Goal: Task Accomplishment & Management: Use online tool/utility

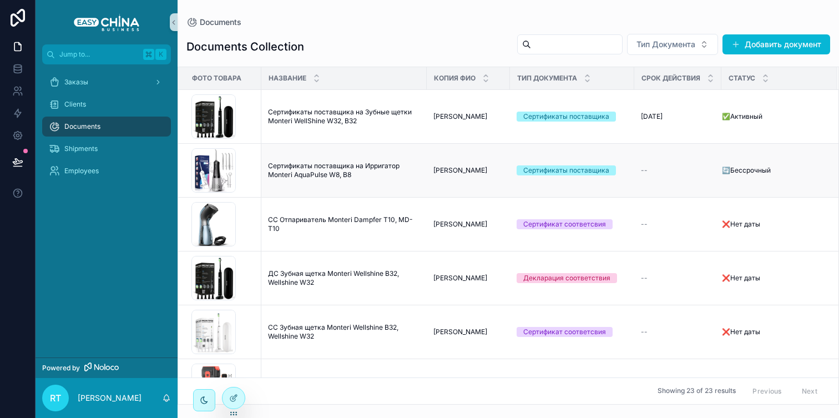
click at [363, 165] on span "Сертификаты поставщика на Ирригатор Monteri AquaPulse W8, B8" at bounding box center [344, 171] width 152 height 18
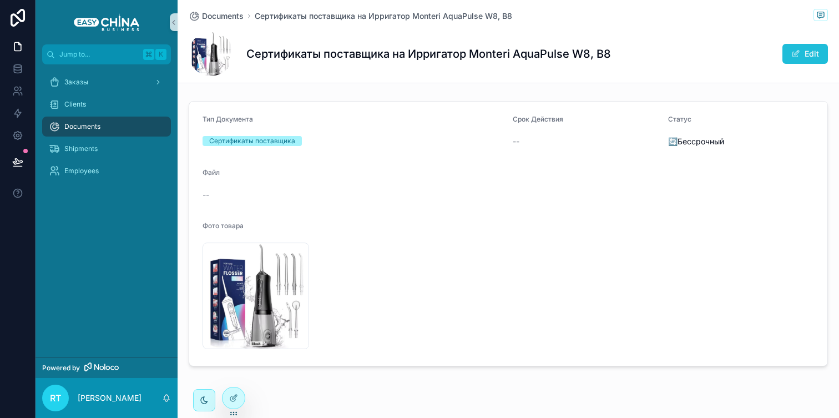
click at [803, 53] on button "Edit" at bounding box center [806, 54] width 46 height 20
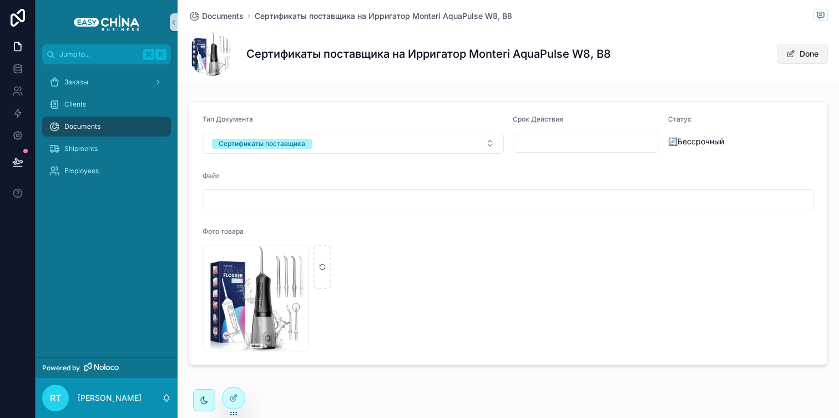
click at [803, 53] on button "Done" at bounding box center [802, 54] width 51 height 20
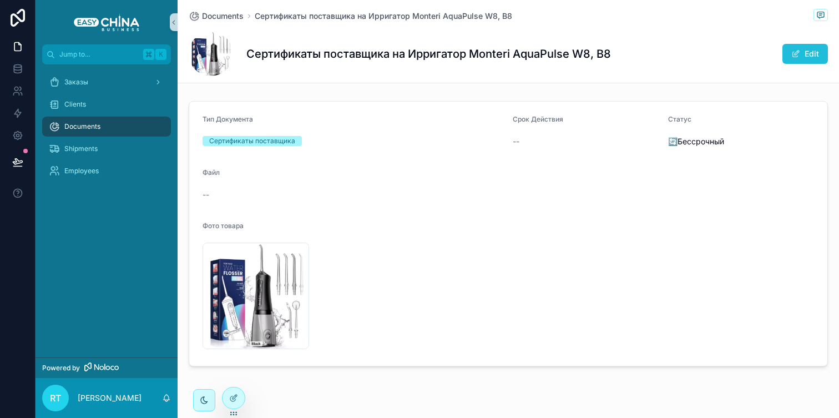
click at [803, 53] on button "Edit" at bounding box center [806, 54] width 46 height 20
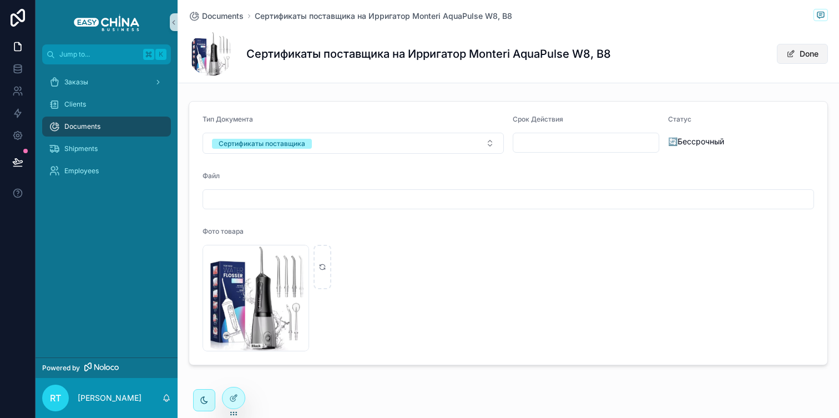
click at [803, 53] on button "Done" at bounding box center [802, 54] width 51 height 20
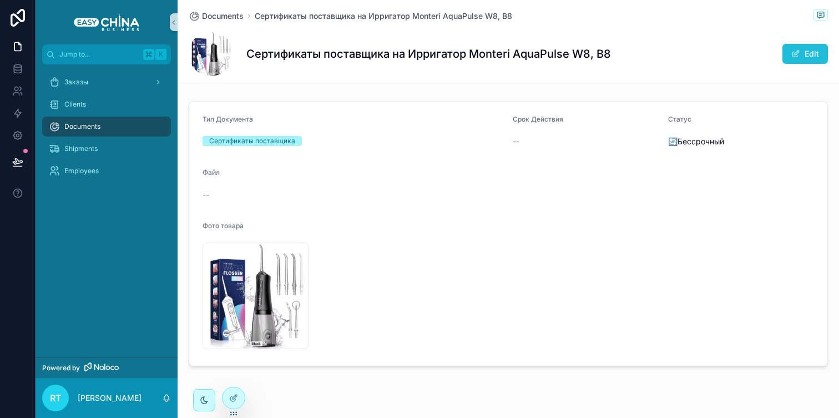
click at [803, 53] on button "Edit" at bounding box center [806, 54] width 46 height 20
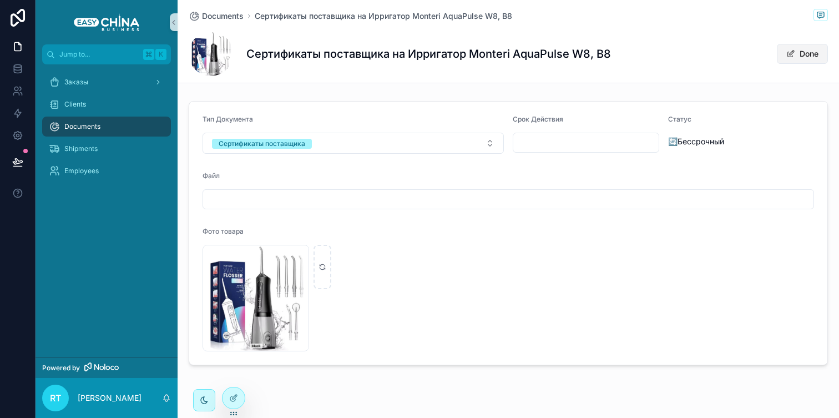
click at [803, 53] on button "Done" at bounding box center [802, 54] width 51 height 20
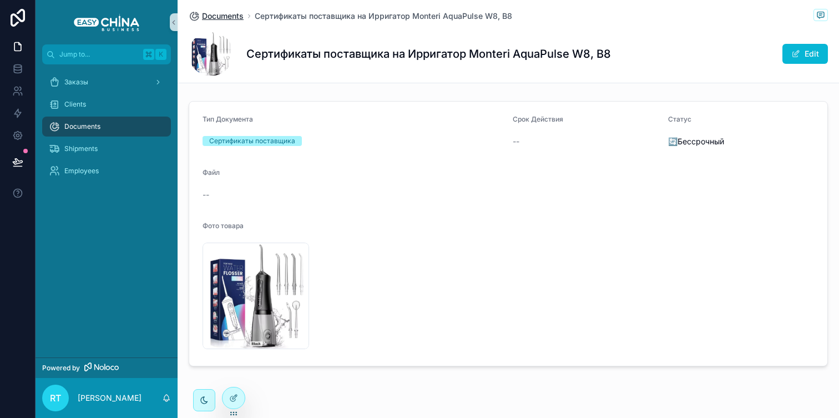
click at [234, 18] on span "Documents" at bounding box center [223, 16] width 42 height 11
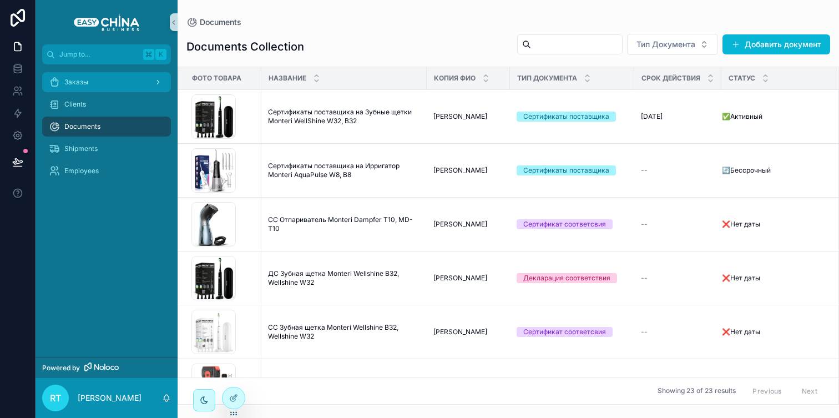
click at [102, 80] on div "Заказы" at bounding box center [106, 82] width 115 height 18
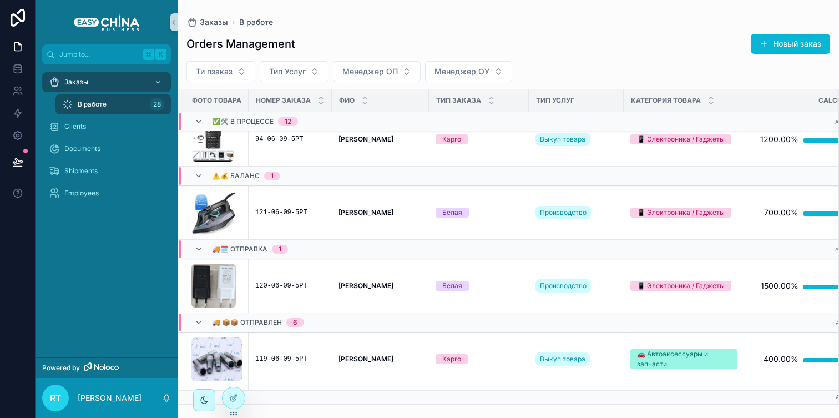
scroll to position [627, 0]
click at [300, 213] on div "121-06-09-5РТ" at bounding box center [290, 212] width 70 height 9
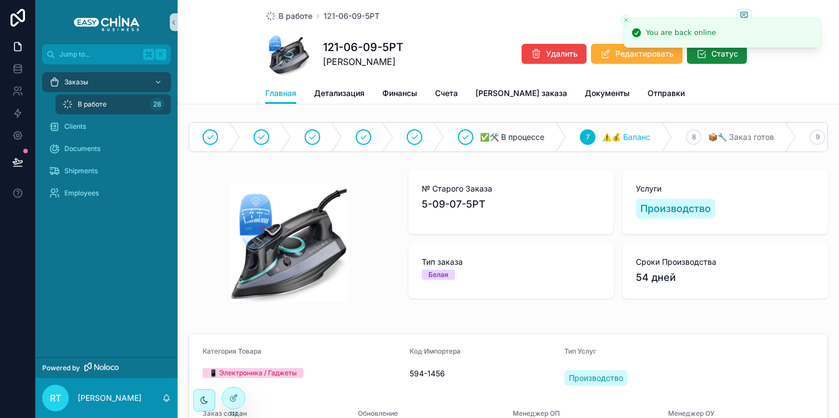
click at [438, 36] on div "121-06-09-5РТ Жабинский Иван Удалить Редактировать Статус" at bounding box center [508, 54] width 486 height 44
click at [713, 61] on button "Статус" at bounding box center [717, 54] width 60 height 20
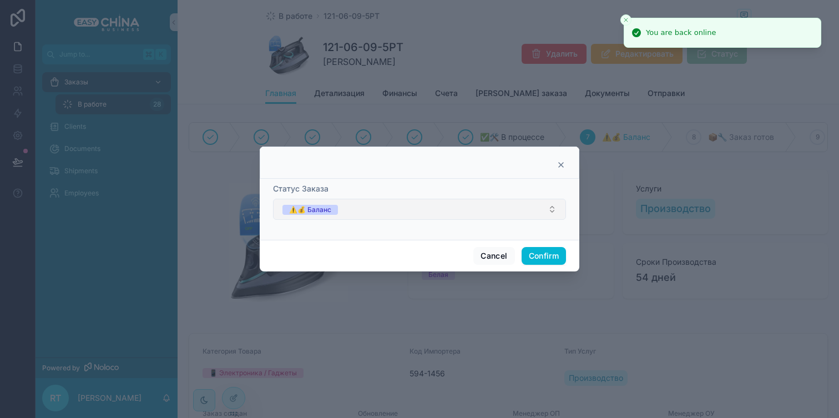
click at [379, 210] on button "⚠️💰 Баланс" at bounding box center [419, 209] width 293 height 21
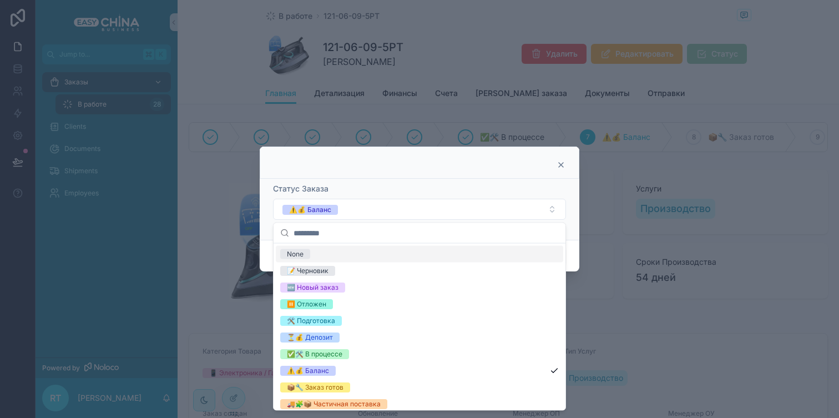
click at [461, 185] on div "Статус Заказа" at bounding box center [419, 188] width 293 height 11
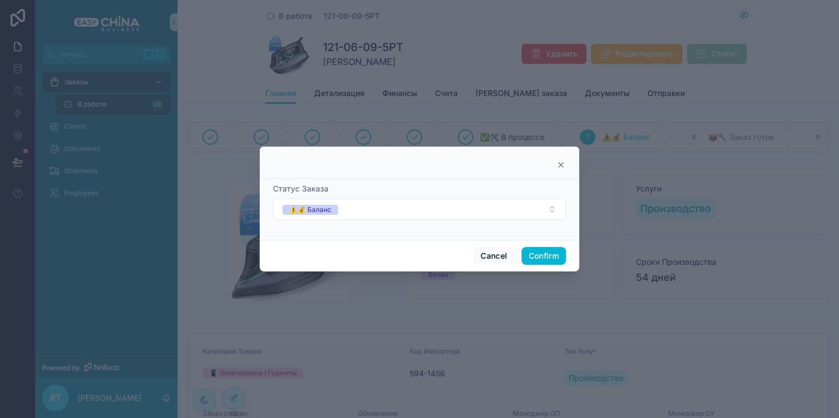
click at [564, 164] on icon at bounding box center [561, 164] width 9 height 9
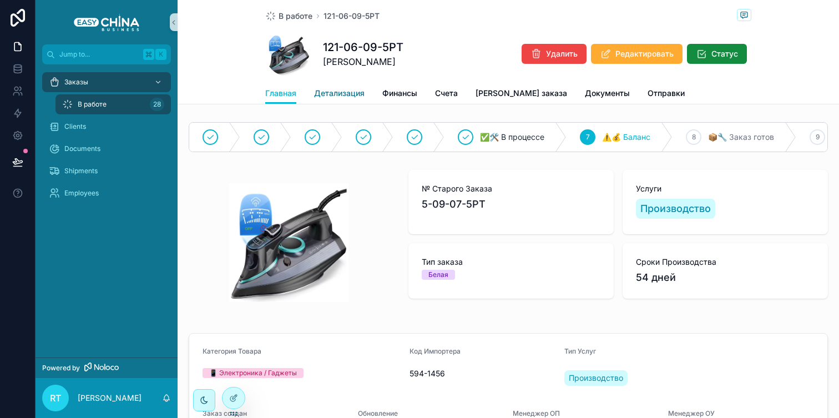
click at [338, 92] on span "Детализация" at bounding box center [339, 93] width 51 height 11
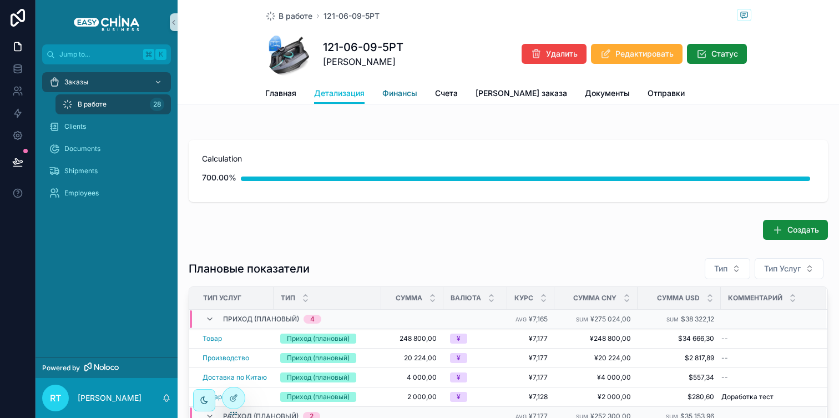
click at [403, 95] on span "Финансы" at bounding box center [400, 93] width 35 height 11
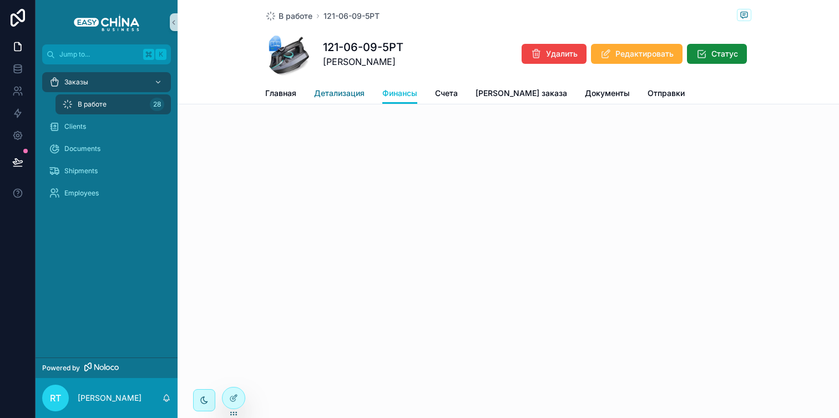
click at [349, 91] on span "Детализация" at bounding box center [339, 93] width 51 height 11
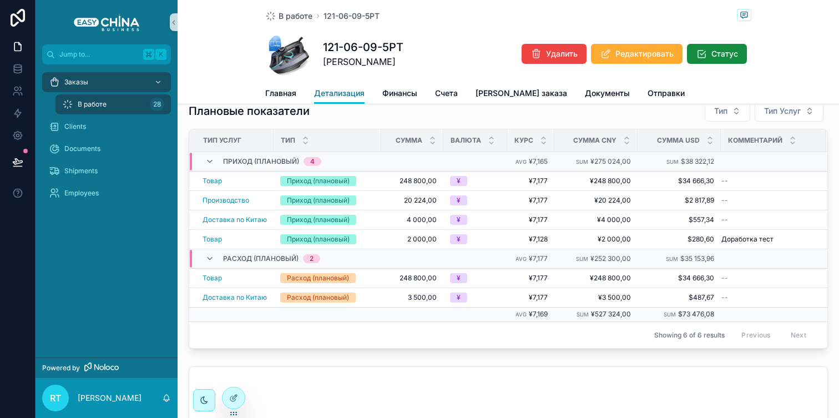
scroll to position [158, 0]
click at [102, 129] on div "Clients" at bounding box center [106, 127] width 115 height 18
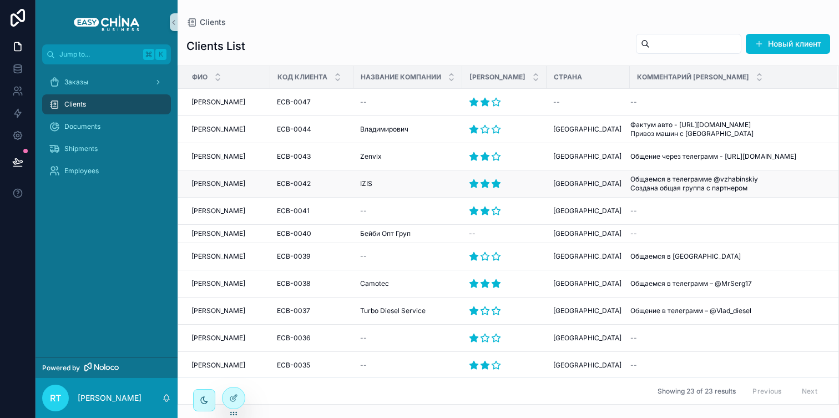
click at [232, 190] on td "Жабинский Иван Жабинский Иван" at bounding box center [224, 183] width 92 height 27
click at [232, 188] on span "Жабинский Иван" at bounding box center [219, 183] width 54 height 9
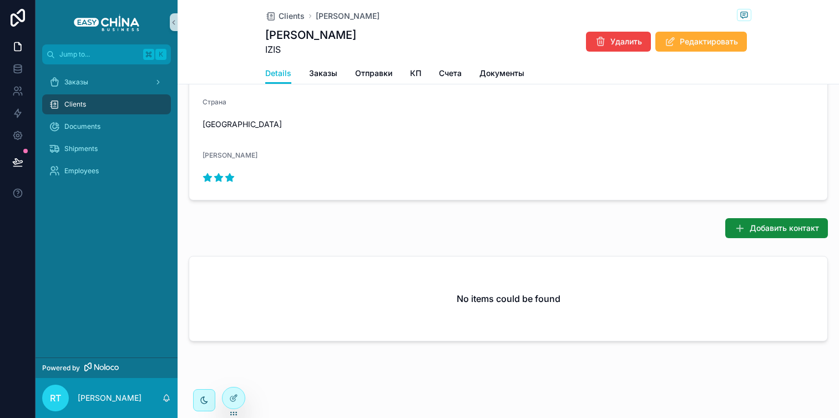
scroll to position [328, 0]
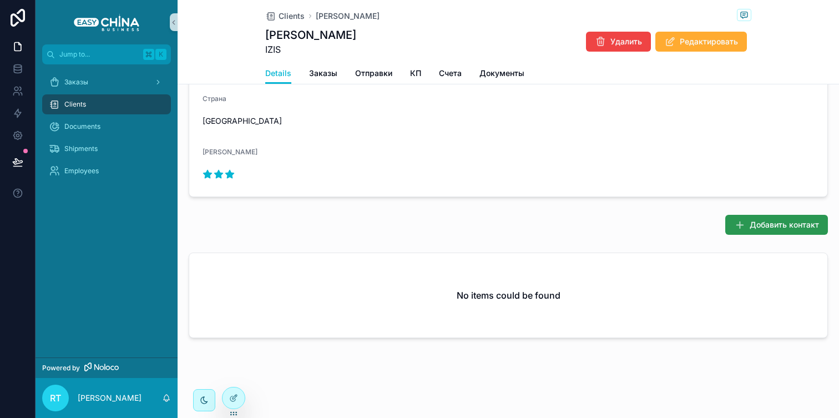
click at [742, 225] on icon "scrollable content" at bounding box center [740, 224] width 11 height 11
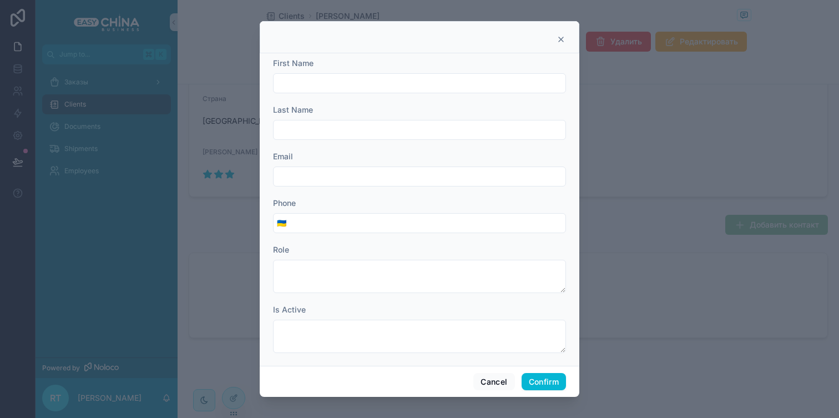
click at [342, 81] on input "text" at bounding box center [420, 84] width 292 height 16
click at [504, 121] on div at bounding box center [419, 130] width 293 height 20
click at [451, 231] on div "🇺🇦" at bounding box center [419, 223] width 293 height 20
click at [451, 225] on input "tel" at bounding box center [428, 223] width 276 height 16
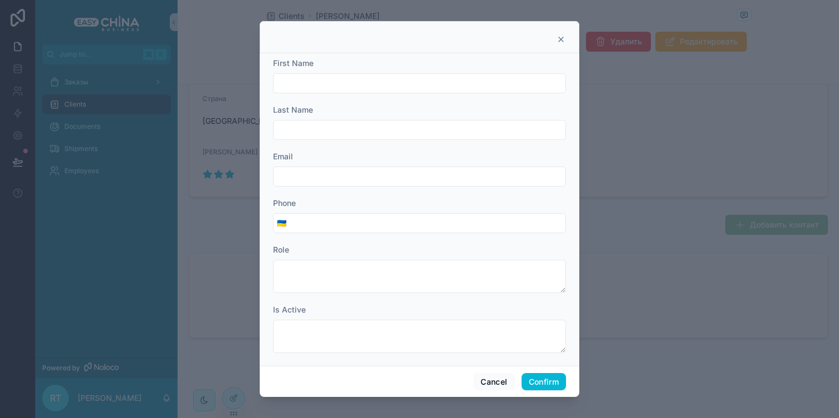
click at [562, 35] on icon at bounding box center [561, 39] width 9 height 9
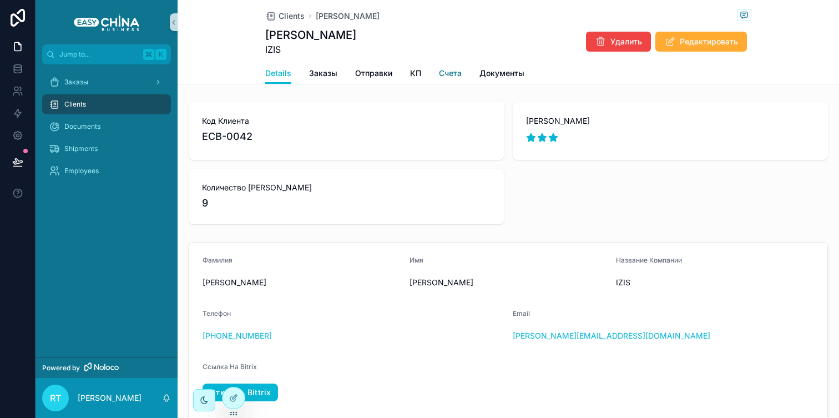
click at [446, 67] on link "Счета" at bounding box center [450, 74] width 23 height 22
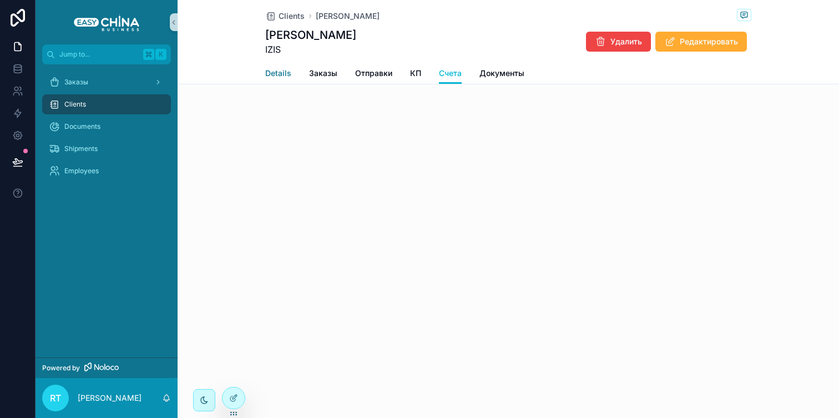
click at [275, 73] on span "Details" at bounding box center [278, 73] width 26 height 11
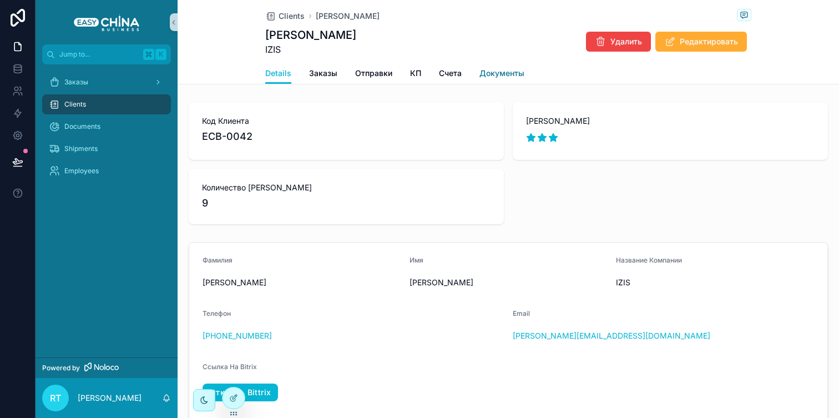
click at [490, 76] on span "Документы" at bounding box center [502, 73] width 45 height 11
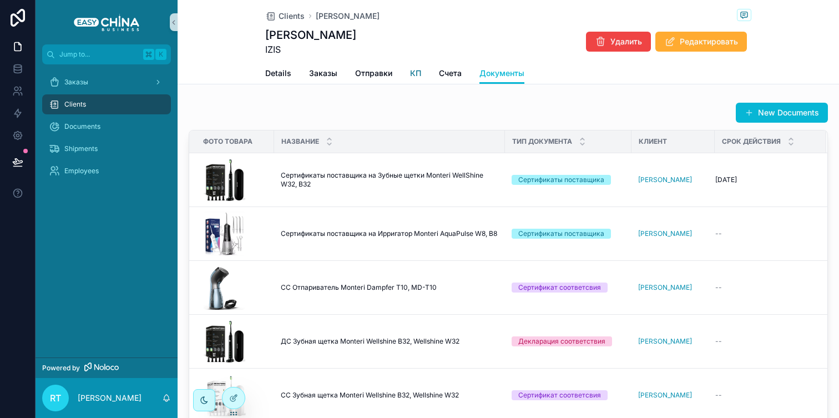
click at [410, 83] on link "КП" at bounding box center [415, 74] width 11 height 22
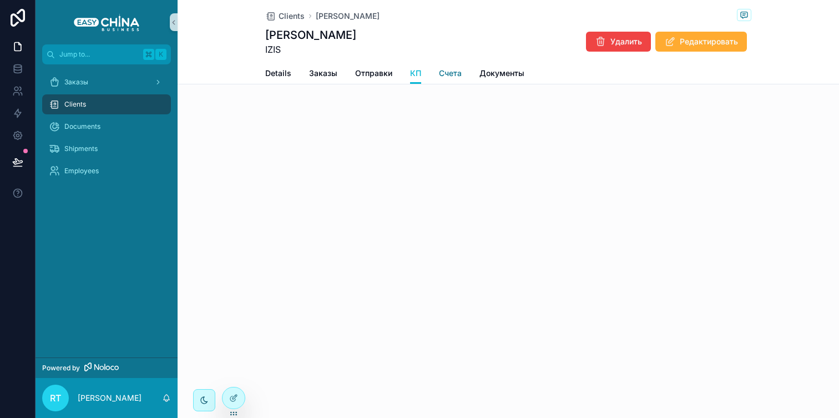
click at [453, 74] on span "Счета" at bounding box center [450, 73] width 23 height 11
click at [418, 77] on span "КП" at bounding box center [415, 73] width 11 height 11
click at [392, 77] on div "Details Заказы Отправки КП Счета Документы" at bounding box center [508, 73] width 486 height 21
click at [377, 76] on span "Отправки" at bounding box center [373, 73] width 37 height 11
click at [324, 76] on span "Заказы" at bounding box center [323, 73] width 28 height 11
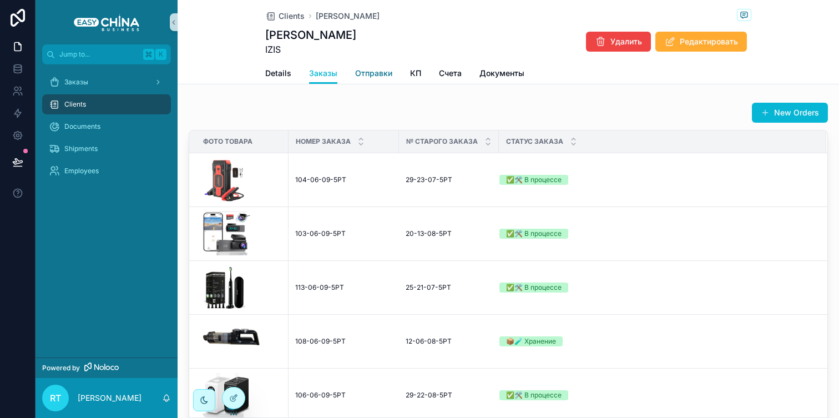
click at [363, 73] on span "Отправки" at bounding box center [373, 73] width 37 height 11
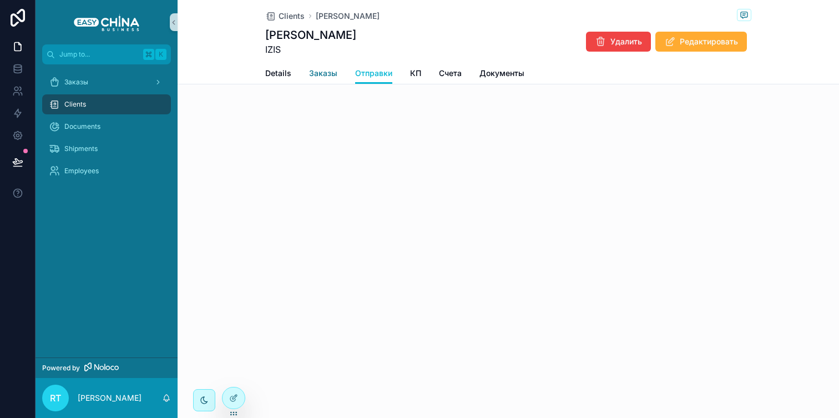
click at [314, 74] on span "Заказы" at bounding box center [323, 73] width 28 height 11
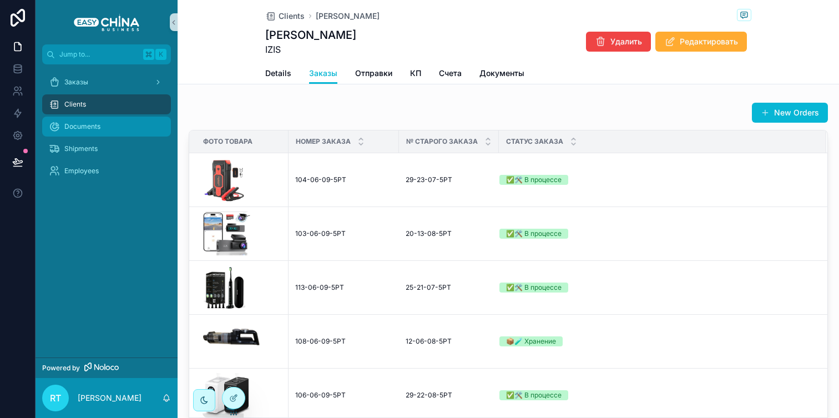
click at [118, 126] on div "Documents" at bounding box center [106, 127] width 115 height 18
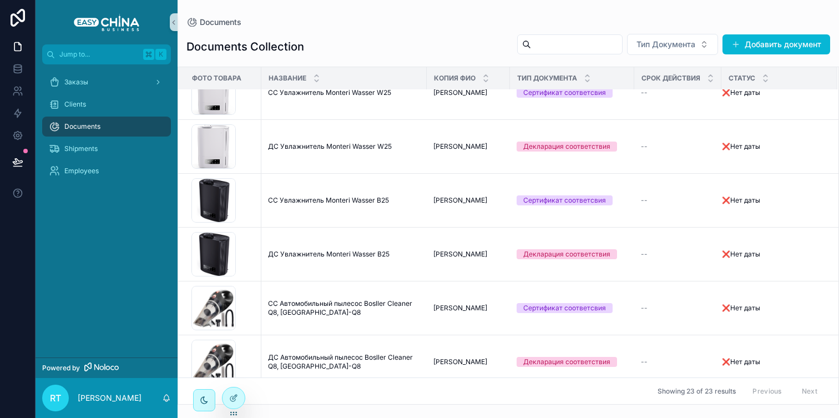
scroll to position [554, 0]
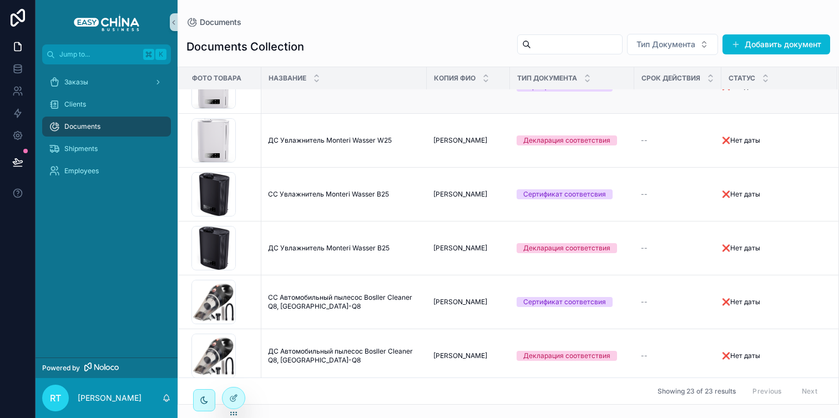
click at [364, 91] on span "CC Увлажнитель Monteri Wasser W25" at bounding box center [329, 86] width 123 height 9
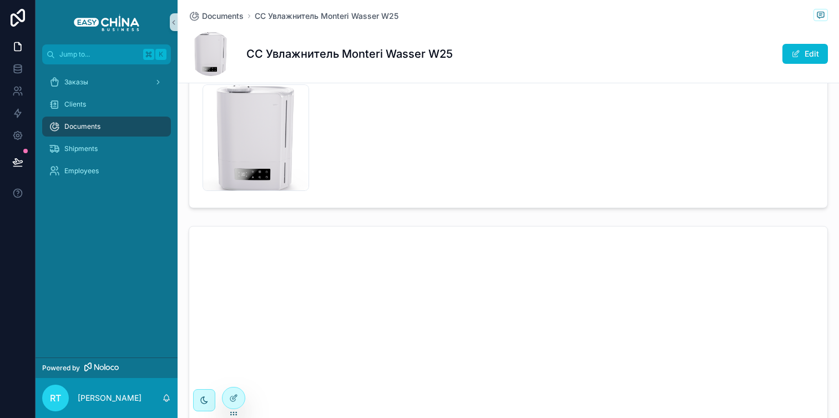
scroll to position [333, 0]
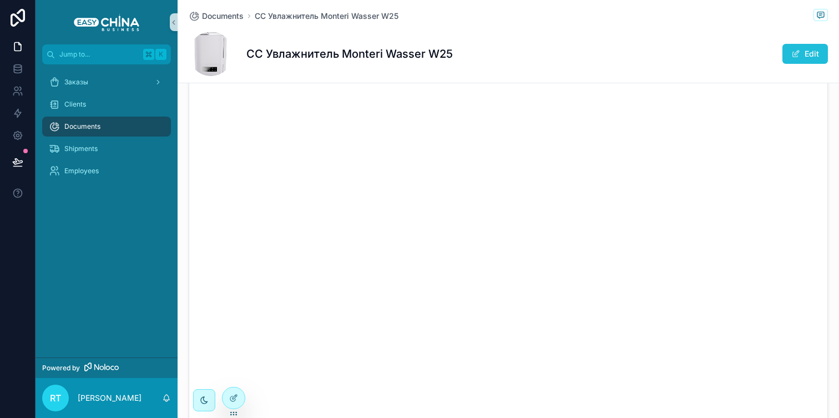
click at [805, 54] on button "Edit" at bounding box center [806, 54] width 46 height 20
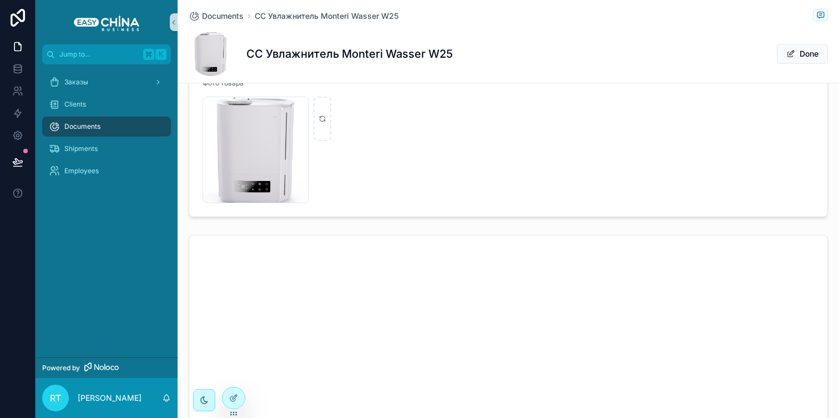
scroll to position [0, 0]
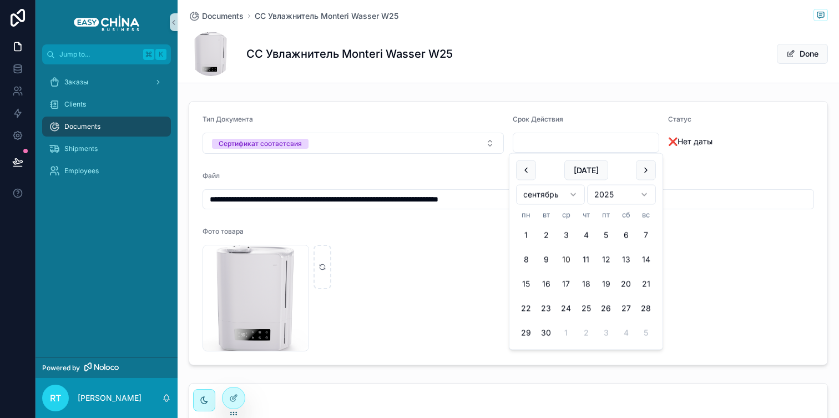
click at [559, 143] on input "scrollable content" at bounding box center [586, 143] width 145 height 16
click at [607, 193] on html "**********" at bounding box center [419, 209] width 839 height 418
click at [543, 202] on html "**********" at bounding box center [419, 209] width 839 height 418
click at [625, 283] on button "16" at bounding box center [626, 284] width 20 height 20
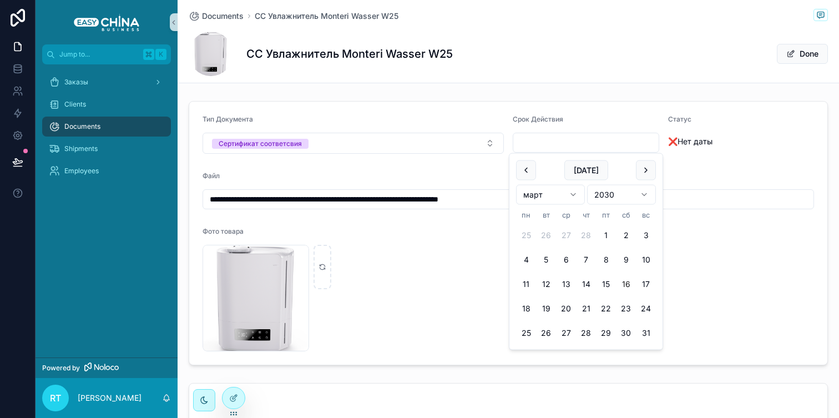
type input "**********"
click at [692, 263] on form "**********" at bounding box center [508, 233] width 639 height 263
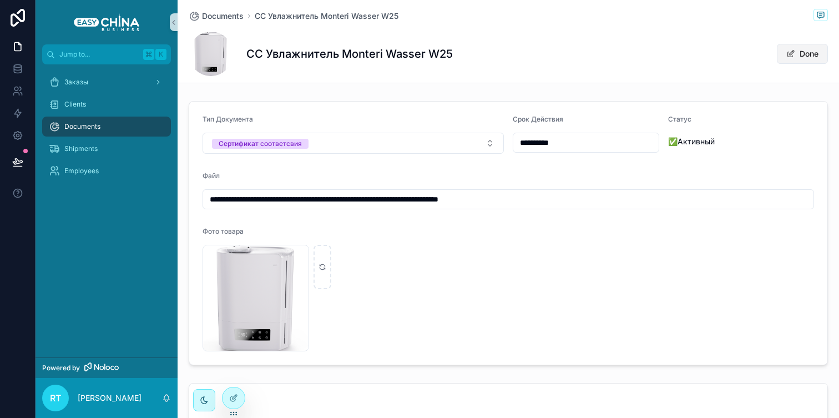
click at [805, 58] on button "Done" at bounding box center [802, 54] width 51 height 20
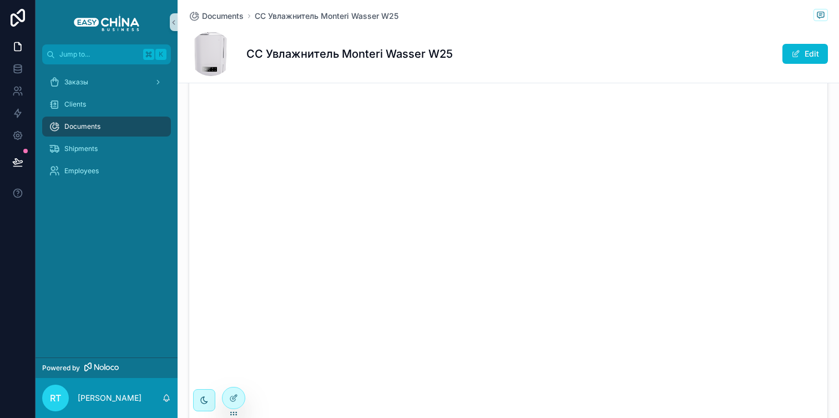
scroll to position [355, 0]
click at [225, 16] on span "Documents" at bounding box center [223, 16] width 42 height 11
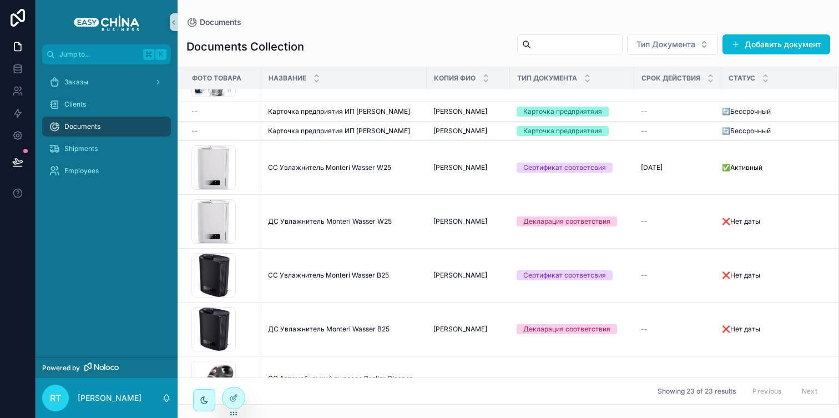
scroll to position [474, 0]
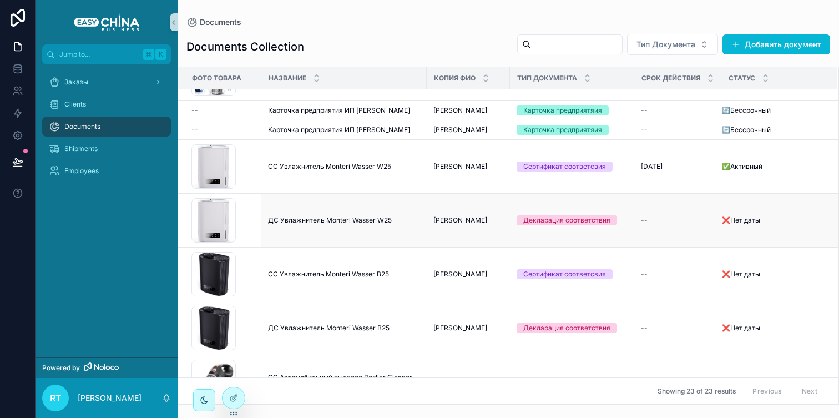
click at [349, 225] on span "ДС Увлажнитель Monteri Wasser W25" at bounding box center [330, 220] width 124 height 9
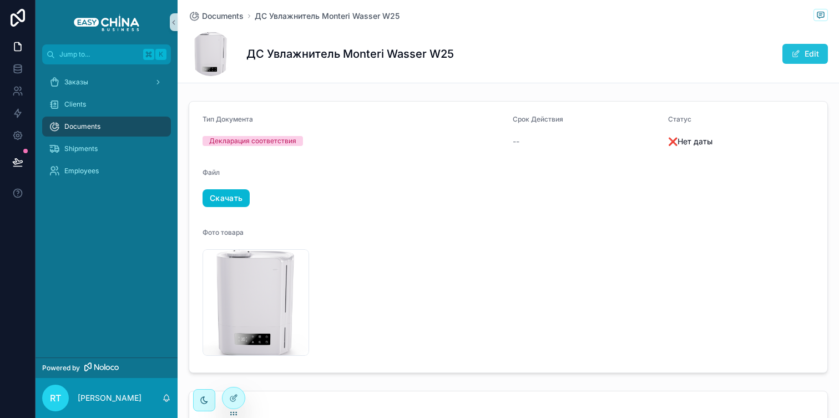
click at [796, 57] on span "scrollable content" at bounding box center [796, 53] width 9 height 9
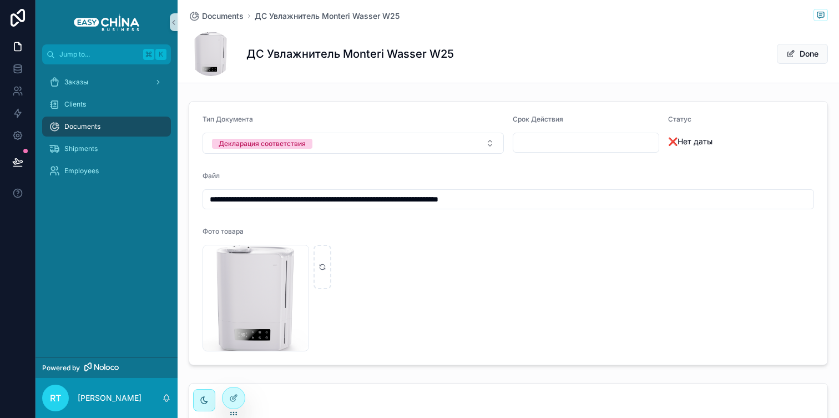
click at [572, 139] on input "scrollable content" at bounding box center [586, 143] width 145 height 16
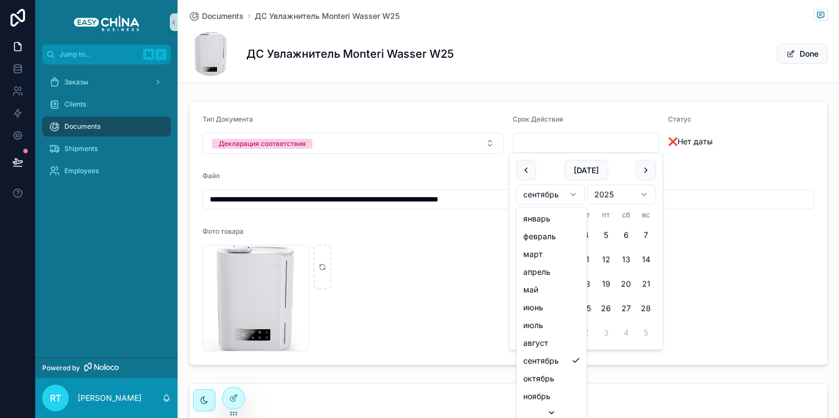
click at [539, 192] on html "**********" at bounding box center [419, 209] width 839 height 418
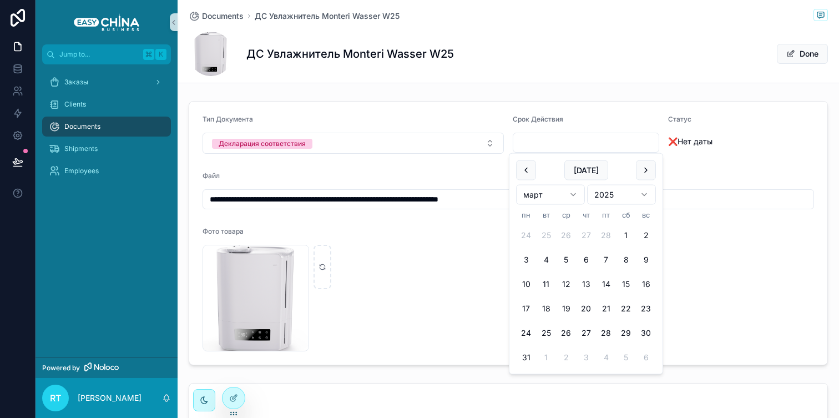
click at [612, 202] on html "**********" at bounding box center [419, 209] width 839 height 418
click at [547, 307] on button "19" at bounding box center [546, 309] width 20 height 20
type input "**********"
click at [691, 274] on form "**********" at bounding box center [508, 233] width 639 height 263
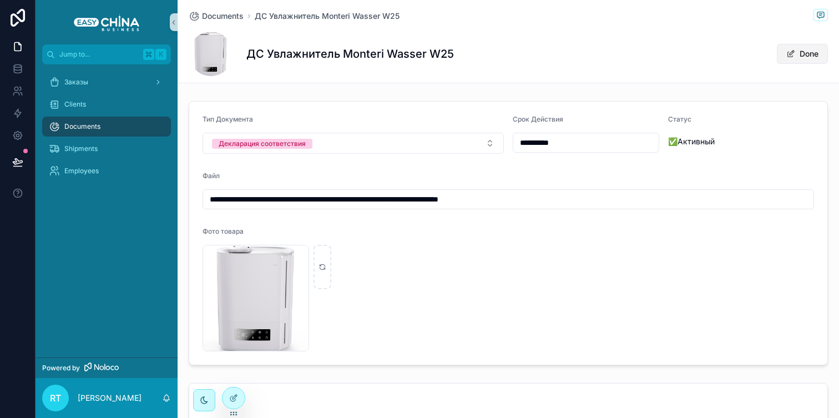
click at [807, 57] on button "Done" at bounding box center [802, 54] width 51 height 20
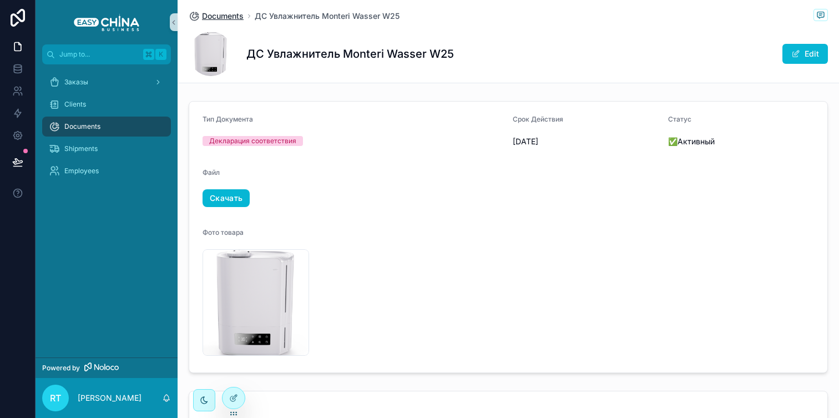
click at [238, 19] on span "Documents" at bounding box center [223, 16] width 42 height 11
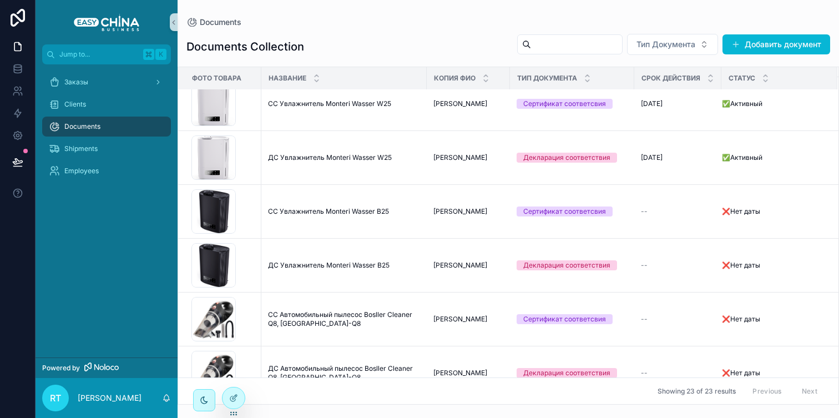
scroll to position [541, 0]
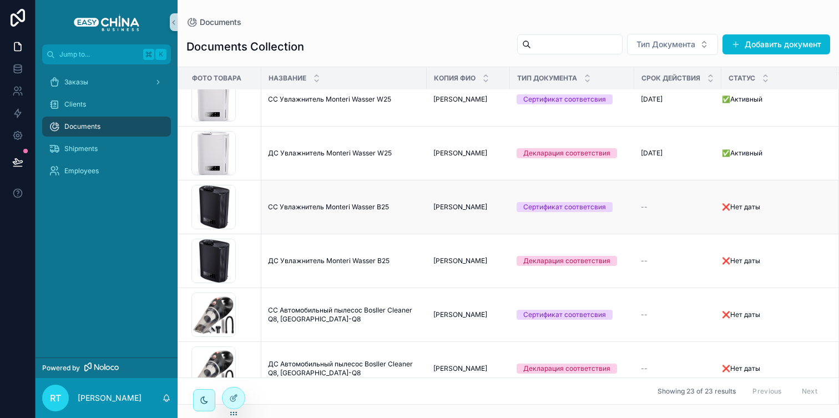
click at [359, 212] on span "СС Увлажнитель Monteri Wasser B25" at bounding box center [328, 207] width 121 height 9
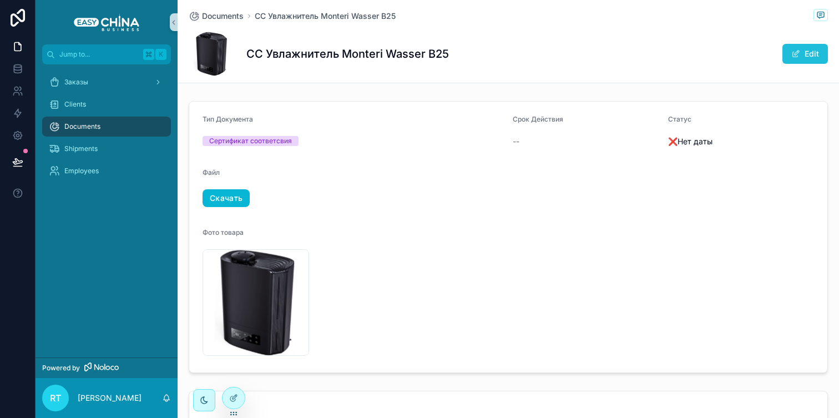
click at [822, 54] on button "Edit" at bounding box center [806, 54] width 46 height 20
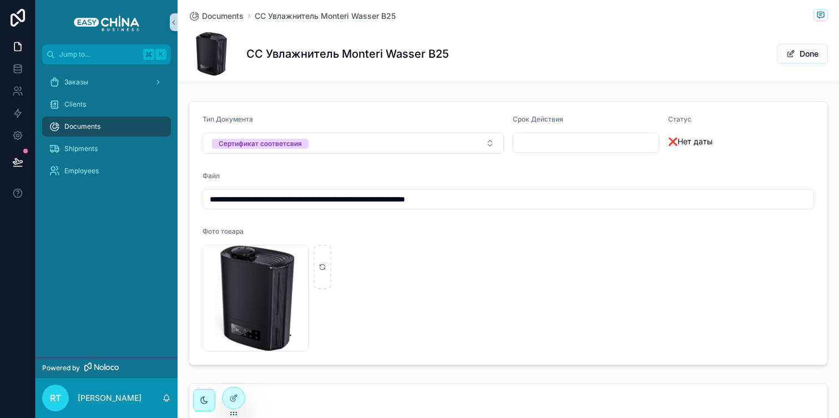
click at [607, 150] on div "scrollable content" at bounding box center [586, 143] width 147 height 20
click at [607, 138] on input "scrollable content" at bounding box center [586, 143] width 145 height 16
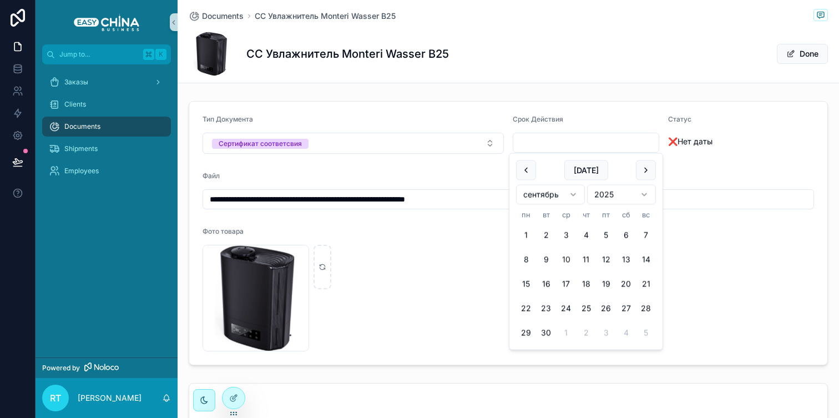
click at [641, 190] on html "**********" at bounding box center [419, 209] width 839 height 418
click at [559, 195] on html "**********" at bounding box center [419, 209] width 839 height 418
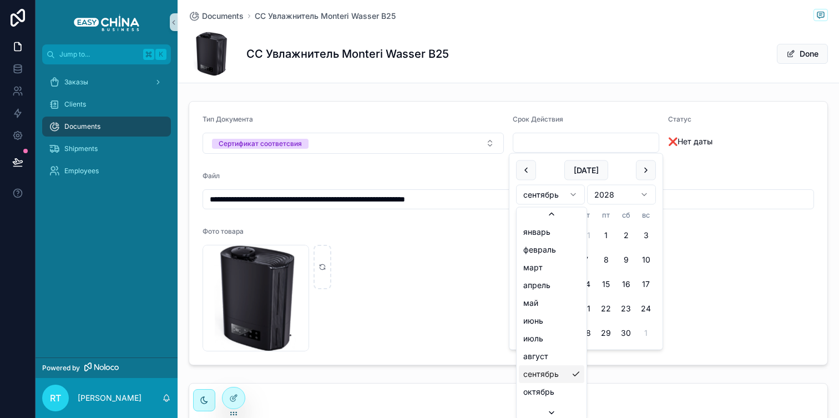
scroll to position [19, 0]
click at [547, 330] on button "24" at bounding box center [546, 333] width 20 height 20
type input "**********"
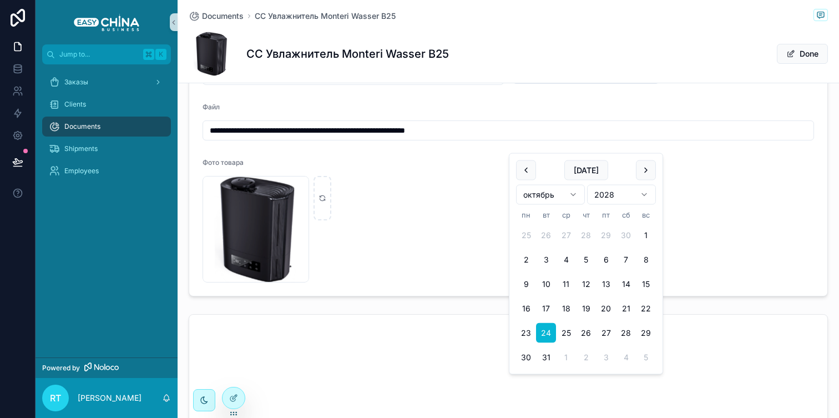
scroll to position [0, 0]
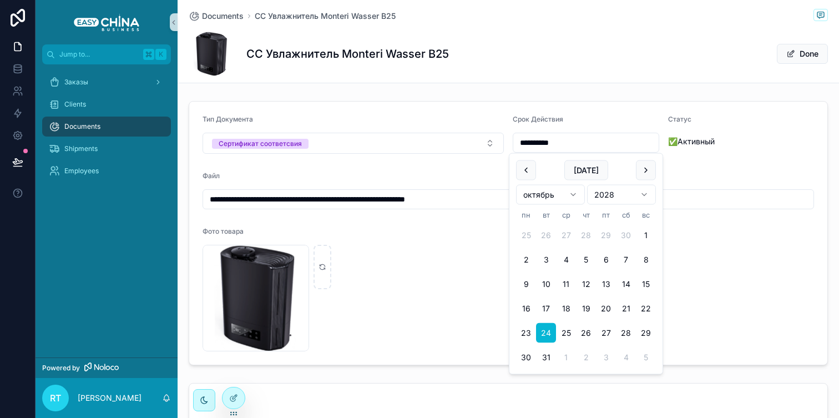
click at [731, 262] on form "**********" at bounding box center [508, 233] width 639 height 263
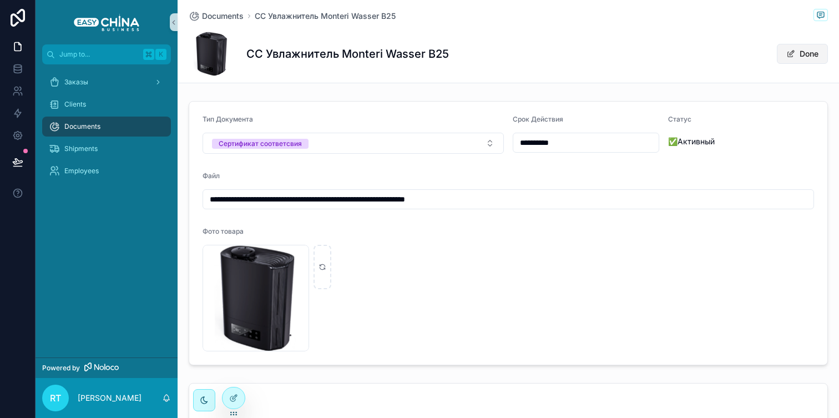
click at [798, 62] on button "Done" at bounding box center [802, 54] width 51 height 20
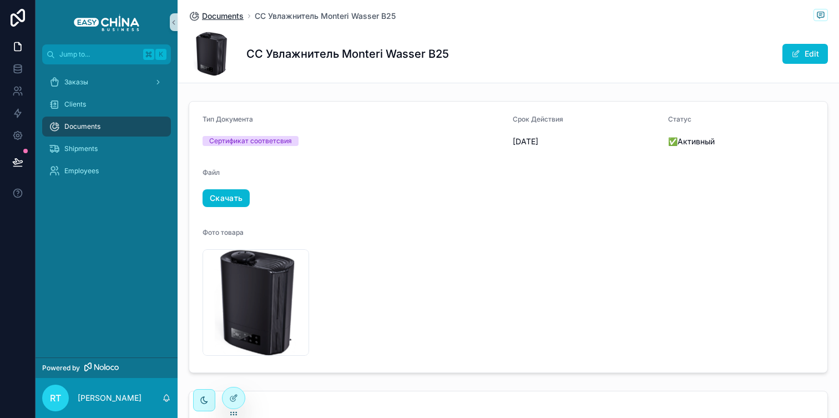
click at [224, 13] on span "Documents" at bounding box center [223, 16] width 42 height 11
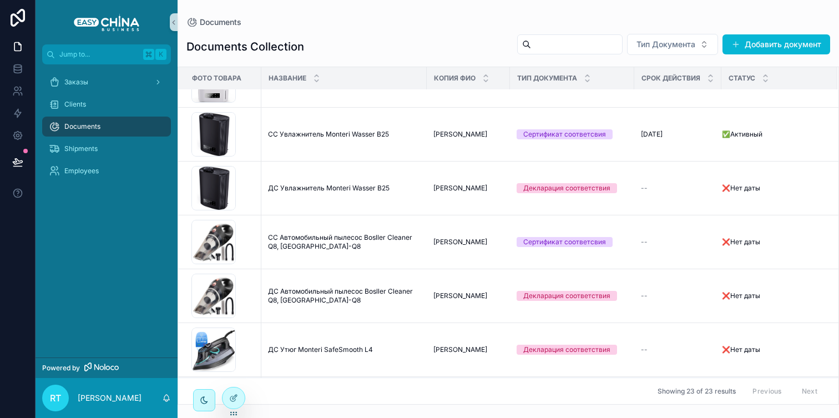
scroll to position [615, 0]
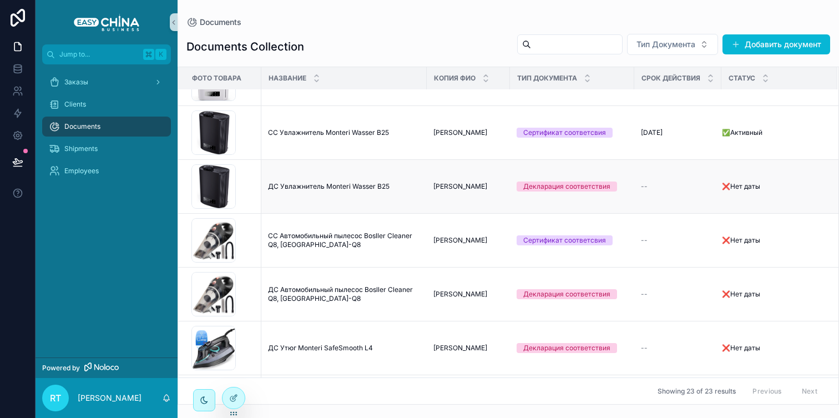
click at [337, 191] on span "ДС Увлажнитель Monteri Wasser B25" at bounding box center [329, 186] width 122 height 9
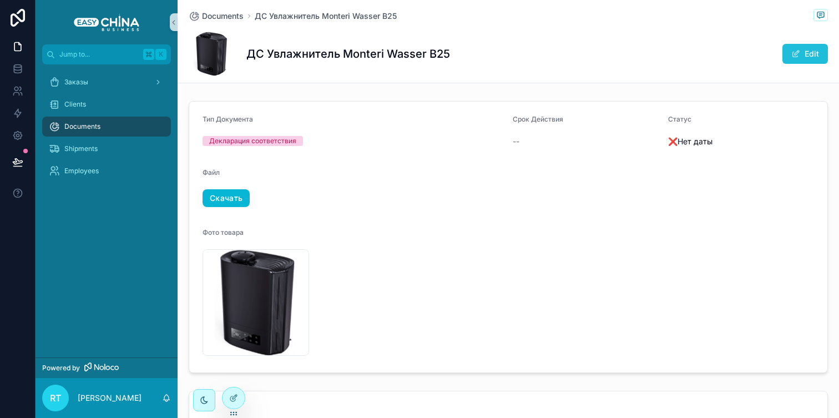
click at [801, 52] on button "Edit" at bounding box center [806, 54] width 46 height 20
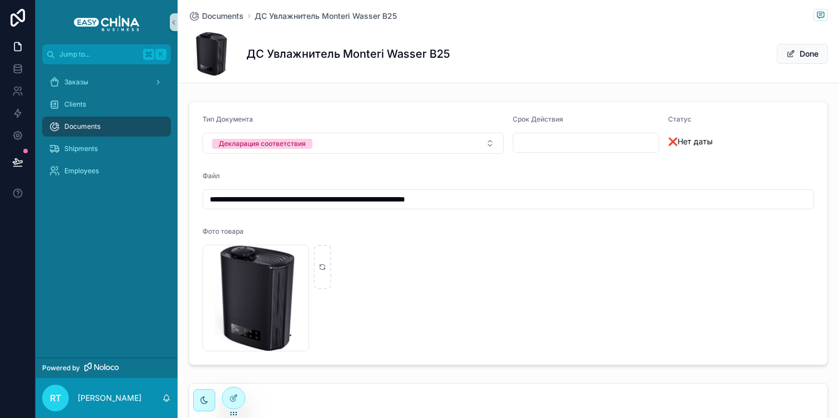
click at [584, 138] on input "scrollable content" at bounding box center [586, 143] width 145 height 16
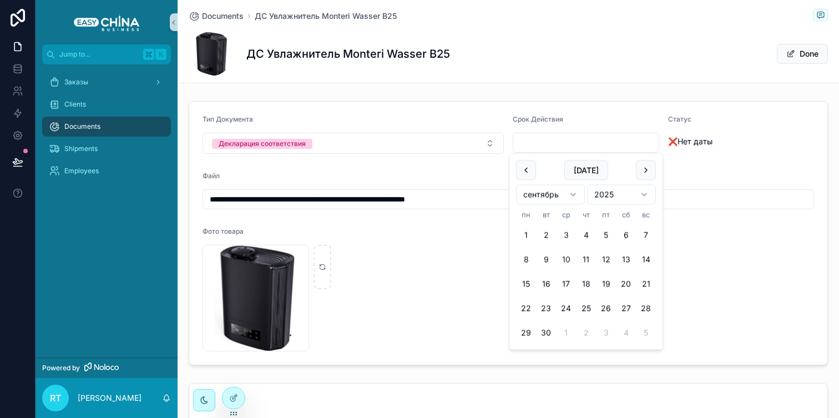
click at [616, 193] on html "**********" at bounding box center [419, 209] width 839 height 418
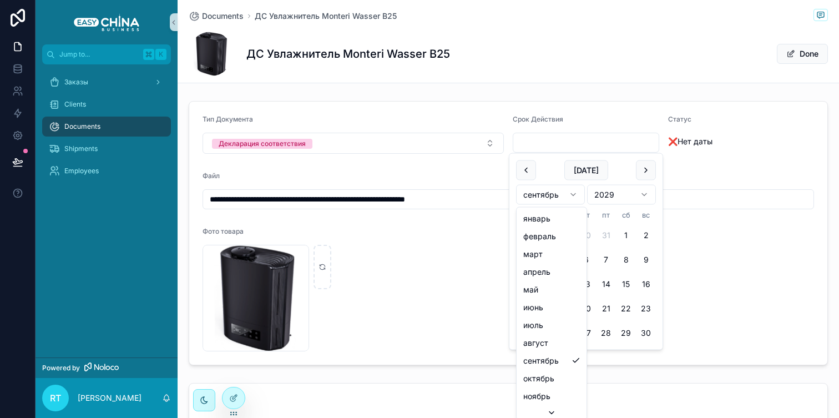
click at [563, 196] on html "**********" at bounding box center [419, 209] width 839 height 418
click at [527, 259] on button "3" at bounding box center [526, 260] width 20 height 20
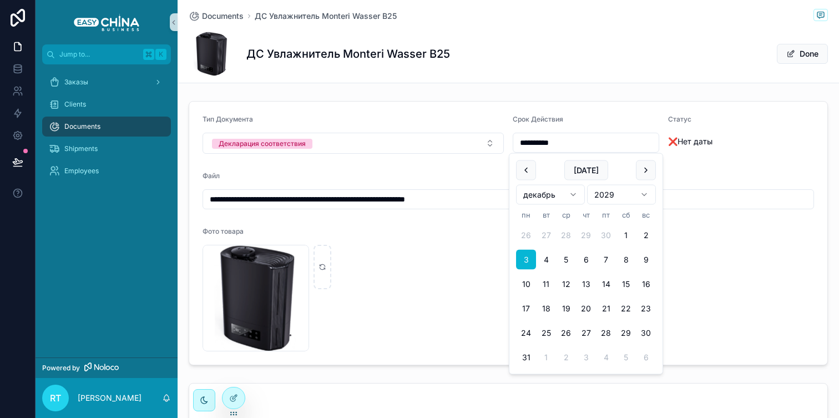
type input "**********"
click at [706, 255] on form "**********" at bounding box center [508, 233] width 639 height 263
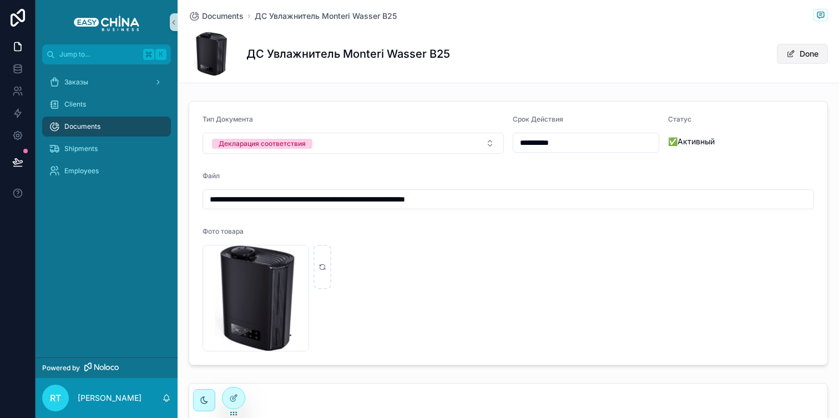
click at [802, 53] on button "Done" at bounding box center [802, 54] width 51 height 20
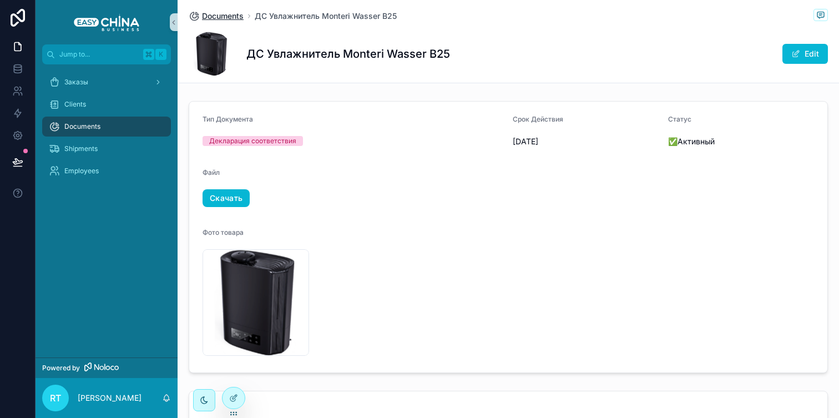
click at [223, 13] on span "Documents" at bounding box center [223, 16] width 42 height 11
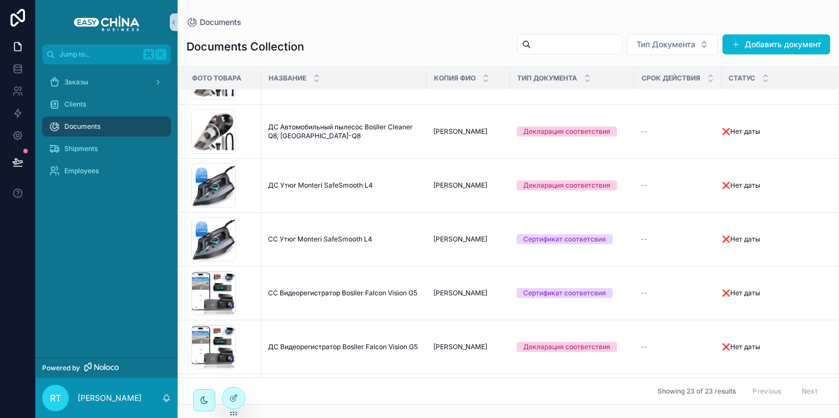
scroll to position [897, 0]
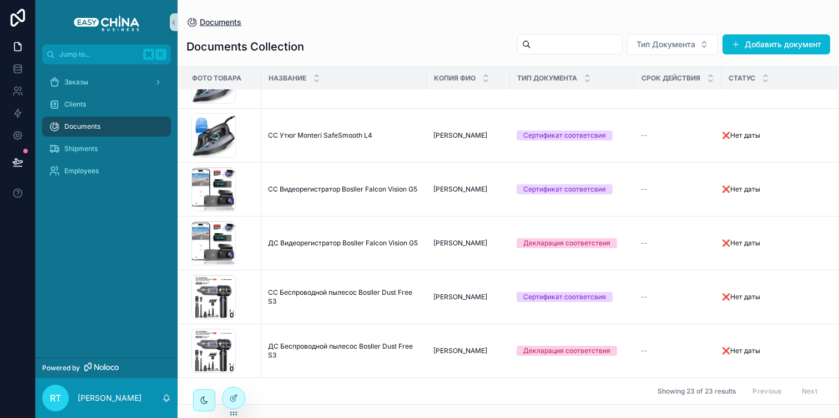
click at [213, 20] on span "Documents" at bounding box center [221, 22] width 42 height 11
click at [95, 124] on span "Documents" at bounding box center [82, 126] width 36 height 9
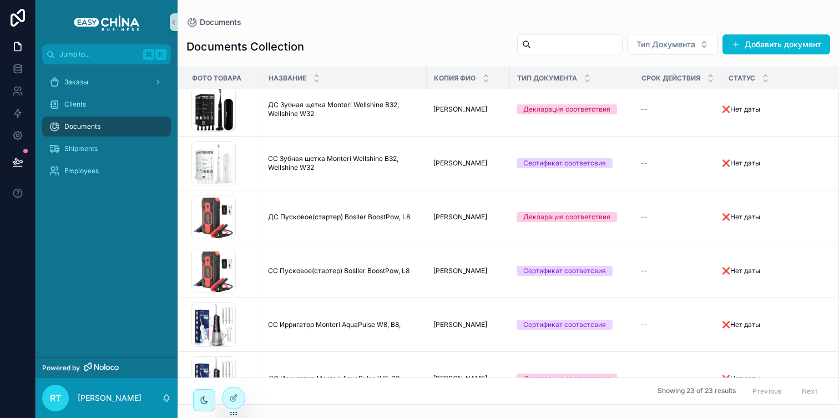
scroll to position [0, 0]
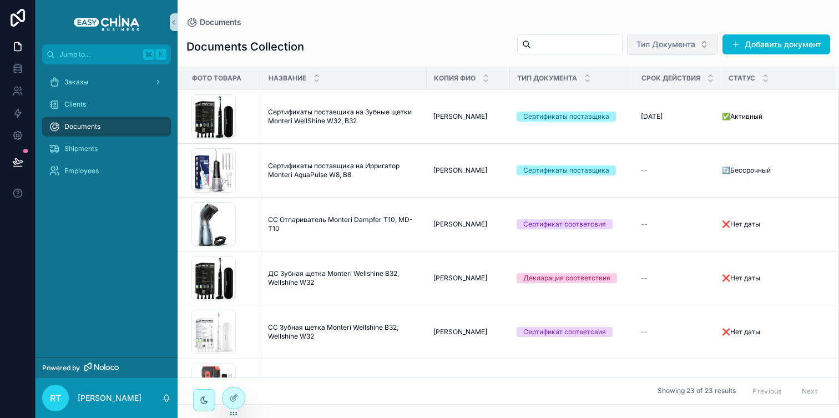
click at [687, 53] on button "Тип Документа" at bounding box center [672, 44] width 91 height 21
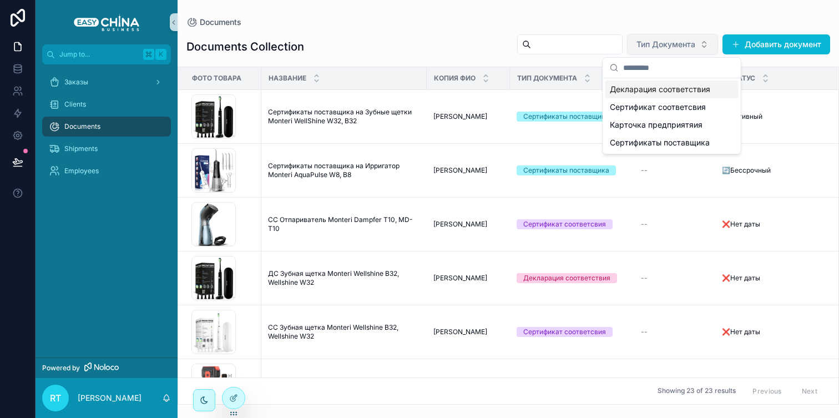
click at [684, 52] on button "Тип Документа" at bounding box center [672, 44] width 91 height 21
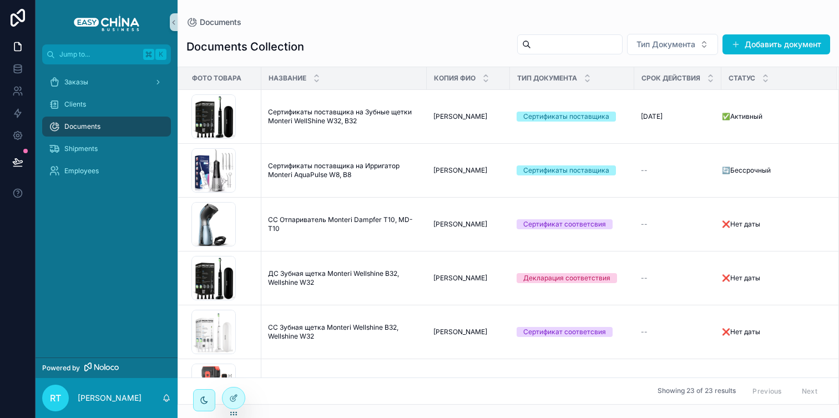
click at [574, 44] on input "scrollable content" at bounding box center [576, 45] width 91 height 16
click at [93, 79] on div "Заказы" at bounding box center [106, 82] width 115 height 18
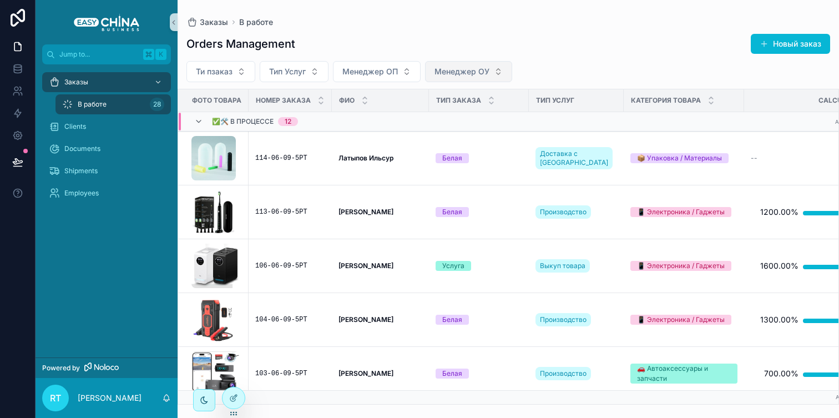
click at [476, 66] on button "Менеджер ОУ" at bounding box center [468, 71] width 87 height 21
click at [368, 63] on button "Менеджер ОП" at bounding box center [377, 71] width 88 height 21
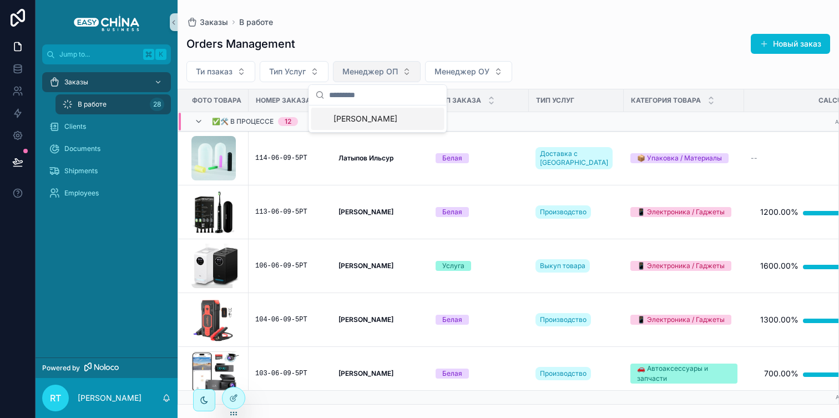
click at [386, 67] on span "Менеджер ОП" at bounding box center [371, 71] width 56 height 11
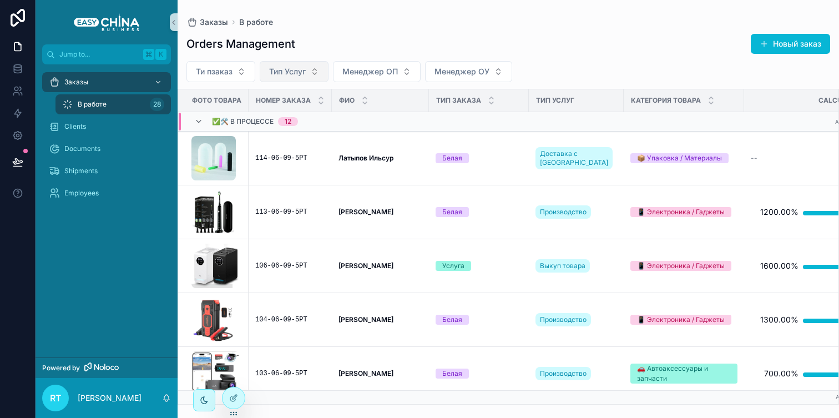
click at [297, 69] on span "Тип Услуг" at bounding box center [287, 71] width 37 height 11
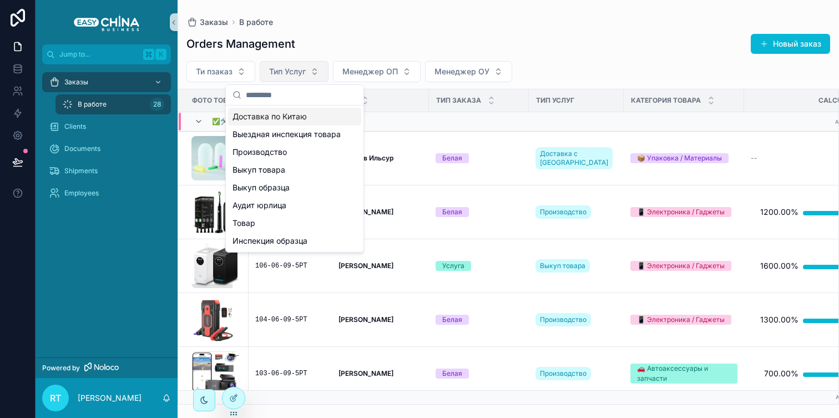
click at [297, 69] on span "Тип Услуг" at bounding box center [287, 71] width 37 height 11
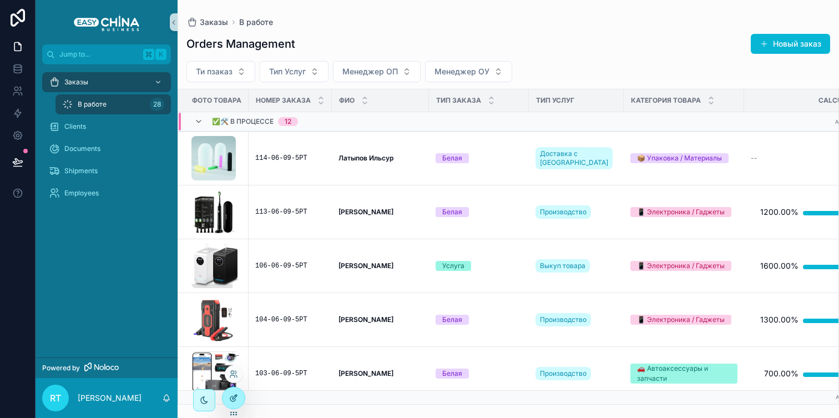
click at [235, 391] on div at bounding box center [234, 398] width 22 height 21
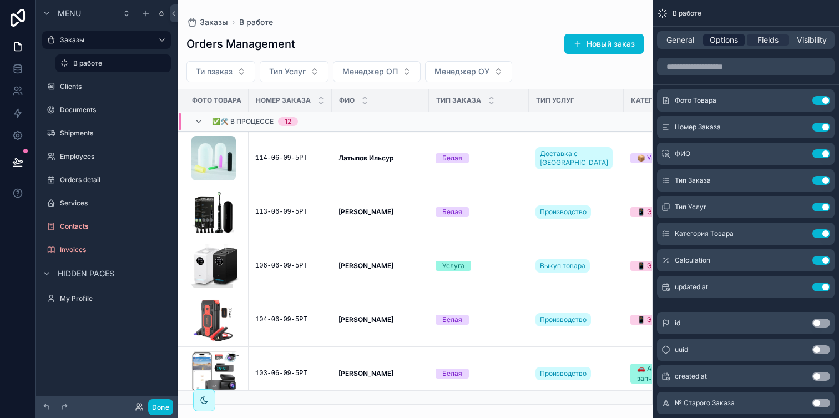
click at [730, 41] on span "Options" at bounding box center [724, 39] width 28 height 11
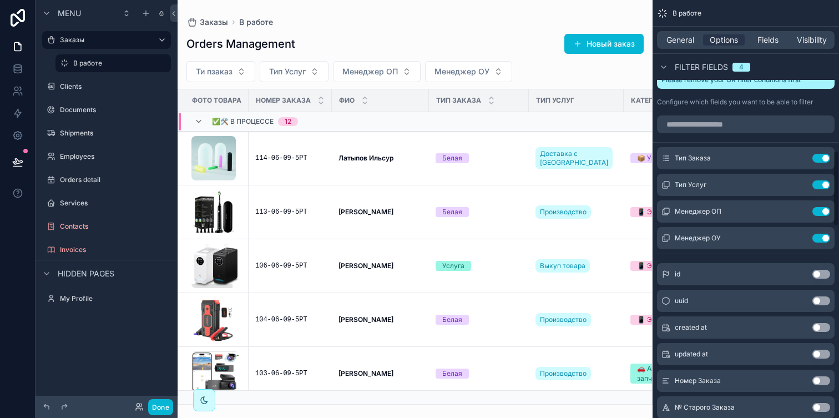
scroll to position [823, 0]
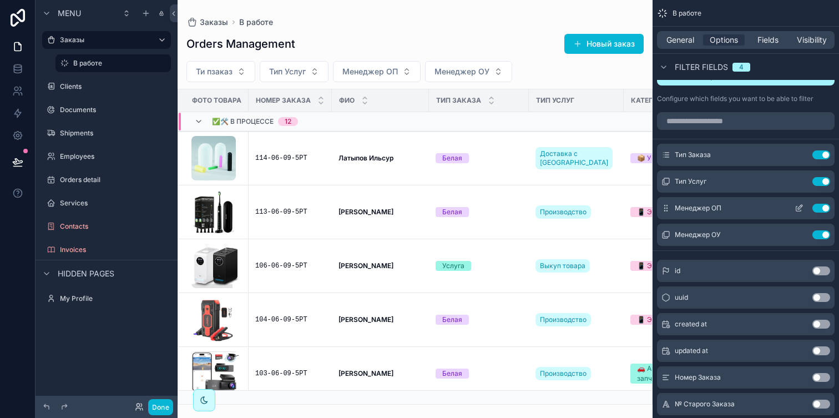
click at [804, 207] on button "scrollable content" at bounding box center [800, 208] width 18 height 9
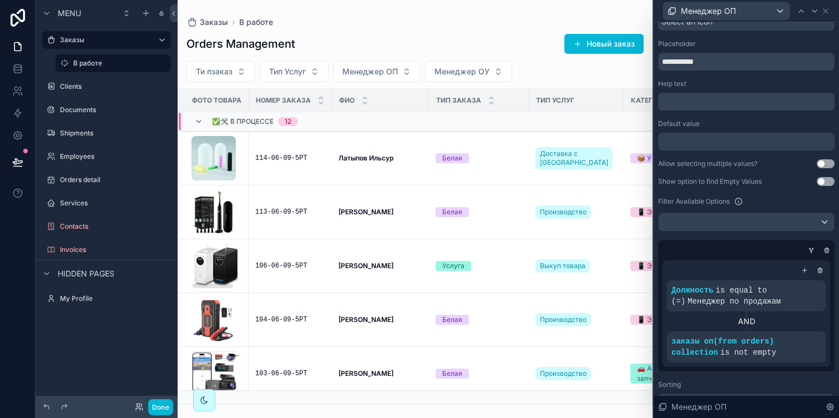
scroll to position [119, 0]
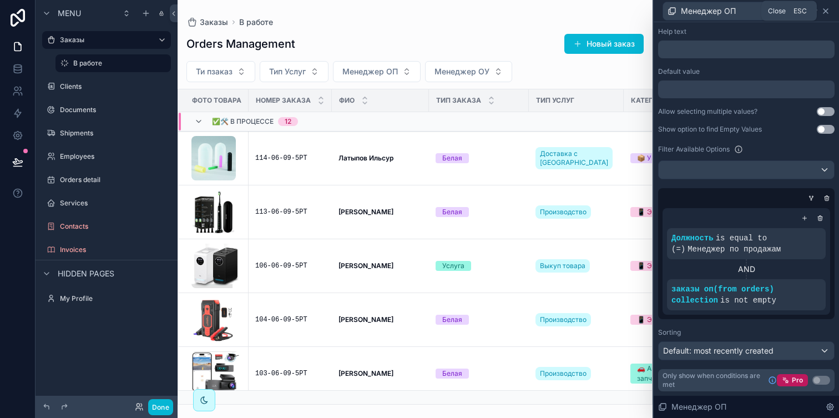
click at [827, 13] on icon at bounding box center [826, 11] width 9 height 9
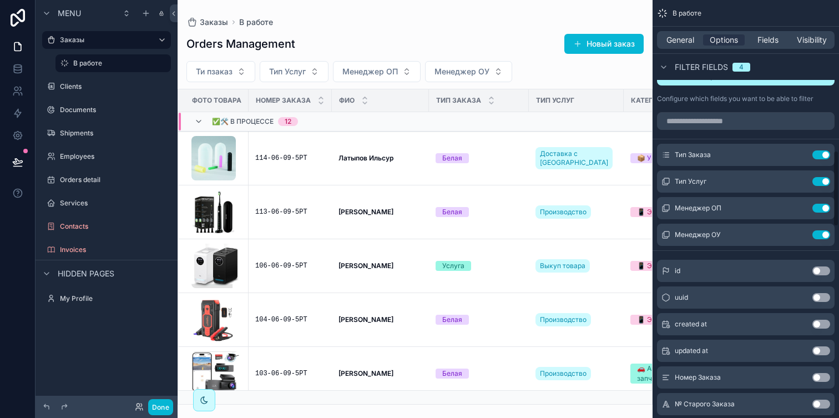
click at [575, 14] on div "scrollable content" at bounding box center [415, 209] width 475 height 418
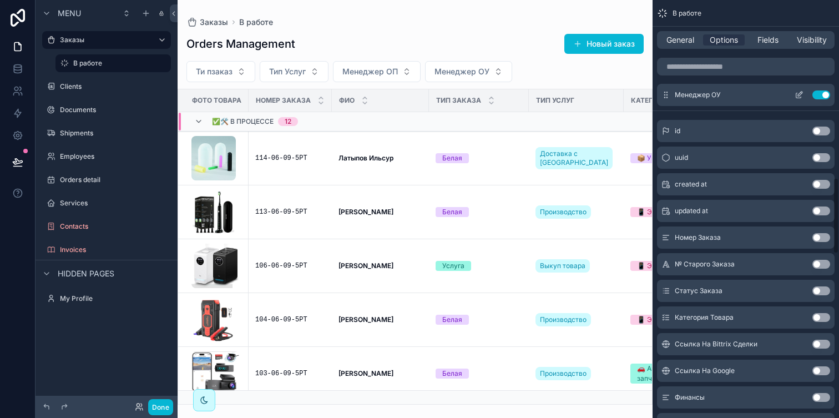
scroll to position [969, 0]
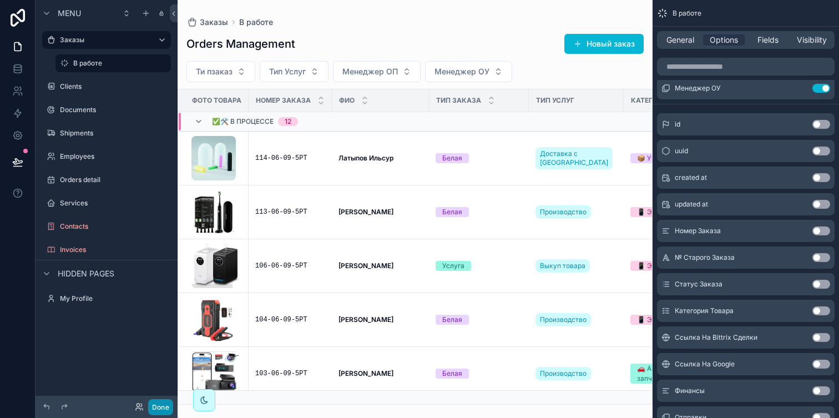
click at [158, 410] on button "Done" at bounding box center [160, 407] width 25 height 16
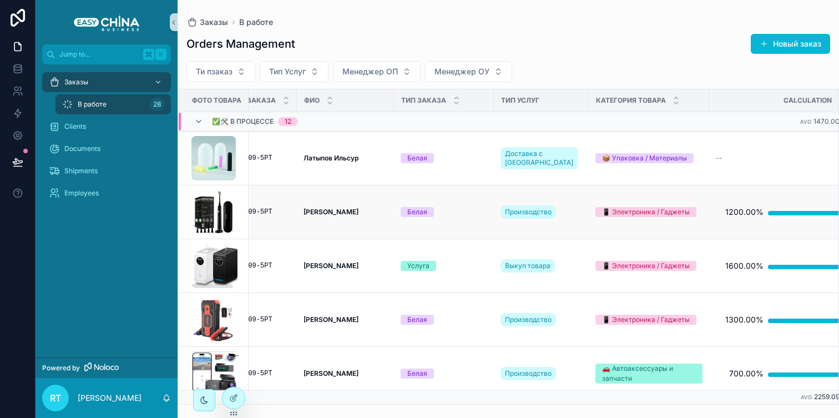
scroll to position [0, 17]
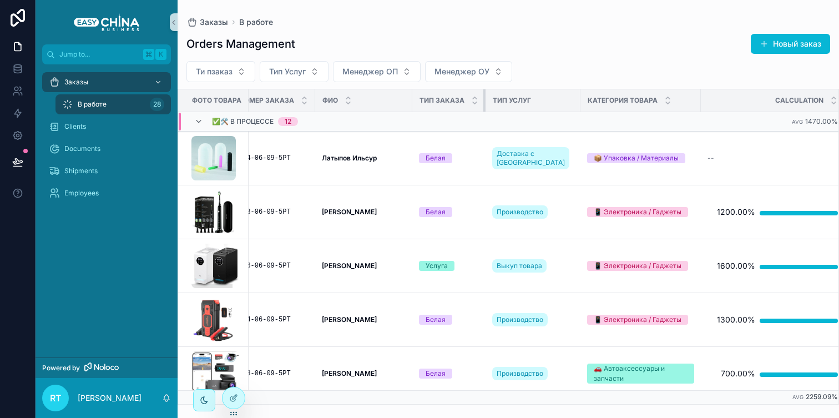
drag, startPoint x: 511, startPoint y: 101, endPoint x: 480, endPoint y: 100, distance: 31.1
click at [480, 100] on th "Тип Заказа" at bounding box center [449, 100] width 73 height 23
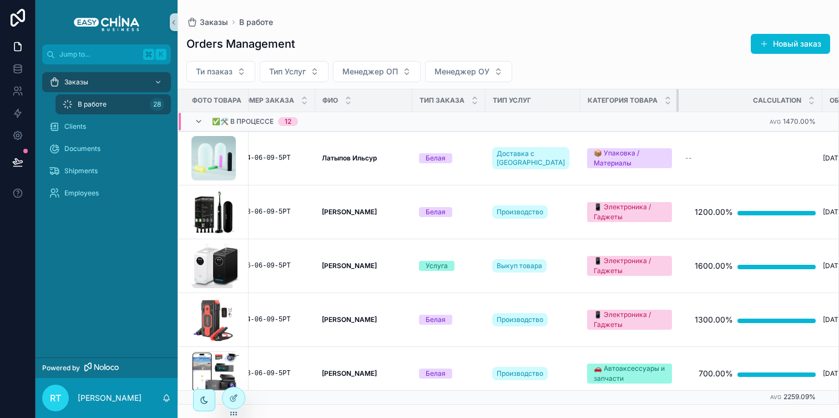
drag, startPoint x: 696, startPoint y: 98, endPoint x: 670, endPoint y: 100, distance: 26.2
click at [670, 100] on th "Категория Товара" at bounding box center [630, 100] width 98 height 23
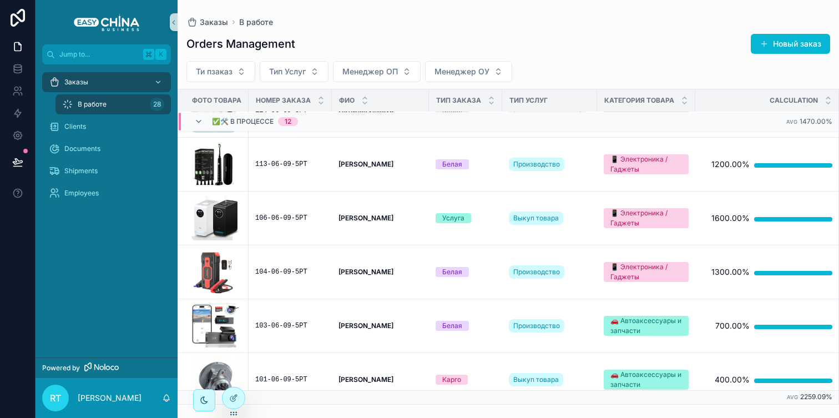
scroll to position [0, 0]
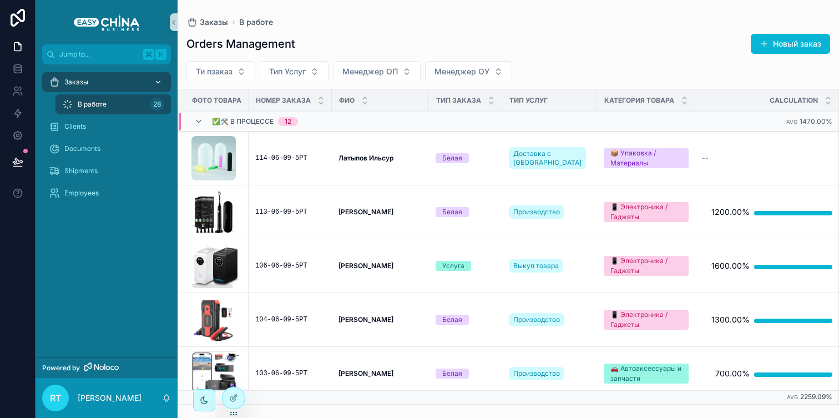
click at [79, 90] on div "Заказы" at bounding box center [106, 82] width 115 height 18
click at [232, 399] on icon at bounding box center [233, 398] width 9 height 9
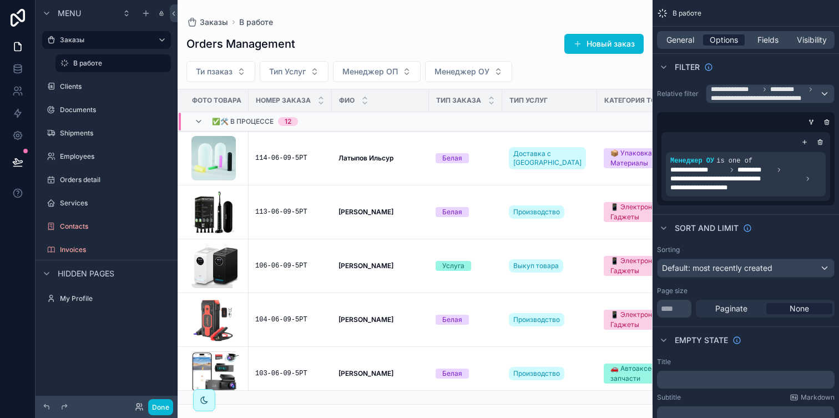
click at [720, 42] on span "Options" at bounding box center [724, 39] width 28 height 11
click at [685, 47] on div "General Options Fields Visibility" at bounding box center [746, 40] width 178 height 18
click at [685, 45] on span "General" at bounding box center [681, 39] width 28 height 11
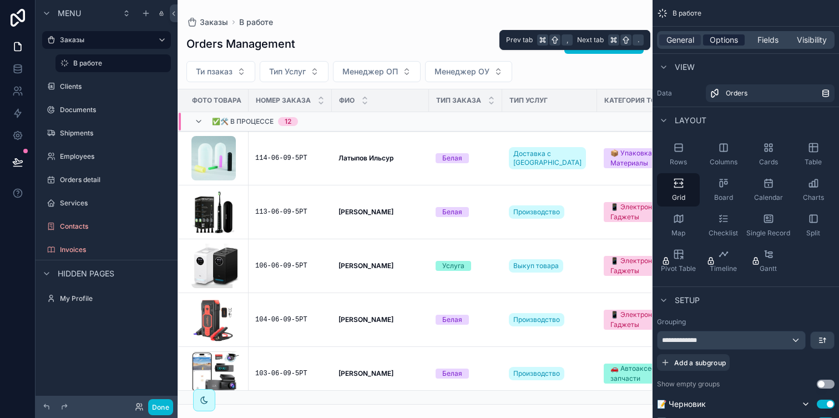
click at [722, 45] on span "Options" at bounding box center [724, 39] width 28 height 11
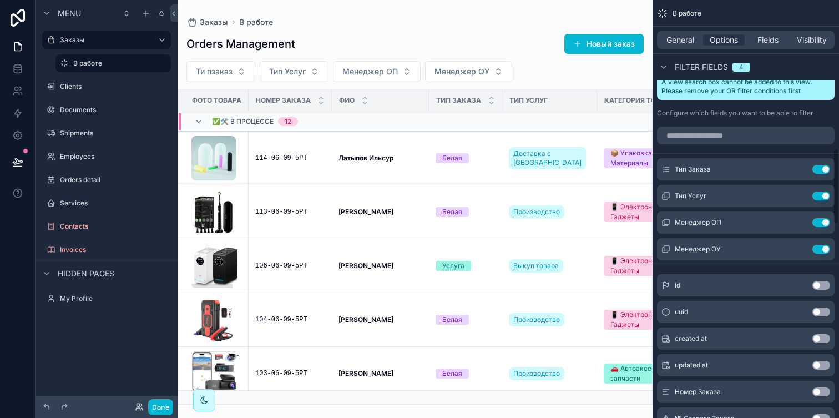
scroll to position [823, 0]
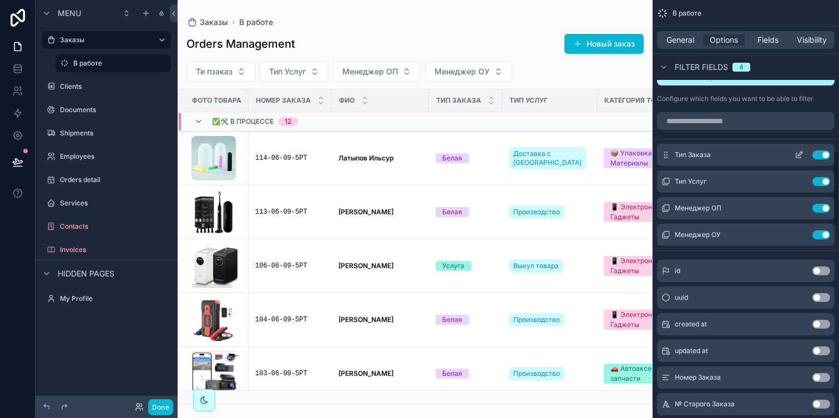
click at [804, 153] on button "scrollable content" at bounding box center [800, 154] width 18 height 9
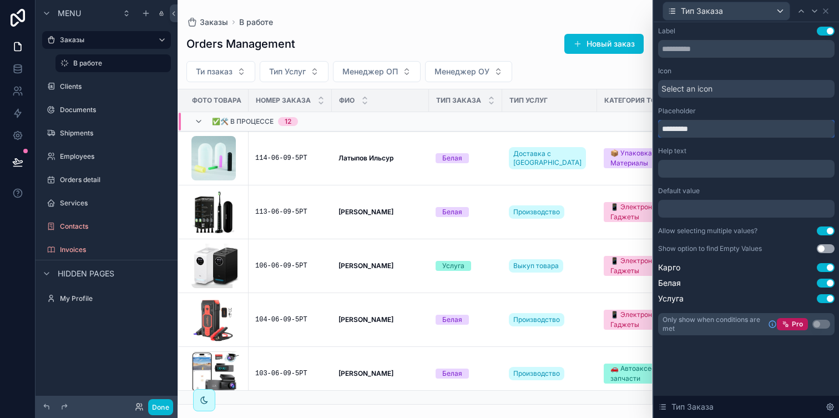
click at [671, 129] on input "*********" at bounding box center [746, 129] width 177 height 18
type input "**********"
click at [737, 361] on div "**********" at bounding box center [746, 192] width 185 height 340
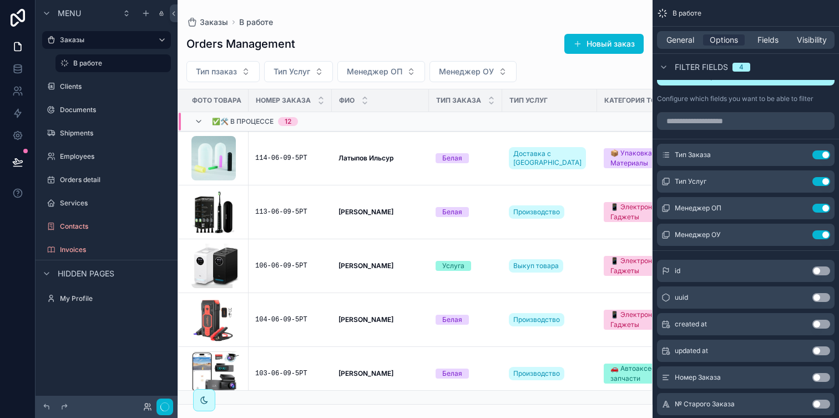
click at [369, 18] on div "scrollable content" at bounding box center [415, 209] width 475 height 418
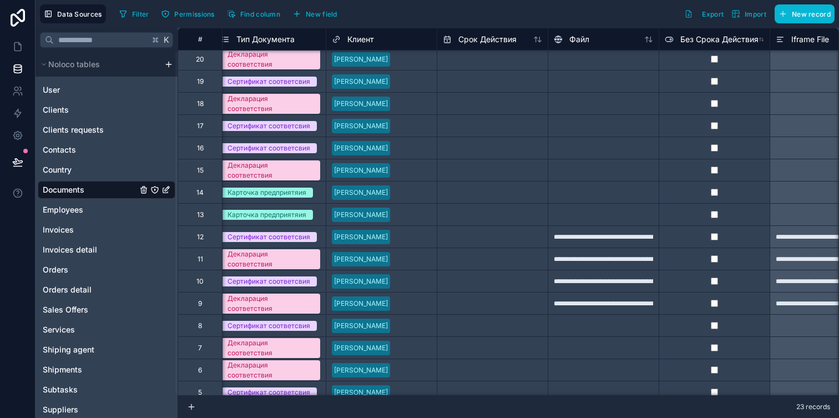
scroll to position [69, 89]
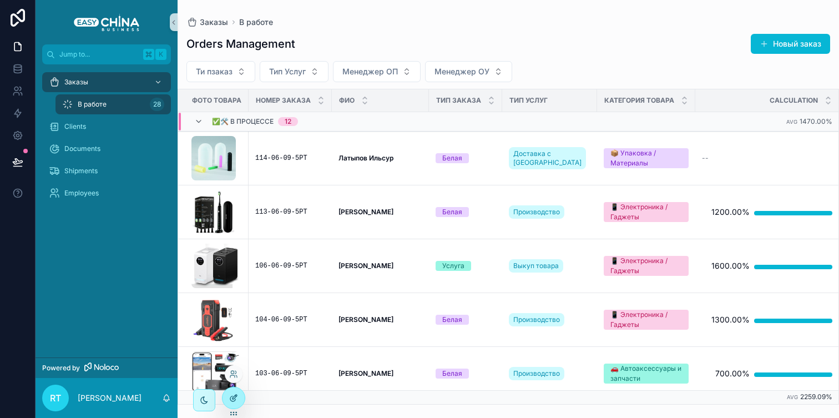
click at [236, 400] on icon at bounding box center [233, 398] width 9 height 9
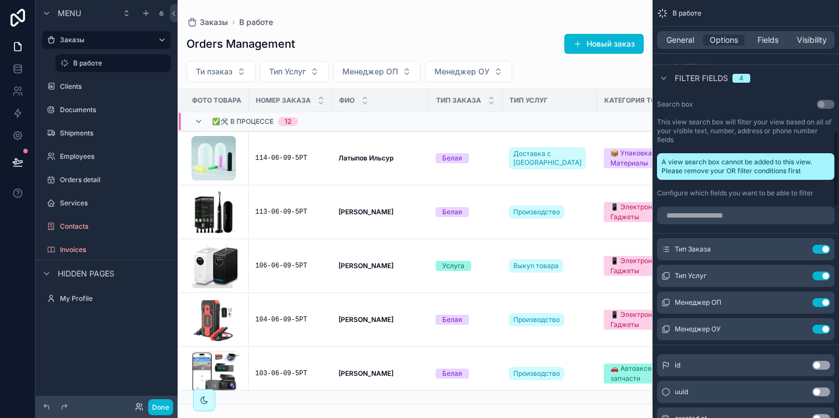
scroll to position [731, 0]
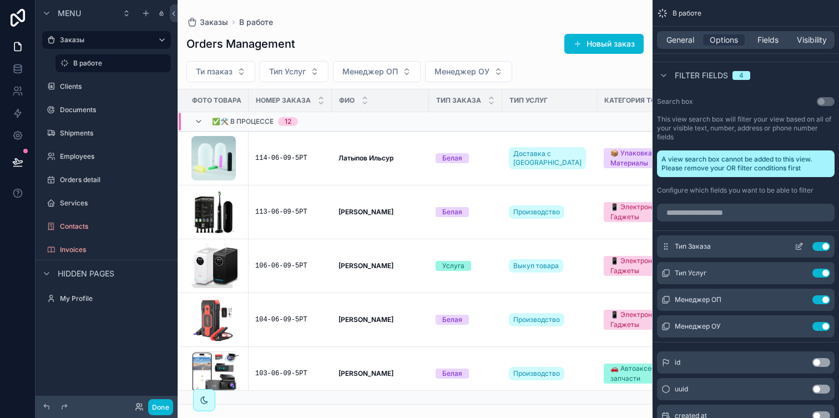
click at [798, 248] on icon "scrollable content" at bounding box center [800, 245] width 4 height 4
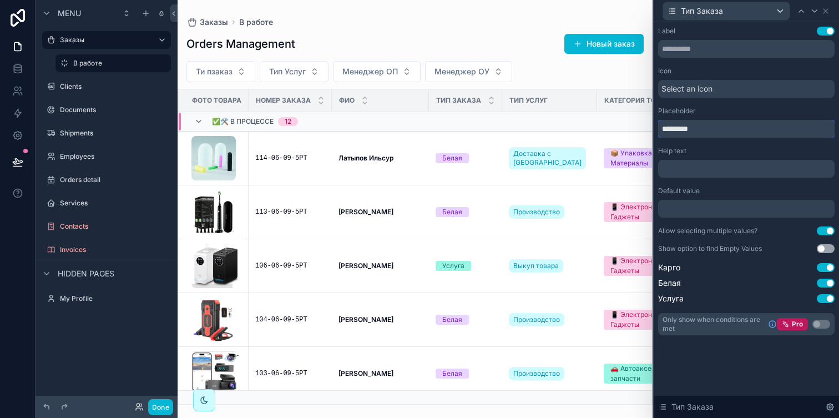
click at [670, 130] on input "*********" at bounding box center [746, 129] width 177 height 18
type input "**********"
click at [168, 402] on button "Done" at bounding box center [160, 407] width 25 height 16
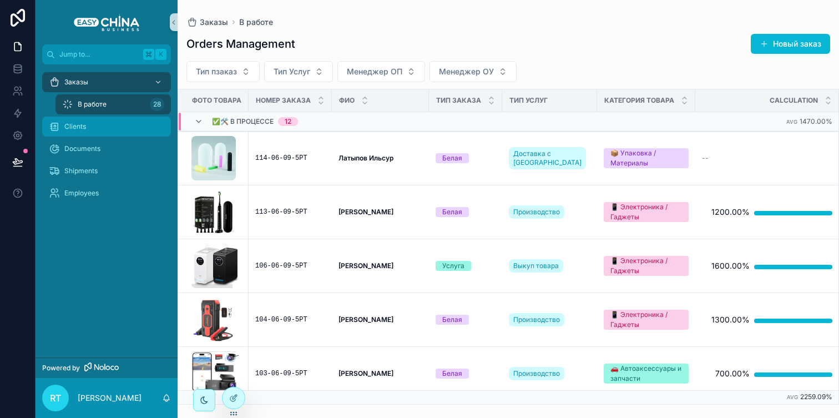
click at [108, 124] on div "Clients" at bounding box center [106, 127] width 115 height 18
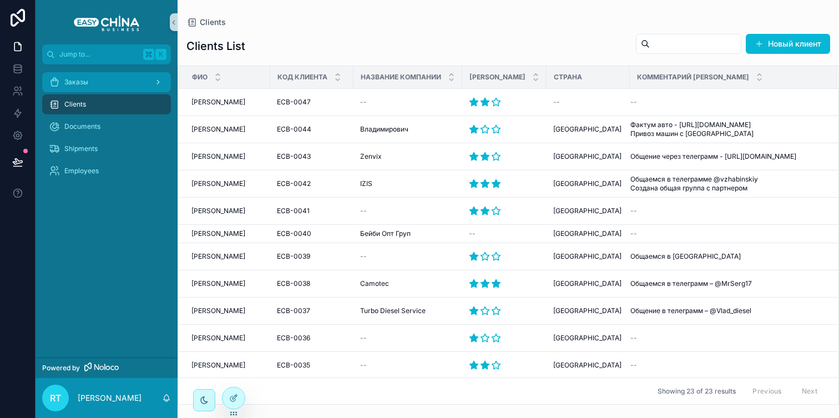
click at [105, 82] on div "Заказы" at bounding box center [106, 82] width 115 height 18
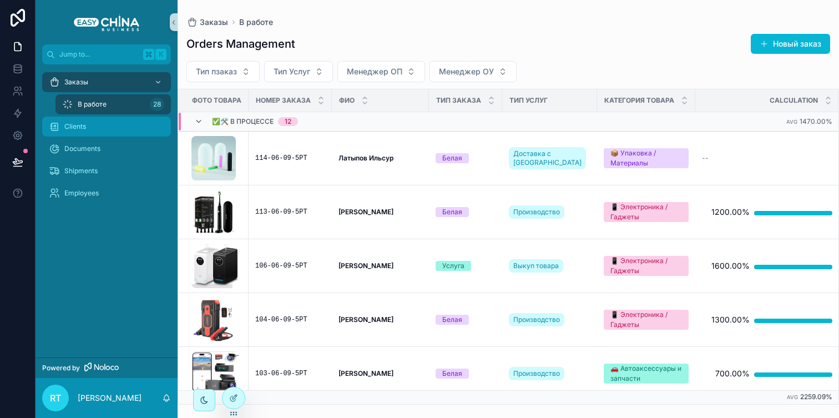
click at [79, 127] on span "Clients" at bounding box center [75, 126] width 22 height 9
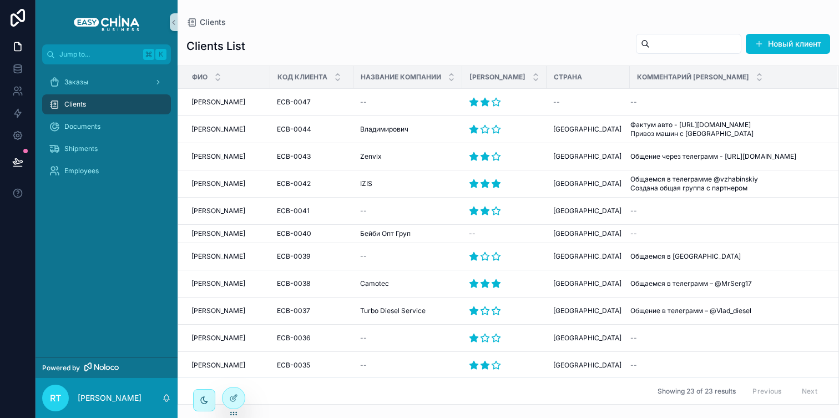
click at [487, 78] on span "Рейтинг Клиента" at bounding box center [498, 77] width 56 height 9
click at [540, 77] on div "scrollable content" at bounding box center [535, 77] width 7 height 12
click at [538, 79] on icon "scrollable content" at bounding box center [536, 80] width 4 height 2
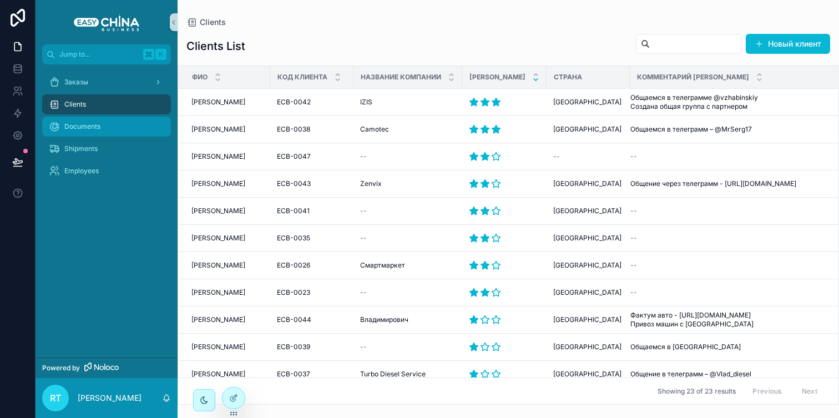
click at [115, 124] on div "Documents" at bounding box center [106, 127] width 115 height 18
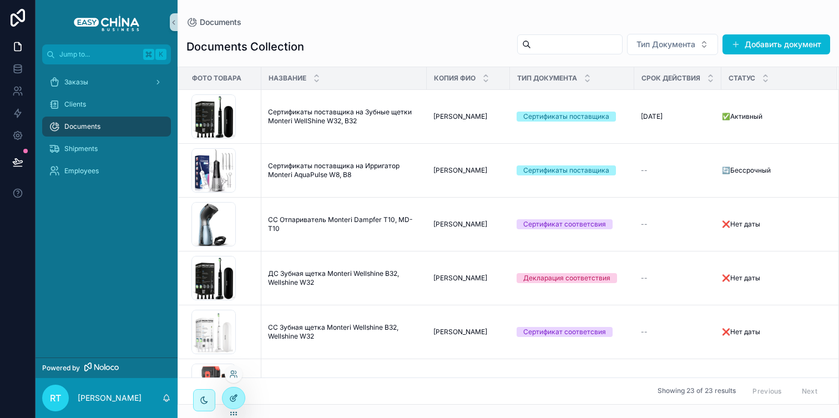
click at [237, 396] on icon at bounding box center [233, 398] width 9 height 9
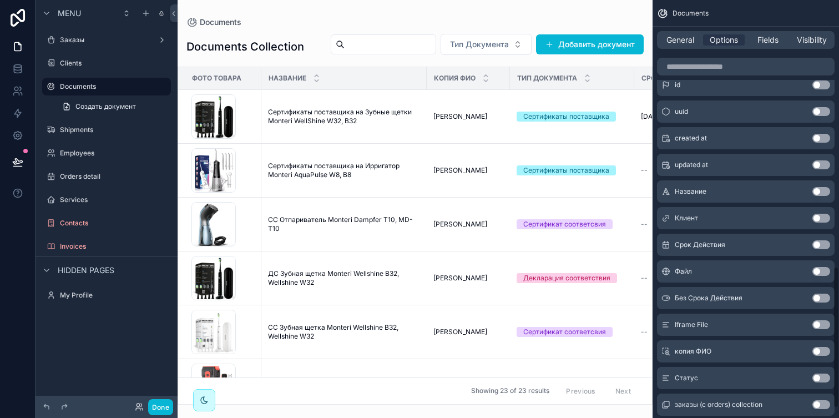
scroll to position [816, 0]
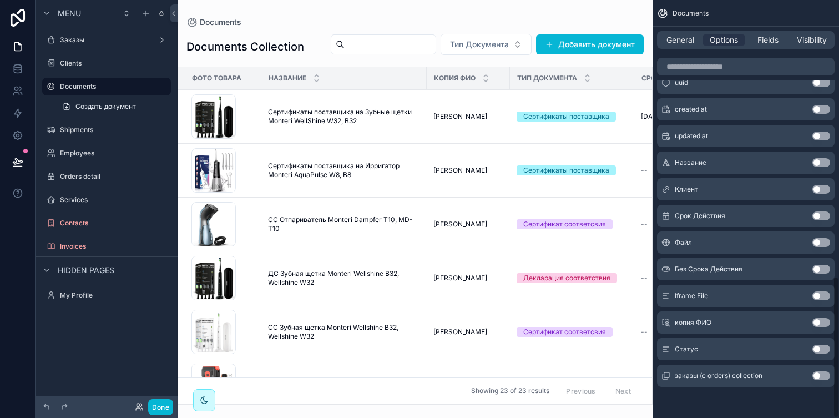
click at [822, 189] on button "Use setting" at bounding box center [822, 189] width 18 height 9
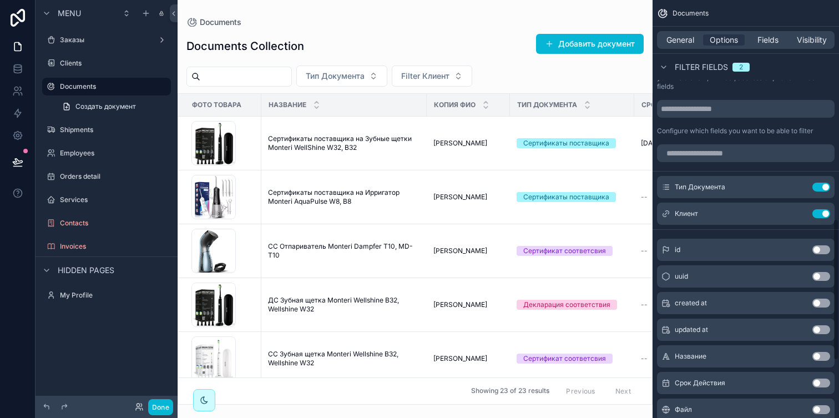
scroll to position [646, 0]
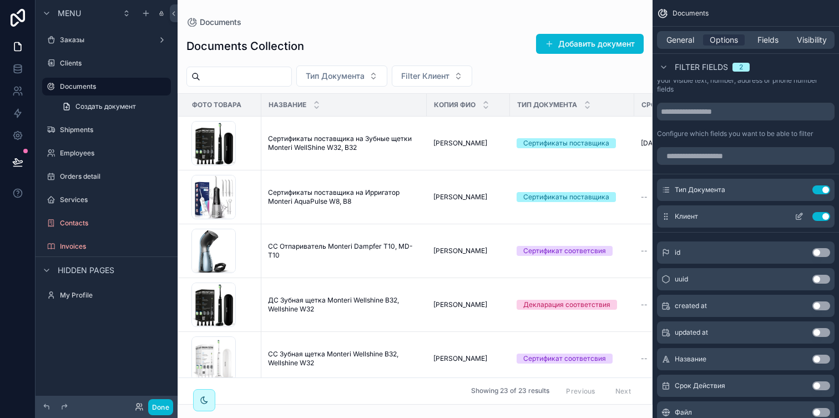
click at [802, 218] on icon "scrollable content" at bounding box center [799, 216] width 9 height 9
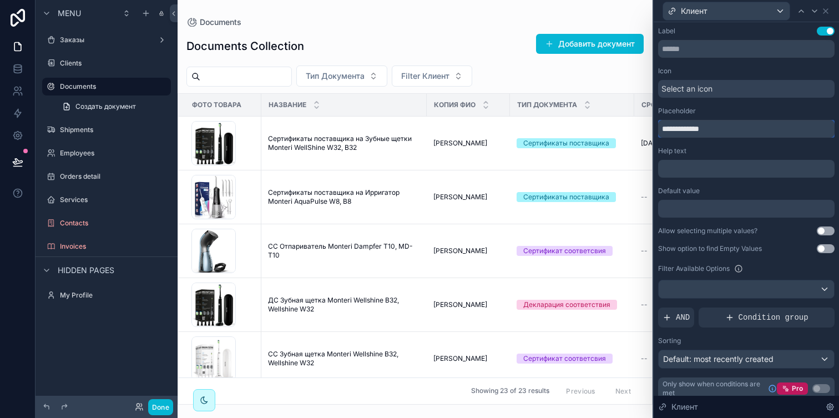
click at [686, 129] on input "**********" at bounding box center [746, 129] width 177 height 18
drag, startPoint x: 684, startPoint y: 130, endPoint x: 635, endPoint y: 129, distance: 48.9
click at [635, 129] on div "**********" at bounding box center [419, 209] width 839 height 418
type input "******"
click at [150, 408] on button "Done" at bounding box center [160, 407] width 25 height 16
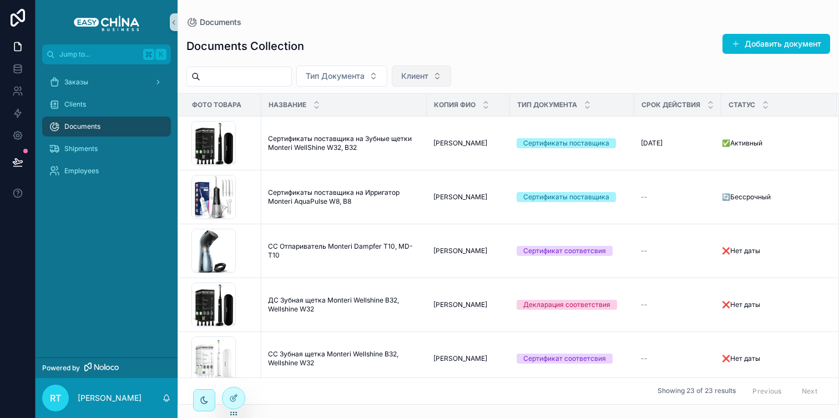
click at [429, 77] on span "Клиент" at bounding box center [414, 76] width 27 height 11
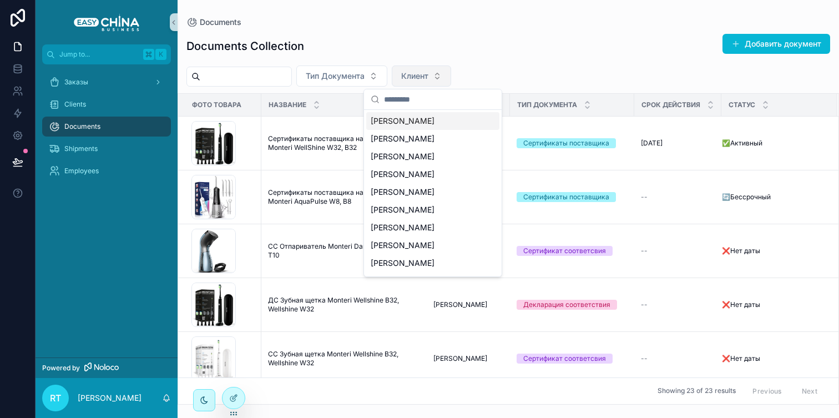
click at [429, 77] on span "Клиент" at bounding box center [414, 76] width 27 height 11
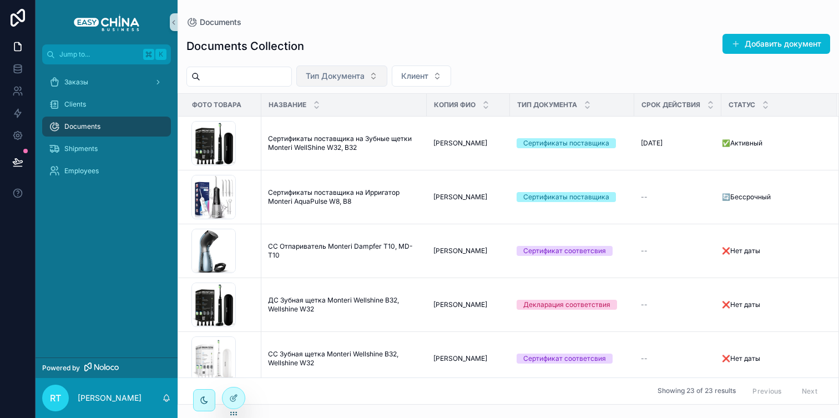
click at [365, 77] on span "Тип Документа" at bounding box center [335, 76] width 59 height 11
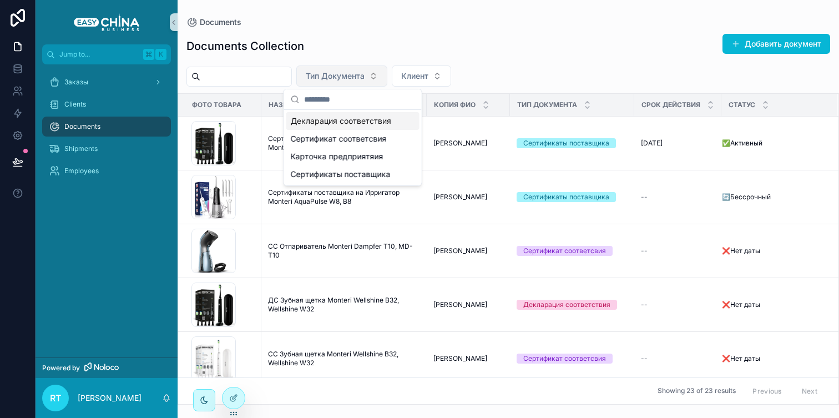
click at [365, 77] on span "Тип Документа" at bounding box center [335, 76] width 59 height 11
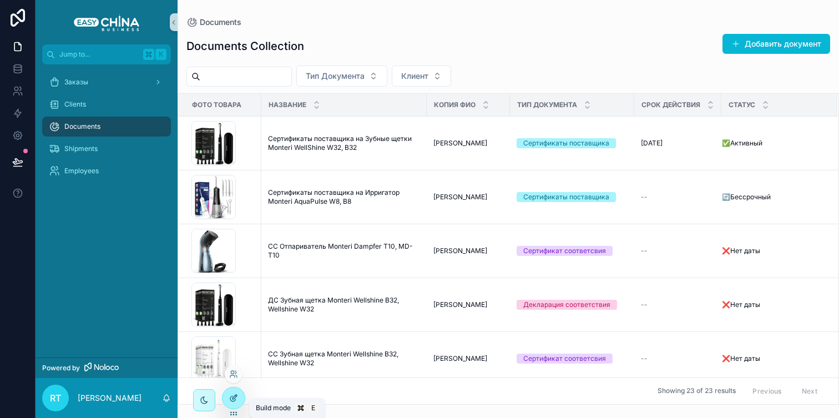
click at [234, 392] on div at bounding box center [234, 398] width 22 height 21
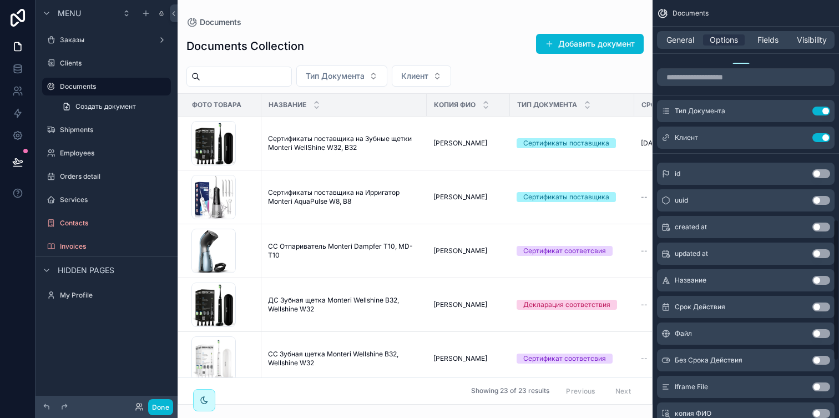
scroll to position [816, 0]
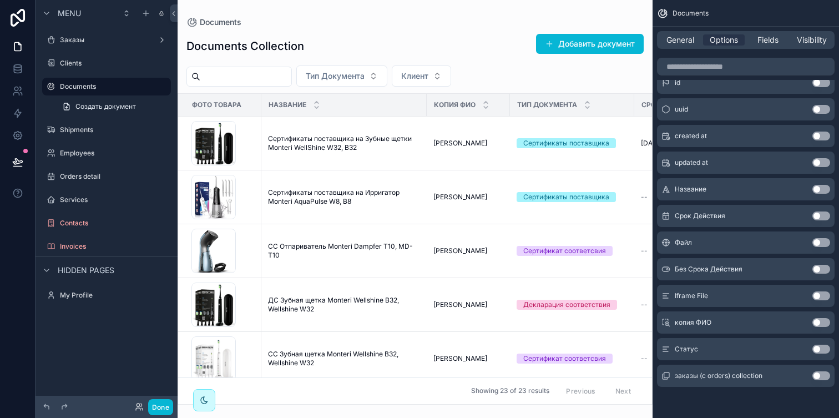
click at [821, 348] on button "Use setting" at bounding box center [822, 349] width 18 height 9
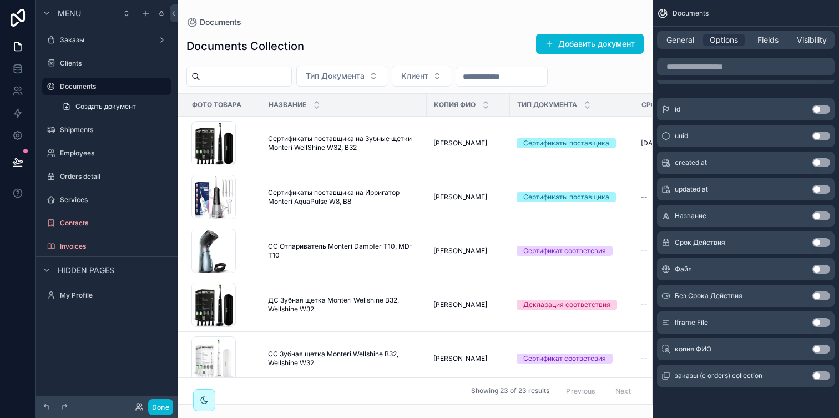
click at [492, 78] on div "scrollable content" at bounding box center [415, 209] width 475 height 418
click at [497, 77] on input "scrollable content" at bounding box center [501, 77] width 91 height 16
click at [504, 75] on input "scrollable content" at bounding box center [501, 77] width 91 height 16
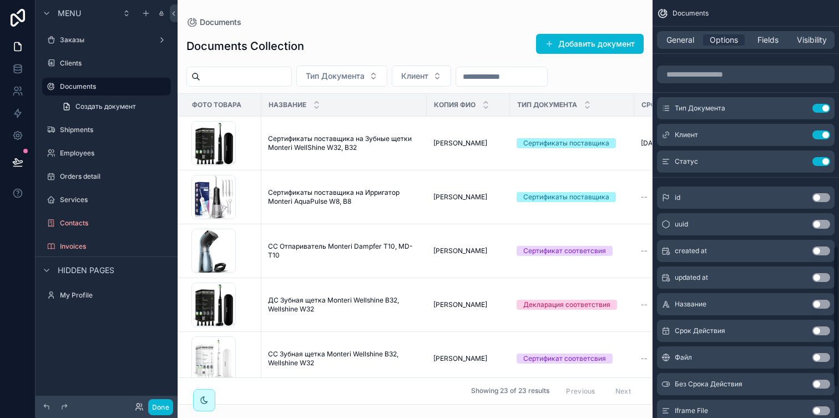
scroll to position [725, 0]
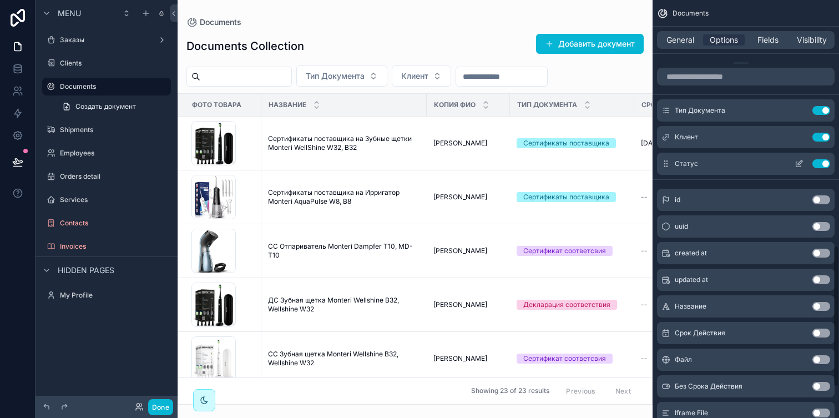
click at [821, 163] on button "Use setting" at bounding box center [822, 163] width 18 height 9
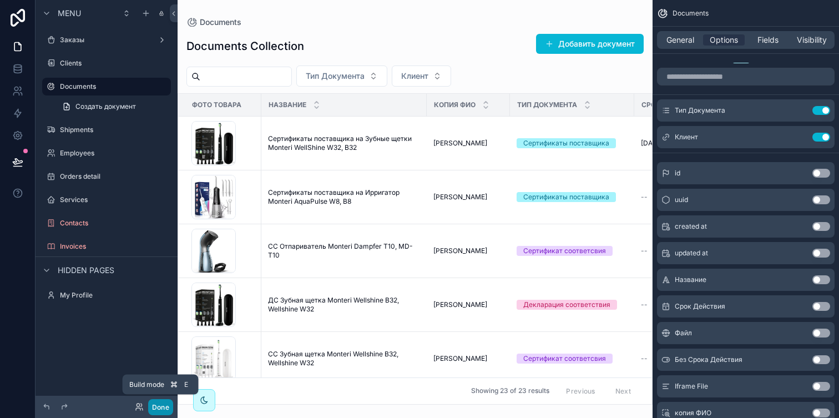
click at [159, 408] on button "Done" at bounding box center [160, 407] width 25 height 16
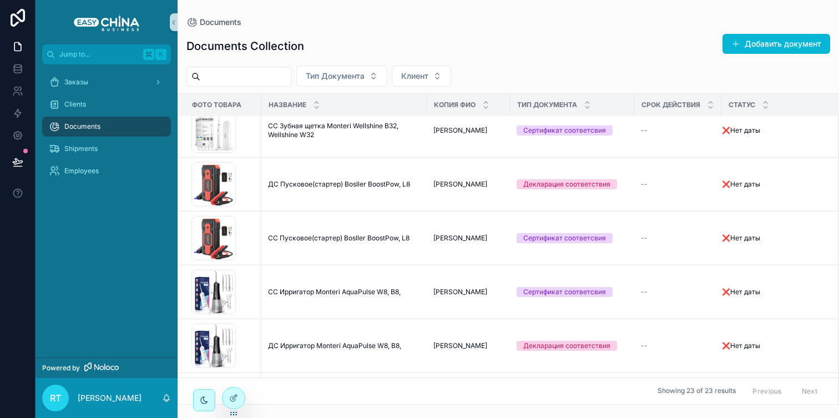
scroll to position [0, 0]
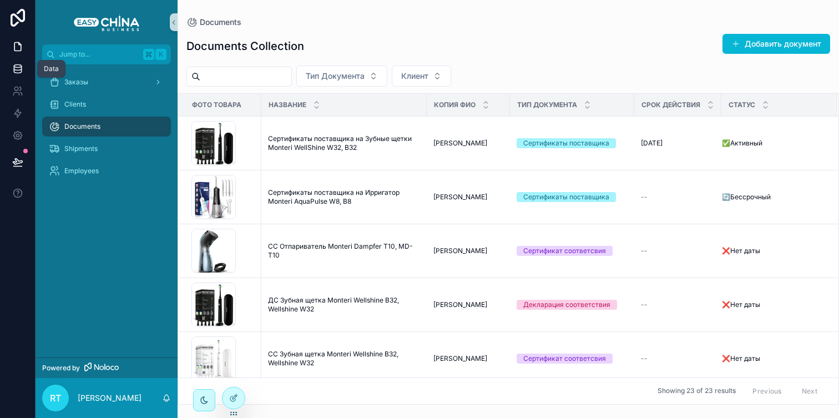
click at [12, 70] on icon at bounding box center [17, 68] width 11 height 11
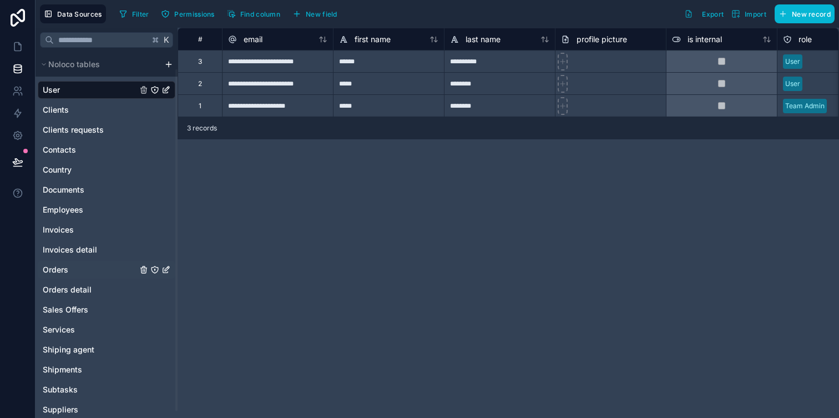
scroll to position [26, 0]
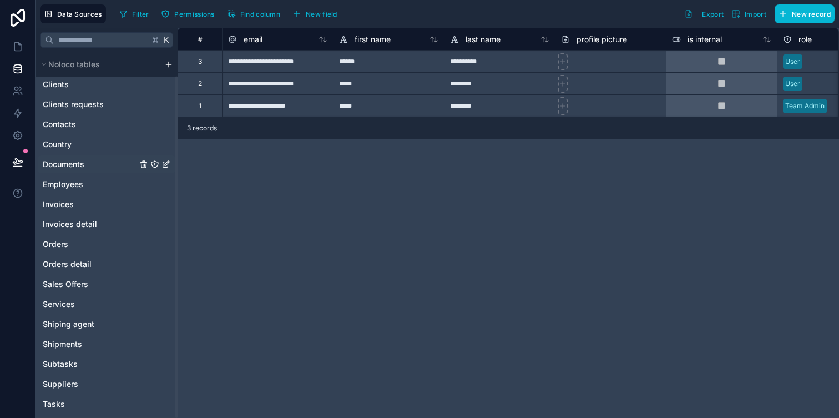
click at [74, 159] on span "Documents" at bounding box center [64, 164] width 42 height 11
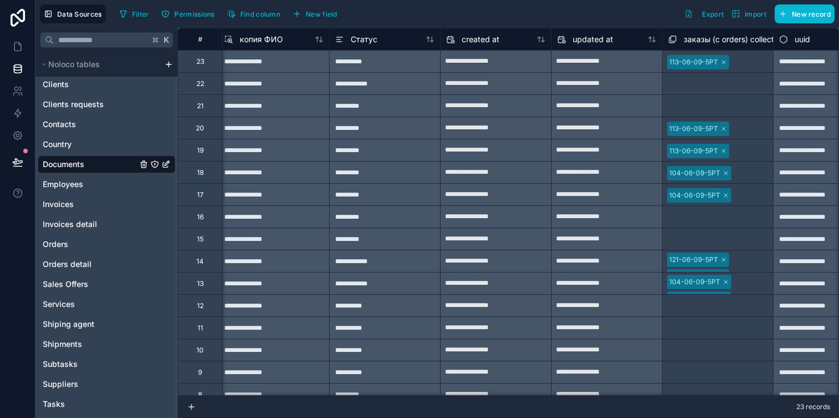
scroll to position [0, 938]
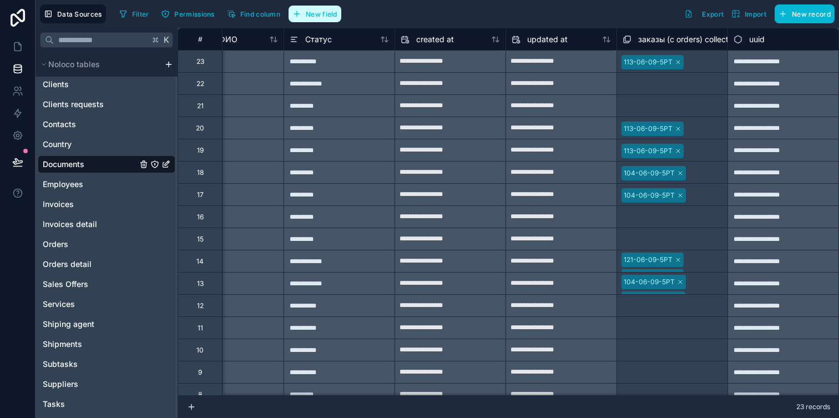
click at [319, 19] on button "New field" at bounding box center [315, 14] width 53 height 17
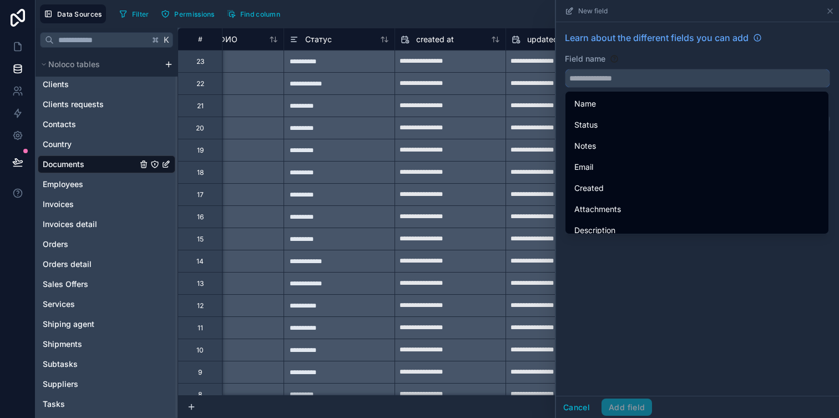
click at [594, 79] on input "text" at bounding box center [698, 78] width 264 height 18
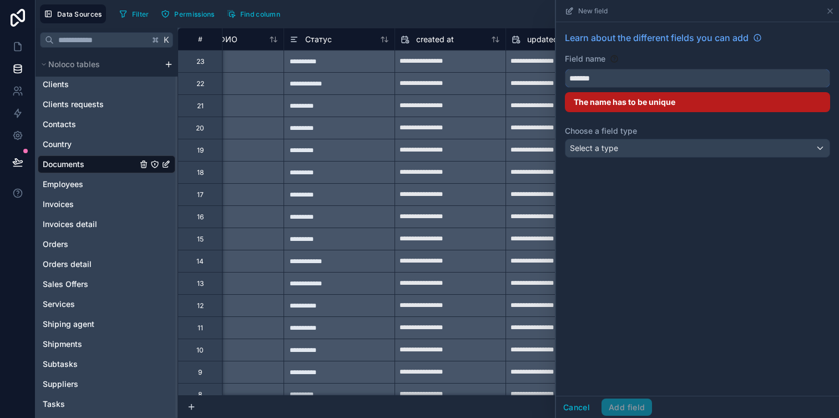
click at [565, 69] on button "******" at bounding box center [697, 78] width 265 height 19
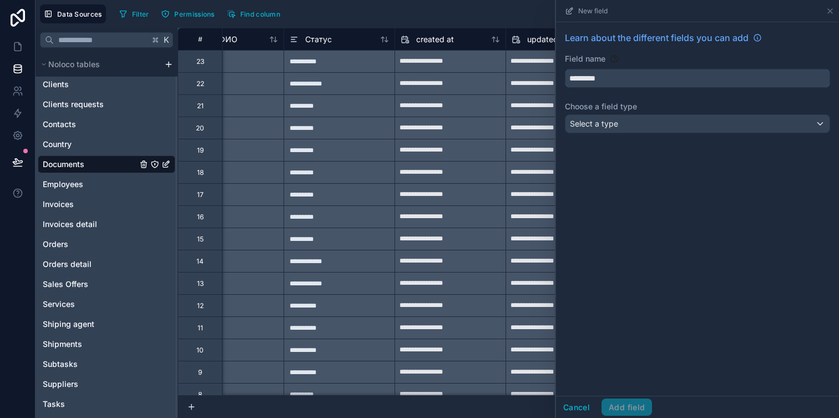
click at [565, 69] on button "*********" at bounding box center [697, 78] width 265 height 19
type input "*********"
click at [599, 116] on div "Select a type" at bounding box center [698, 124] width 264 height 18
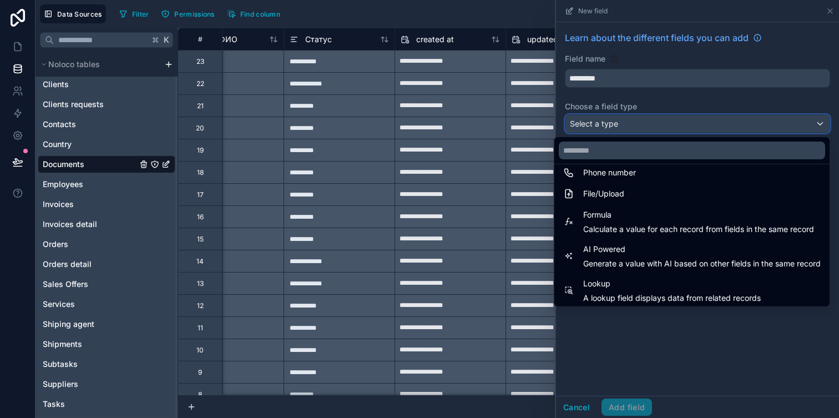
scroll to position [322, 0]
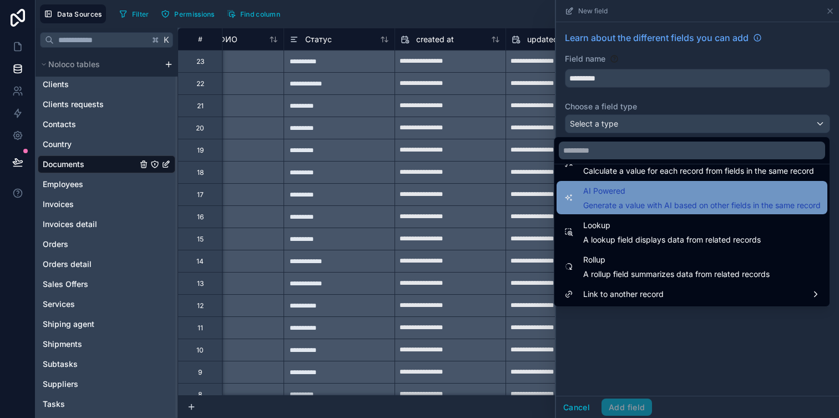
click at [653, 197] on span "AI Powered" at bounding box center [703, 190] width 238 height 13
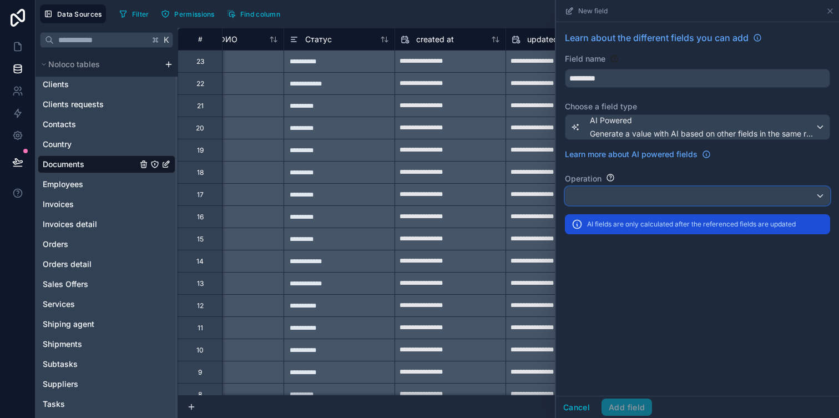
click at [640, 193] on div at bounding box center [698, 196] width 264 height 18
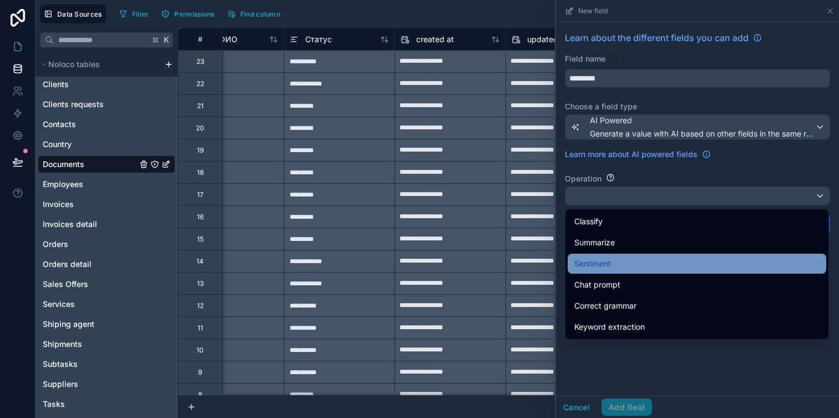
click at [648, 266] on div "Sentiment" at bounding box center [697, 263] width 245 height 13
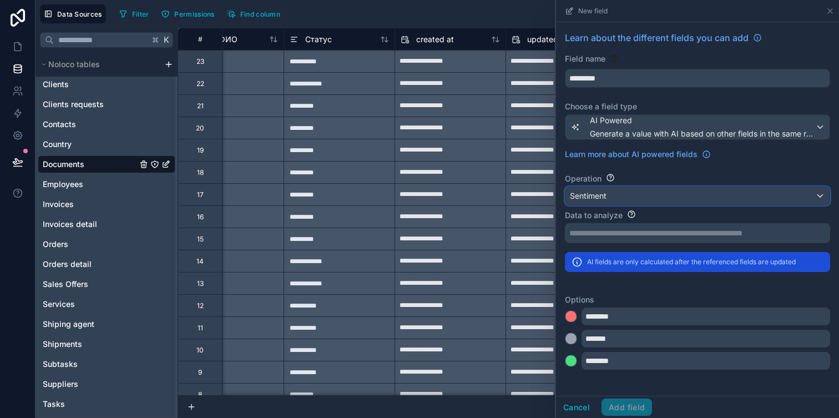
click at [620, 195] on div "Sentiment" at bounding box center [698, 196] width 264 height 18
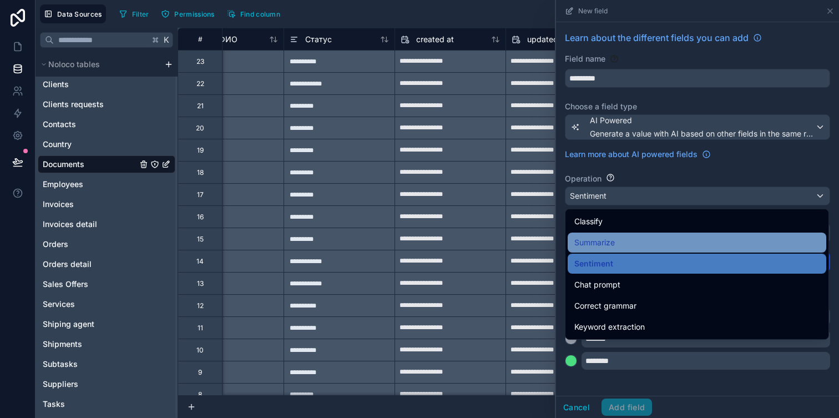
click at [612, 244] on span "Summarize" at bounding box center [595, 242] width 41 height 13
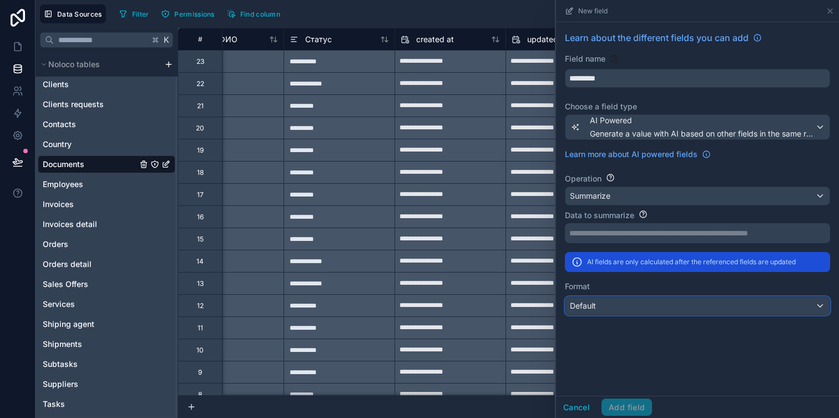
click at [624, 310] on div "Default" at bounding box center [698, 306] width 264 height 18
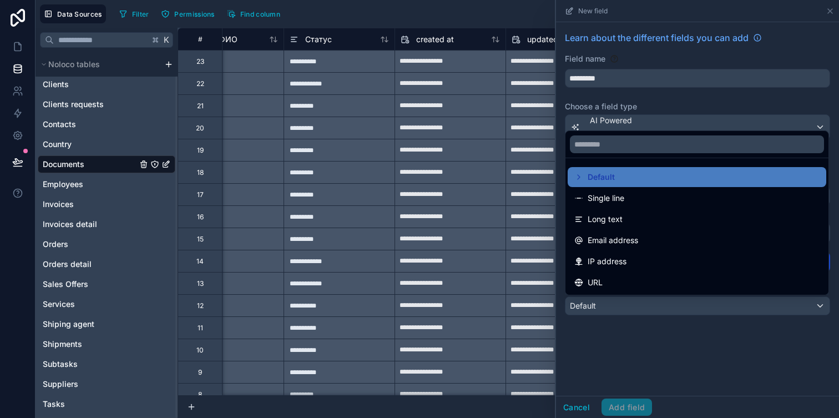
click at [624, 310] on div at bounding box center [697, 209] width 283 height 418
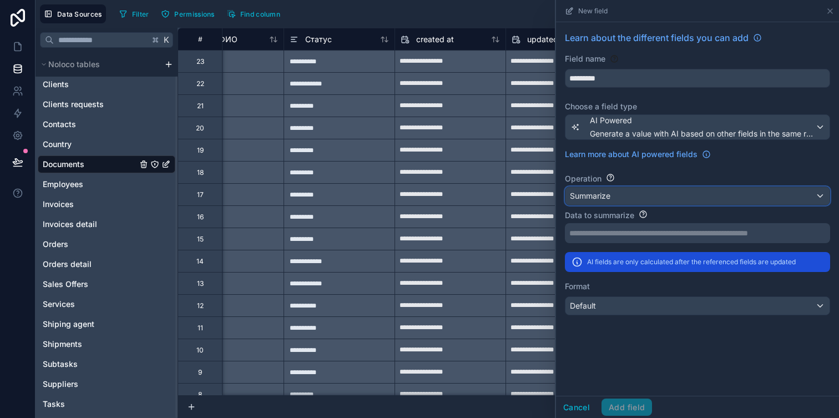
click at [619, 193] on div "Summarize" at bounding box center [698, 196] width 264 height 18
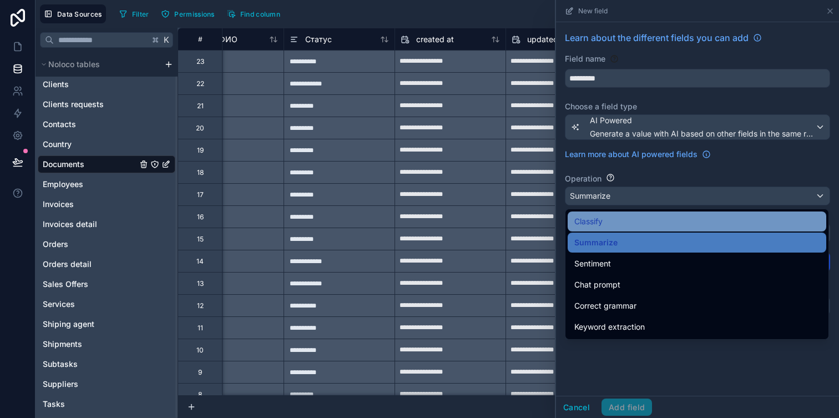
click at [607, 218] on div "Classify" at bounding box center [697, 221] width 245 height 13
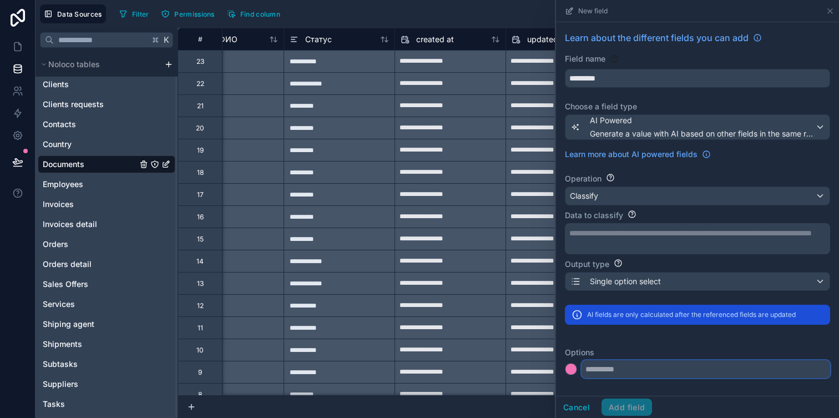
click at [620, 363] on input "text" at bounding box center [706, 369] width 249 height 18
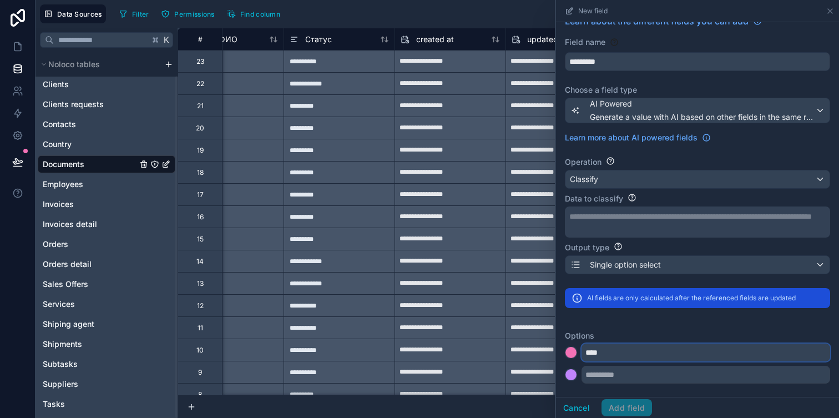
drag, startPoint x: 615, startPoint y: 355, endPoint x: 580, endPoint y: 351, distance: 35.2
click at [579, 351] on div "****" at bounding box center [697, 353] width 265 height 18
click at [572, 347] on div at bounding box center [571, 352] width 11 height 11
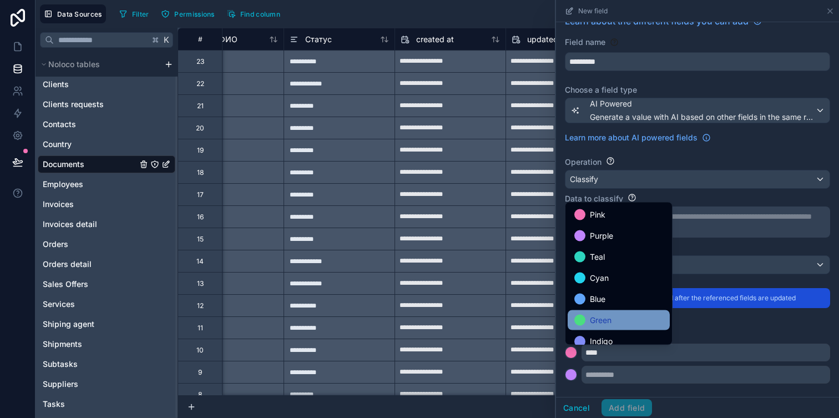
click at [582, 318] on div at bounding box center [580, 320] width 11 height 11
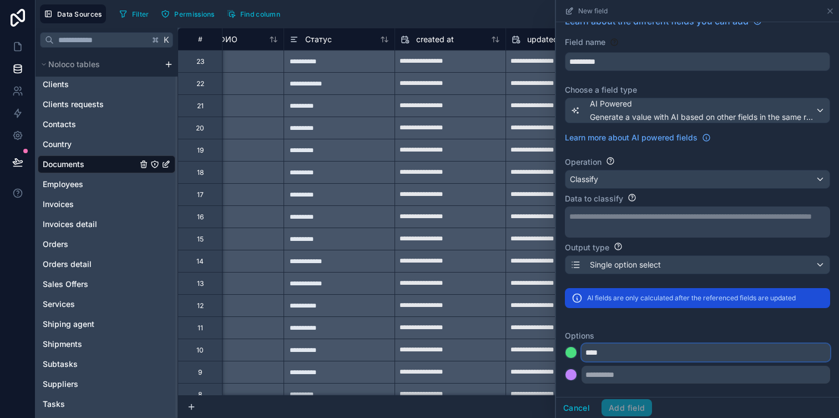
drag, startPoint x: 609, startPoint y: 348, endPoint x: 592, endPoint y: 348, distance: 16.1
click at [592, 348] on input "****" at bounding box center [706, 353] width 249 height 18
click at [603, 348] on input "****" at bounding box center [706, 353] width 249 height 18
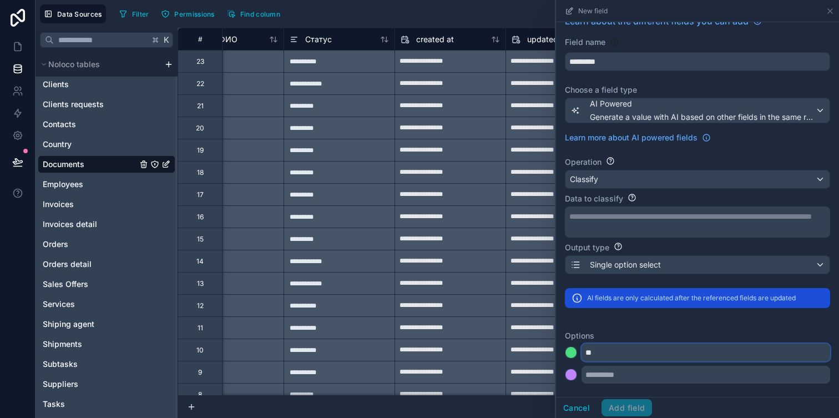
type input "*"
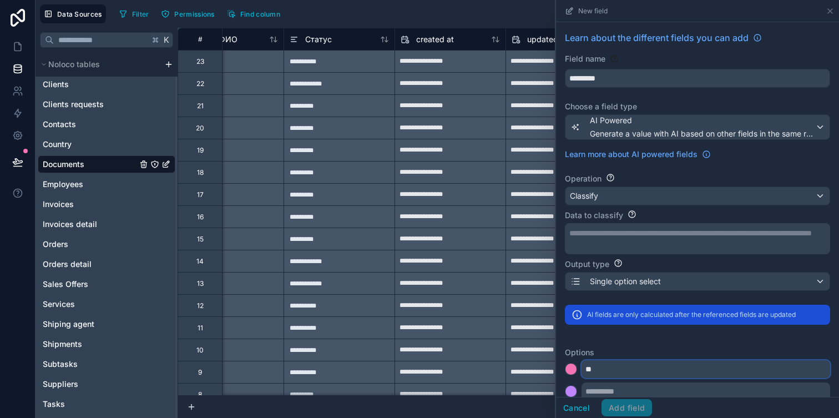
type input "*"
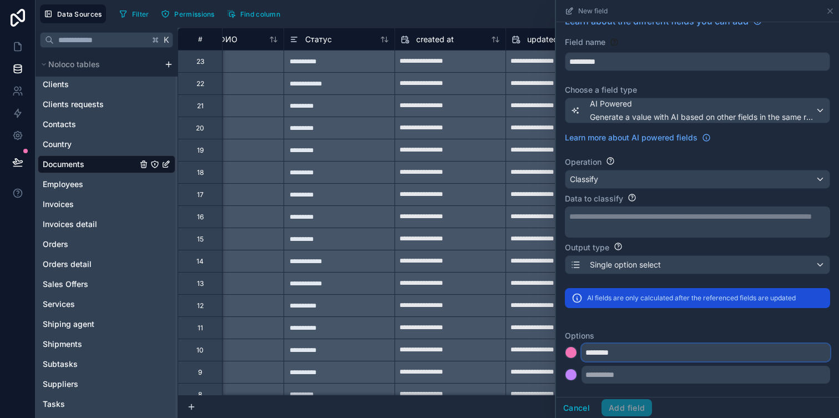
type input "********"
click at [606, 370] on input "text" at bounding box center [706, 375] width 249 height 18
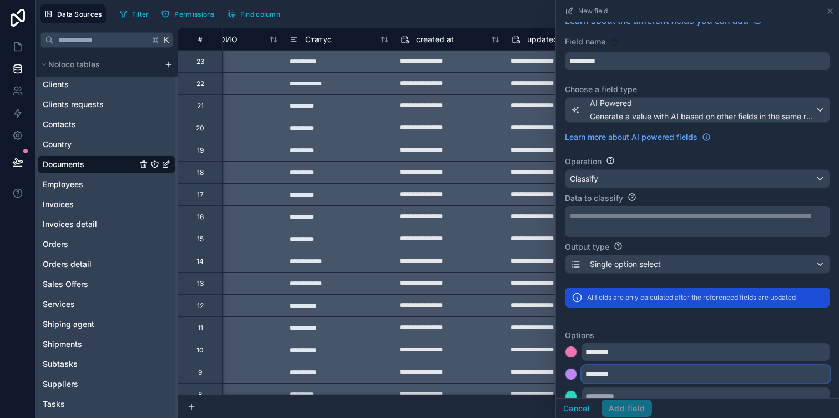
scroll to position [38, 0]
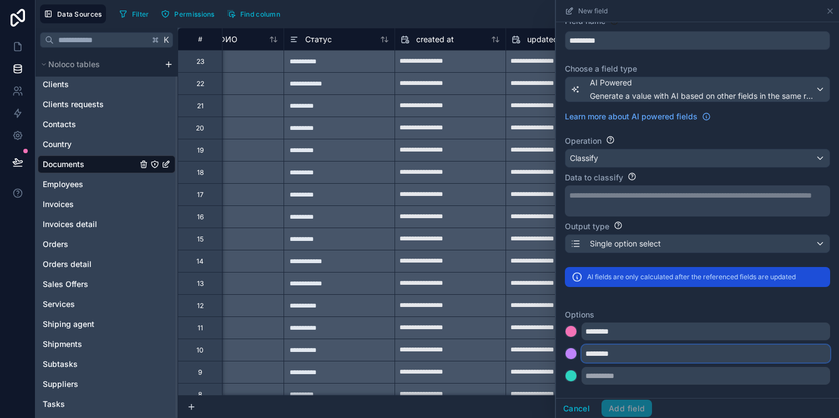
type input "********"
click at [623, 364] on div "******** ********" at bounding box center [697, 354] width 265 height 62
click at [619, 373] on input "text" at bounding box center [706, 376] width 249 height 18
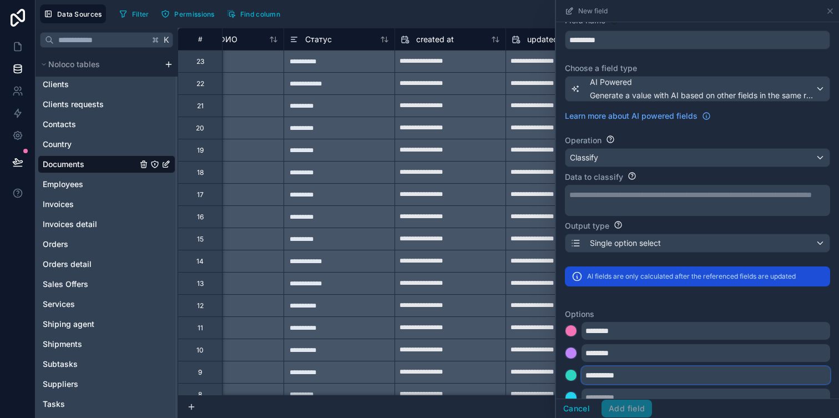
scroll to position [59, 0]
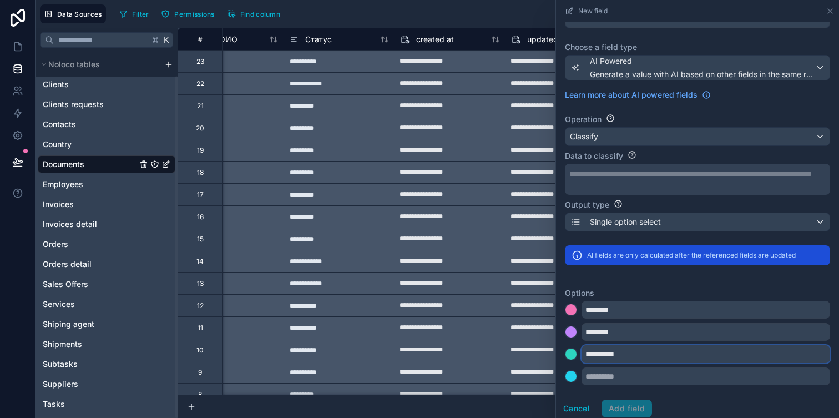
type input "**********"
click at [611, 381] on input "text" at bounding box center [706, 377] width 249 height 18
click at [617, 178] on p "**********" at bounding box center [697, 173] width 254 height 11
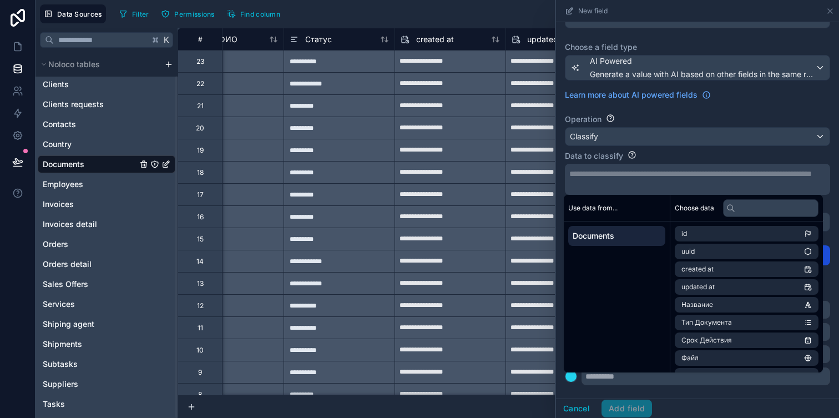
scroll to position [49, 0]
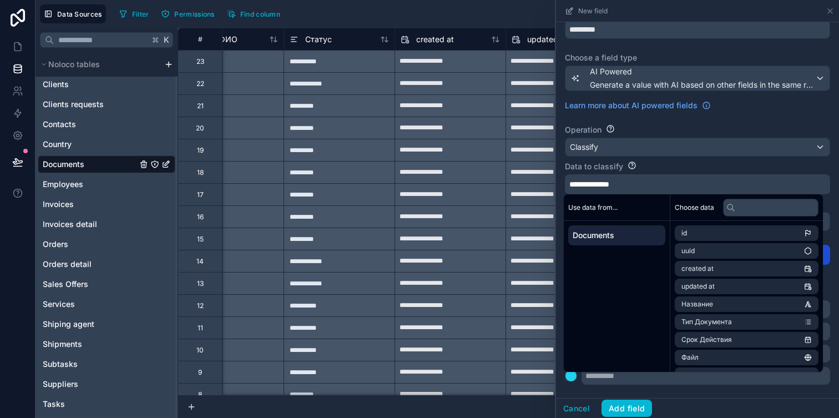
click at [647, 162] on div "Data to classify" at bounding box center [697, 166] width 265 height 11
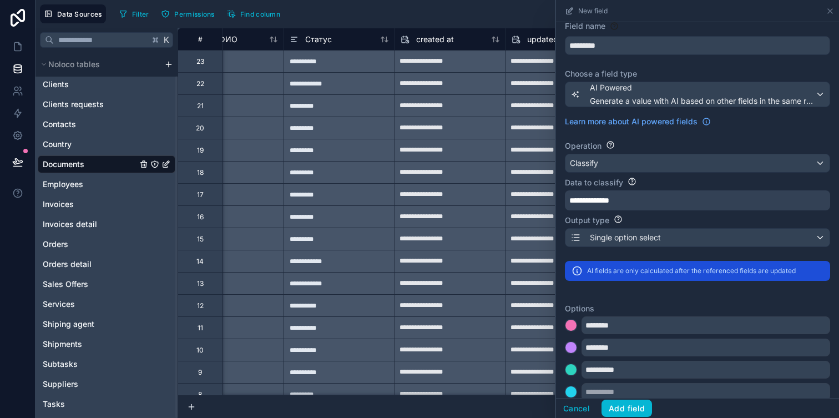
scroll to position [47, 0]
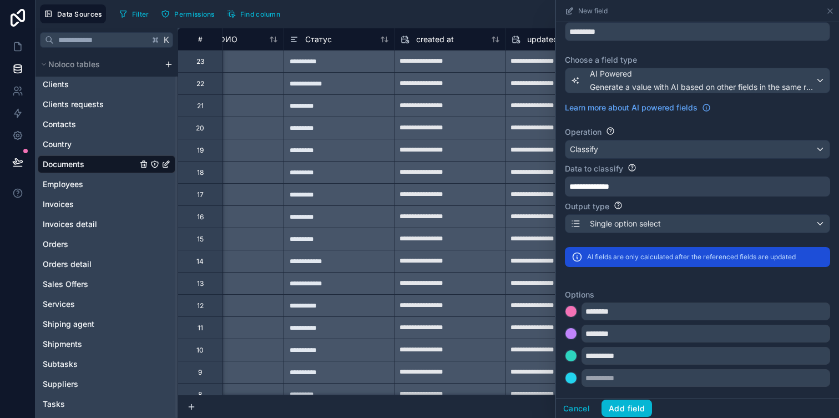
click at [629, 180] on div "**********" at bounding box center [697, 187] width 265 height 20
click at [610, 185] on span "**********" at bounding box center [590, 187] width 40 height 8
drag, startPoint x: 641, startPoint y: 184, endPoint x: 590, endPoint y: 184, distance: 51.1
click at [590, 184] on p "**********" at bounding box center [697, 186] width 254 height 11
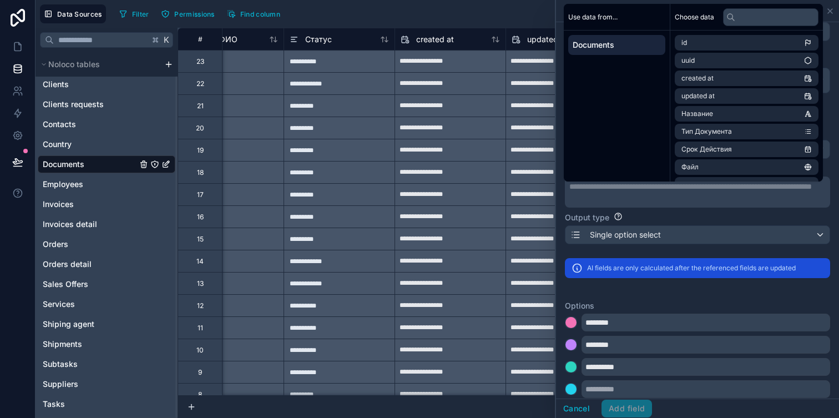
scroll to position [0, 0]
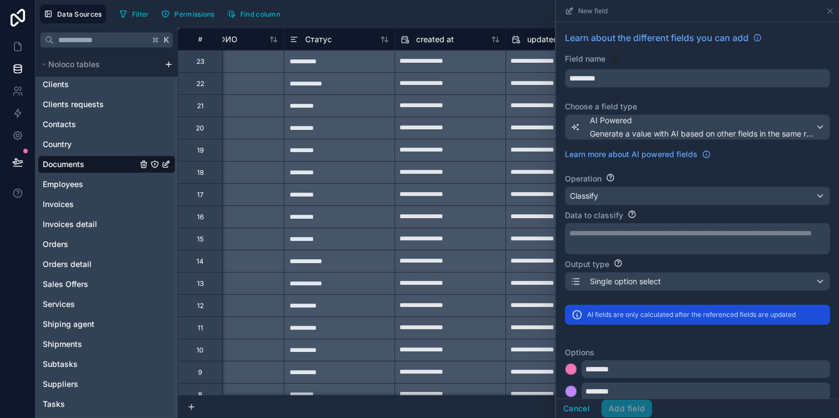
click at [678, 262] on div "Output type" at bounding box center [697, 264] width 265 height 11
click at [668, 239] on div "**********" at bounding box center [697, 239] width 254 height 22
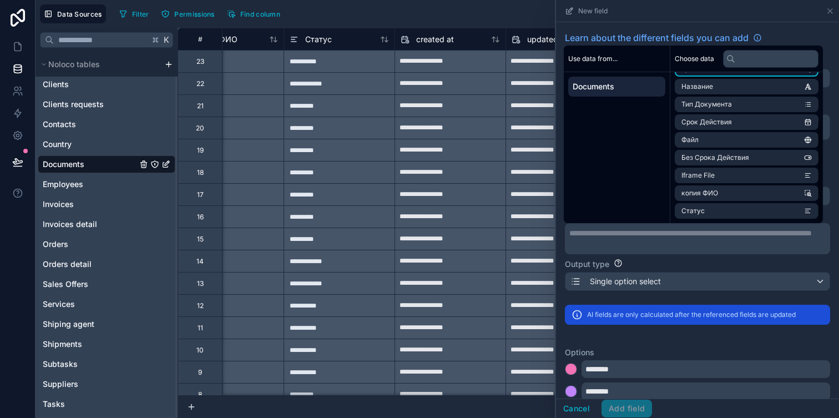
scroll to position [66, 0]
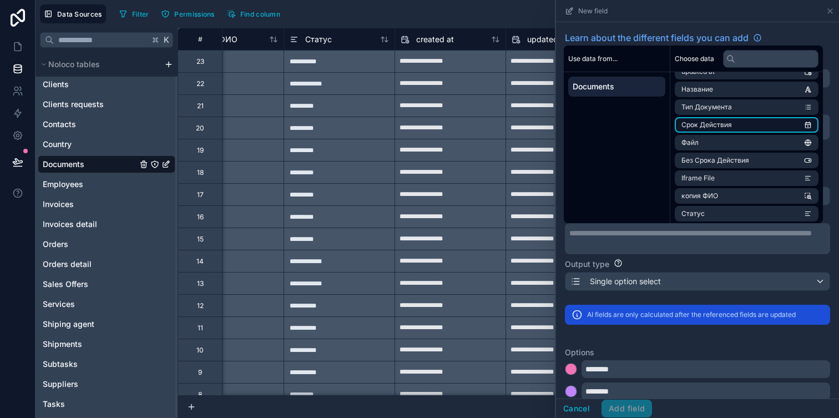
click at [746, 130] on li "Срок Действия" at bounding box center [747, 125] width 144 height 16
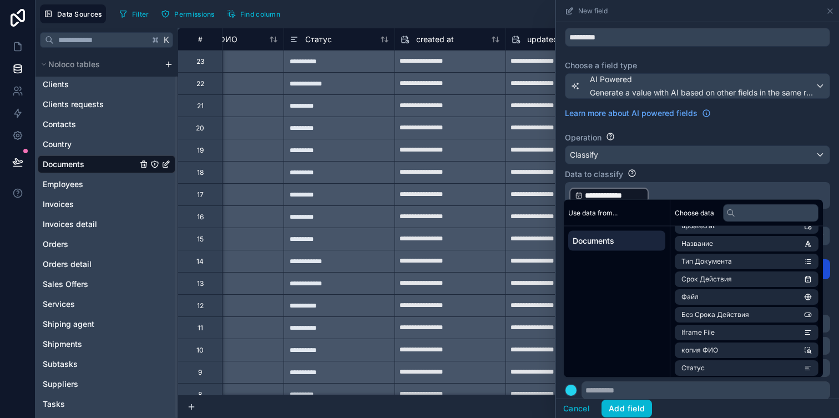
scroll to position [39, 0]
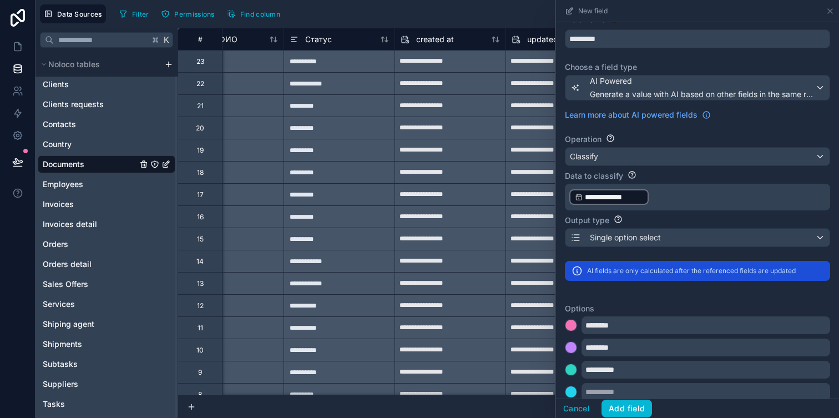
click at [680, 204] on p "**********" at bounding box center [697, 197] width 254 height 18
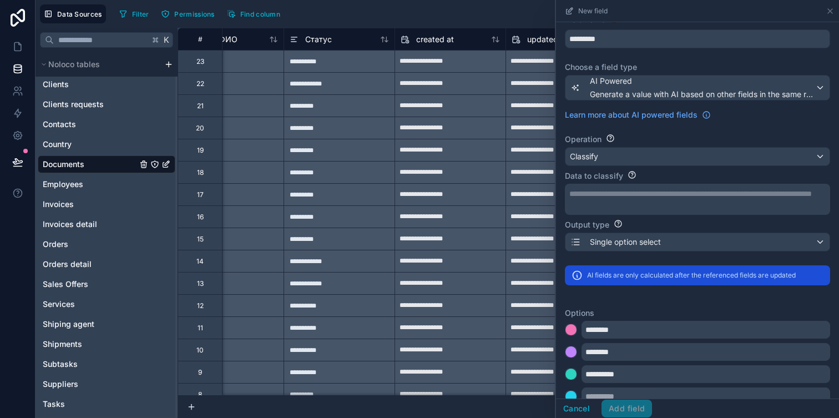
click at [680, 204] on div "**********" at bounding box center [697, 199] width 254 height 22
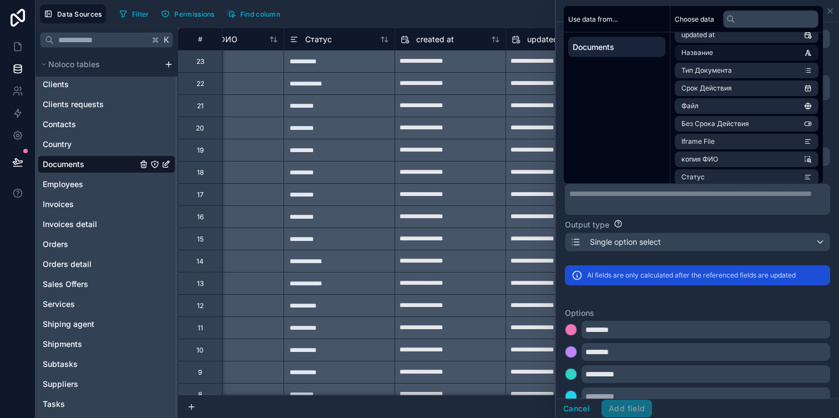
scroll to position [69, 0]
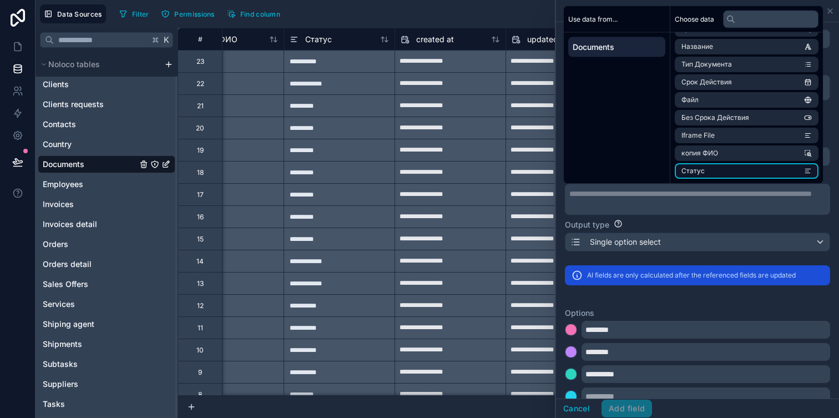
click at [732, 170] on li "Статус" at bounding box center [747, 172] width 144 height 16
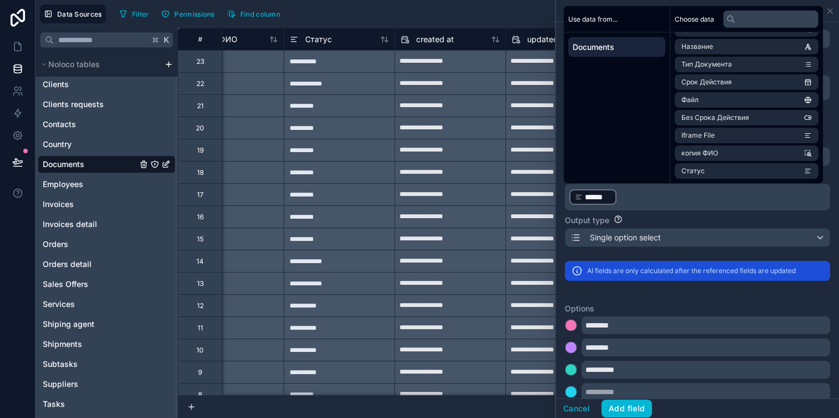
click at [675, 252] on div "Output type Single option select" at bounding box center [697, 231] width 265 height 42
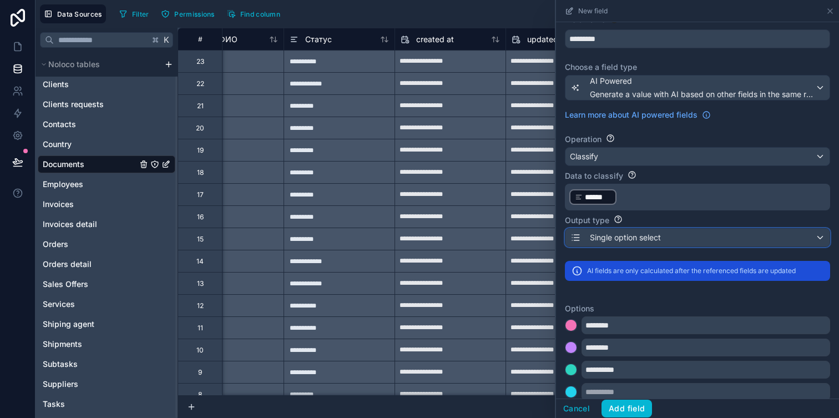
click at [665, 242] on div "Single option select" at bounding box center [698, 238] width 264 height 18
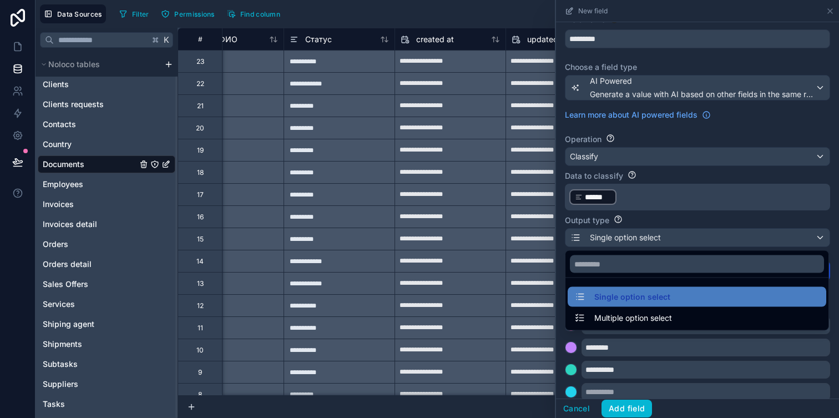
click at [665, 242] on div at bounding box center [697, 209] width 283 height 418
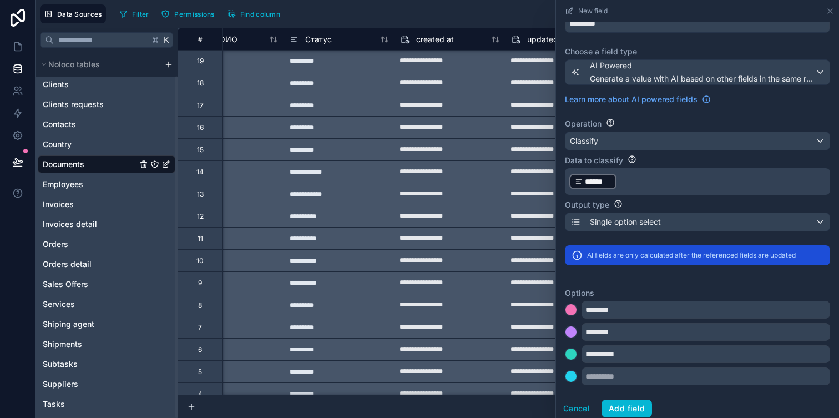
scroll to position [165, 938]
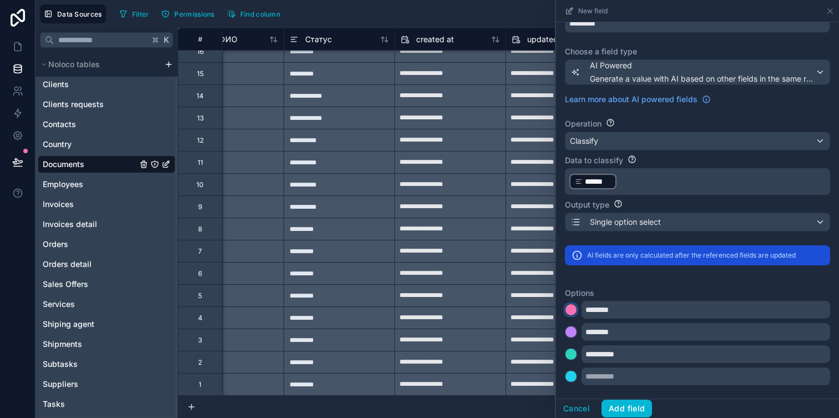
click at [570, 314] on div at bounding box center [571, 309] width 11 height 11
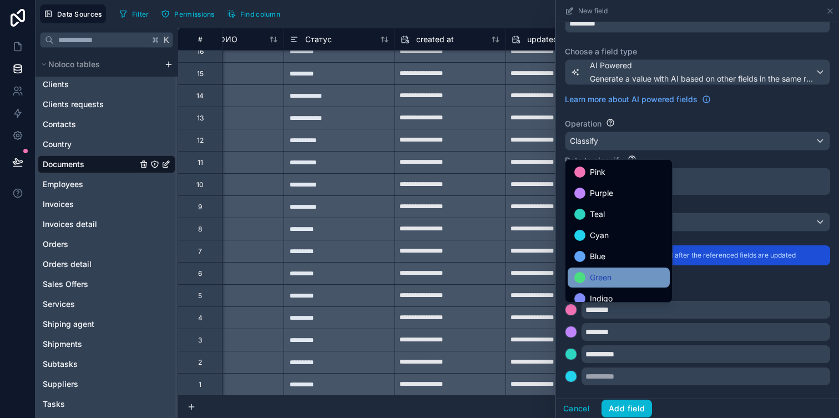
click at [581, 281] on div at bounding box center [580, 277] width 11 height 11
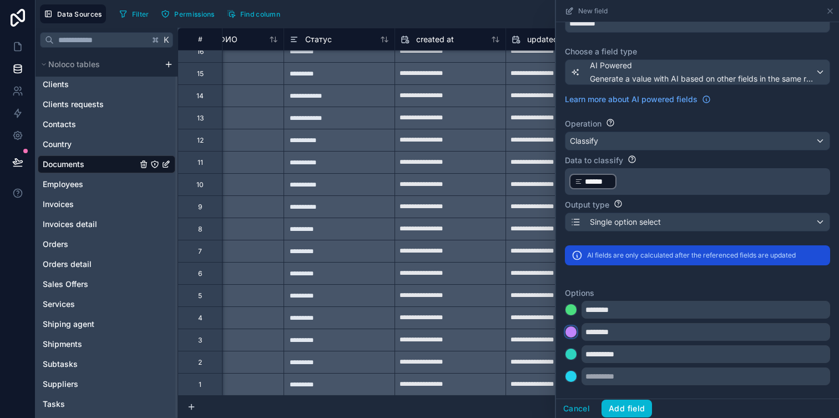
click at [573, 332] on div at bounding box center [571, 331] width 11 height 11
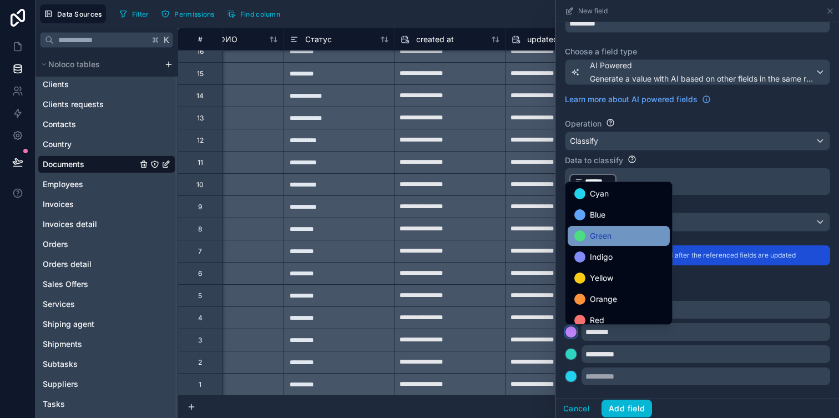
scroll to position [93, 0]
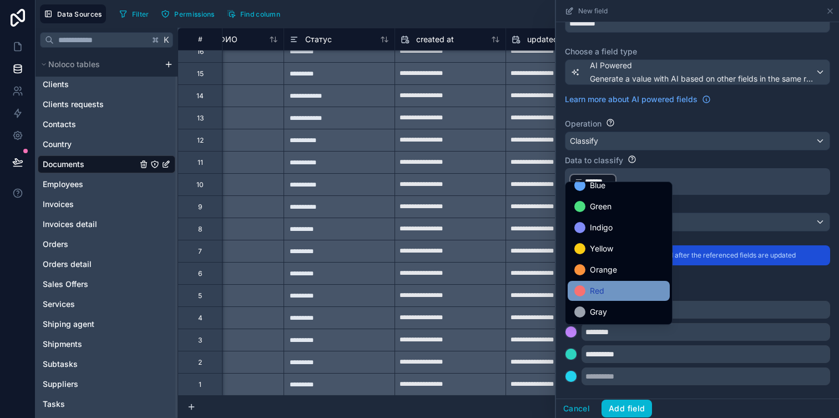
click at [581, 293] on div at bounding box center [580, 290] width 11 height 11
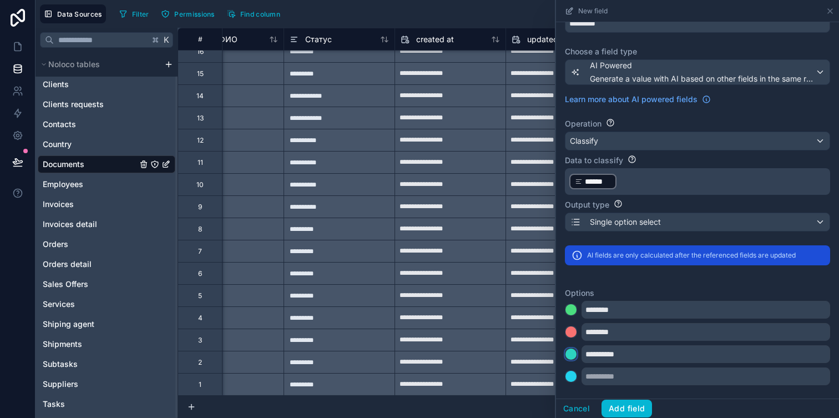
click at [569, 352] on div at bounding box center [571, 354] width 11 height 11
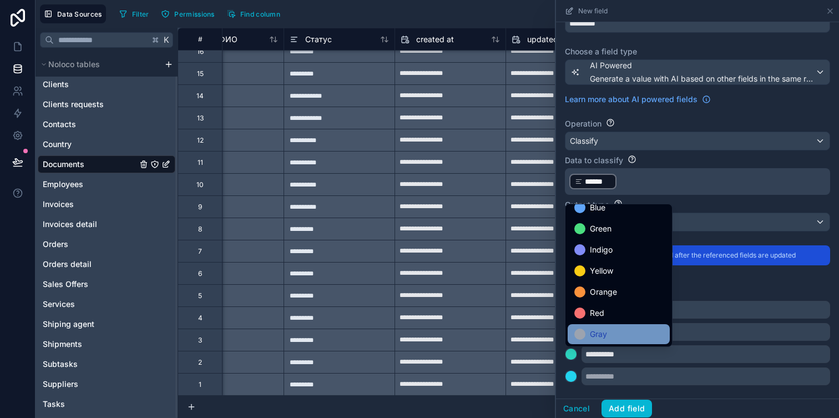
click at [600, 336] on span "Gray" at bounding box center [598, 334] width 17 height 13
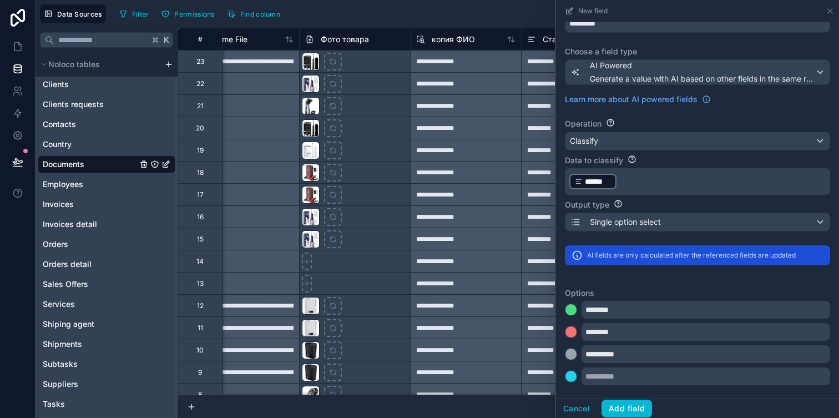
scroll to position [0, 753]
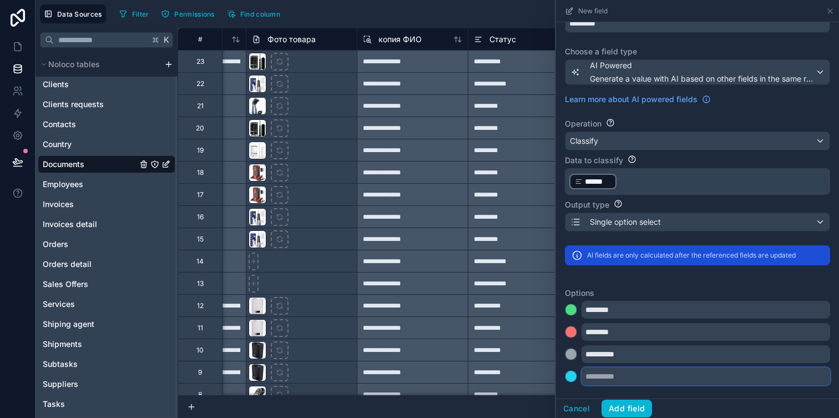
click at [634, 378] on input "text" at bounding box center [706, 377] width 249 height 18
click at [623, 405] on button "Add field" at bounding box center [627, 409] width 51 height 18
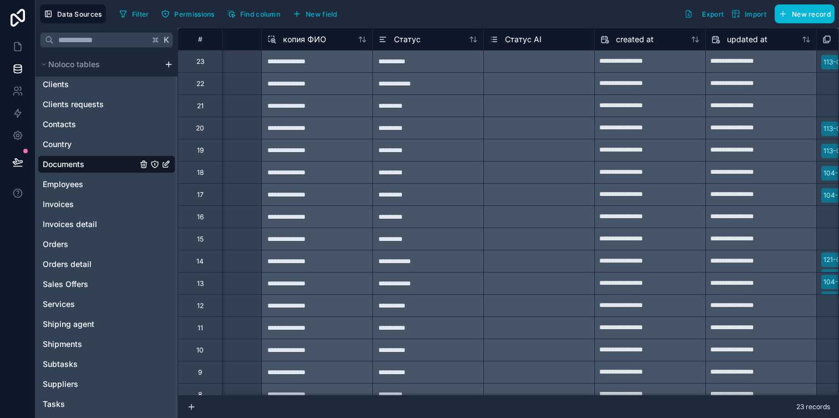
scroll to position [0, 844]
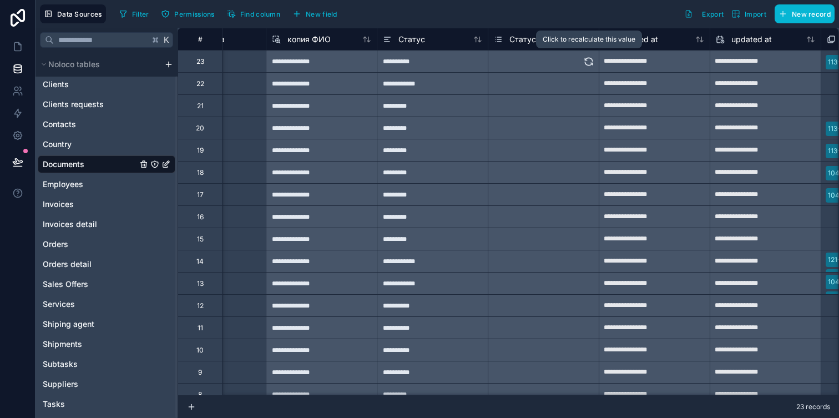
click at [590, 62] on icon at bounding box center [589, 61] width 11 height 11
click at [585, 87] on icon at bounding box center [589, 83] width 11 height 11
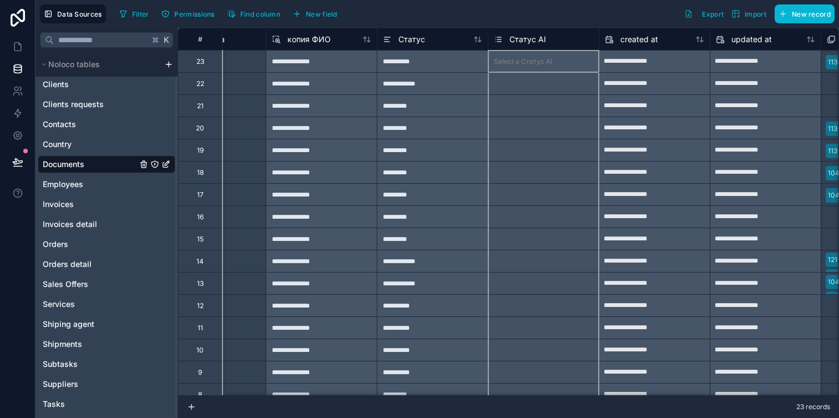
click at [515, 33] on div "Статус AI" at bounding box center [520, 39] width 52 height 13
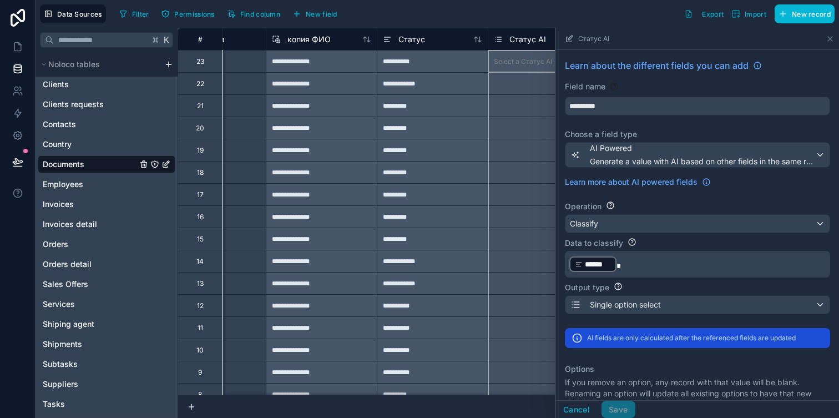
click at [624, 267] on p "﻿ ****** ﻿" at bounding box center [697, 264] width 254 height 18
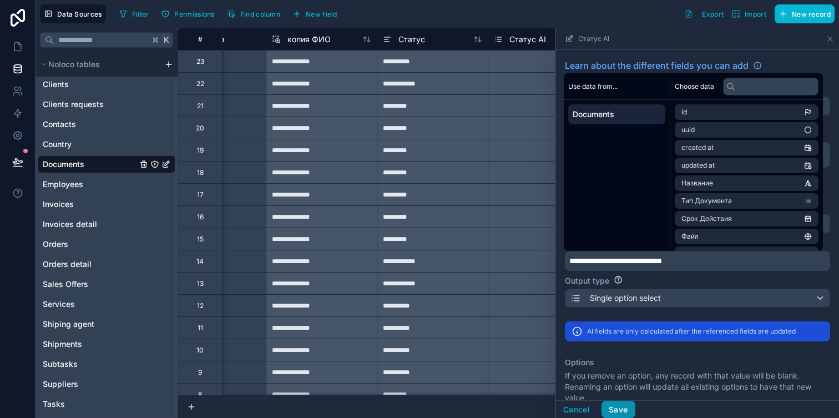
click at [619, 409] on button "Save" at bounding box center [618, 410] width 33 height 18
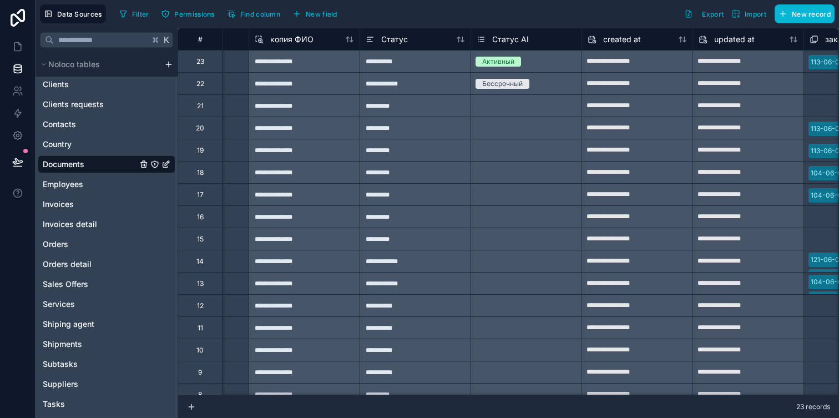
scroll to position [0, 866]
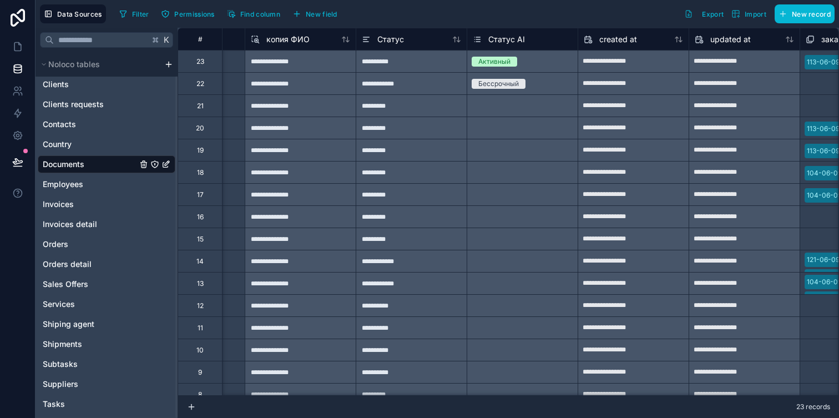
click at [498, 41] on span "Статус AI" at bounding box center [507, 39] width 37 height 11
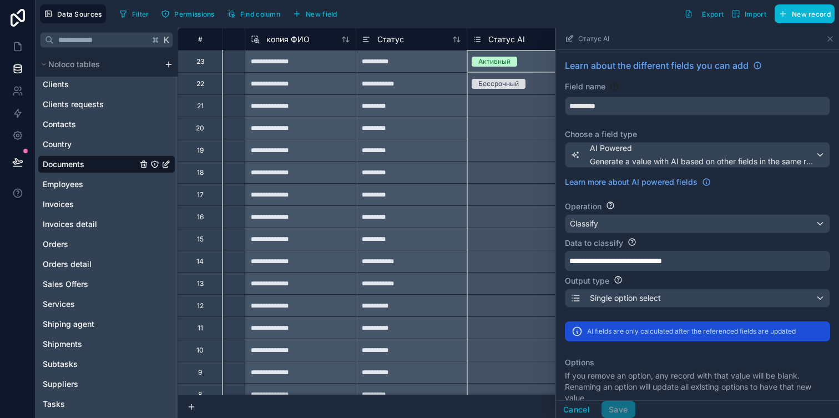
click at [498, 41] on span "Статус AI" at bounding box center [507, 39] width 37 height 11
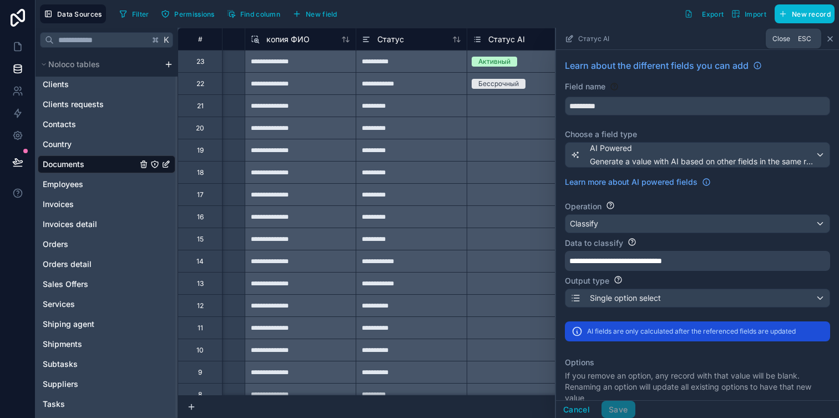
click at [828, 42] on icon at bounding box center [830, 38] width 9 height 9
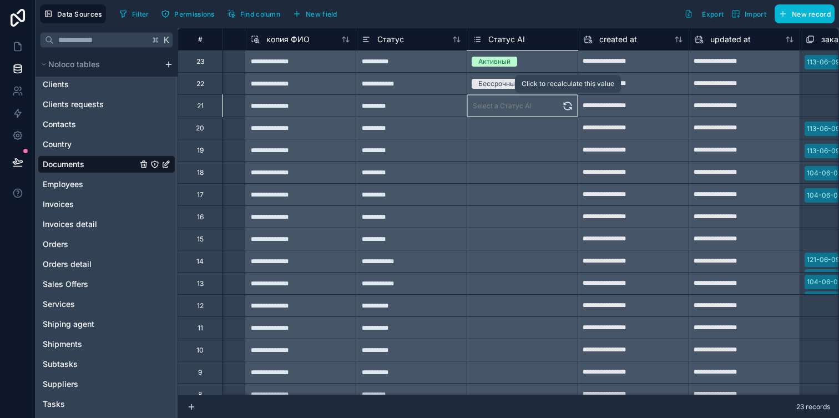
click at [569, 108] on icon at bounding box center [567, 105] width 11 height 11
click at [566, 132] on icon at bounding box center [567, 128] width 11 height 11
click at [566, 152] on icon at bounding box center [567, 150] width 11 height 11
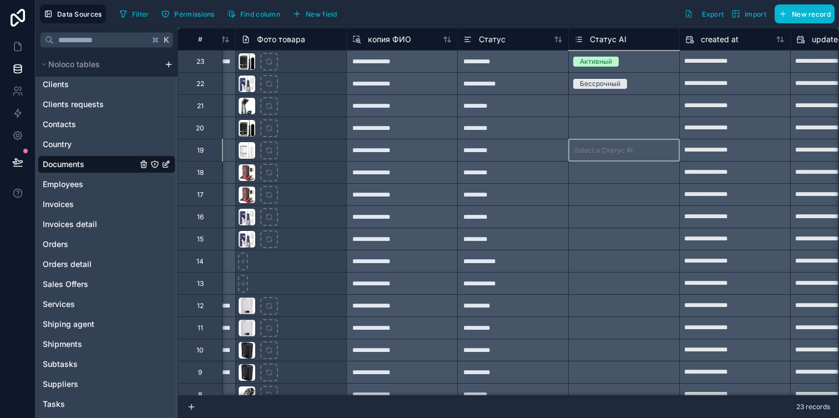
scroll to position [0, 750]
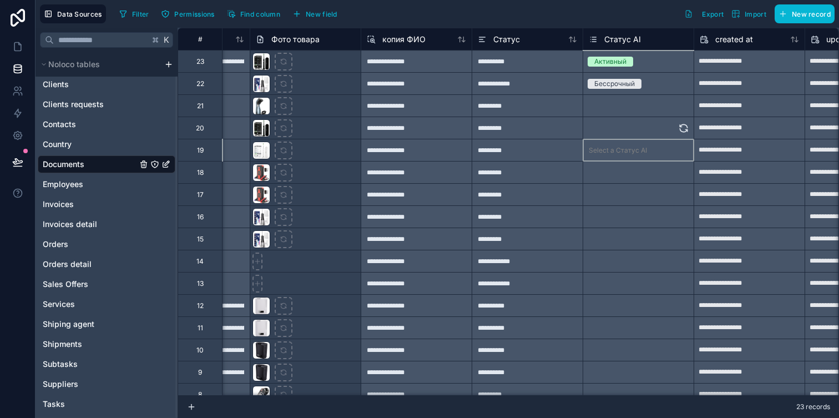
click at [616, 117] on div "Select a Статус AI" at bounding box center [639, 128] width 110 height 22
click at [621, 104] on div "Select a Статус AI" at bounding box center [639, 106] width 110 height 22
click at [621, 136] on div "Select a Статус AI" at bounding box center [639, 128] width 110 height 22
click at [690, 258] on div "Select a Статус AI" at bounding box center [639, 261] width 110 height 22
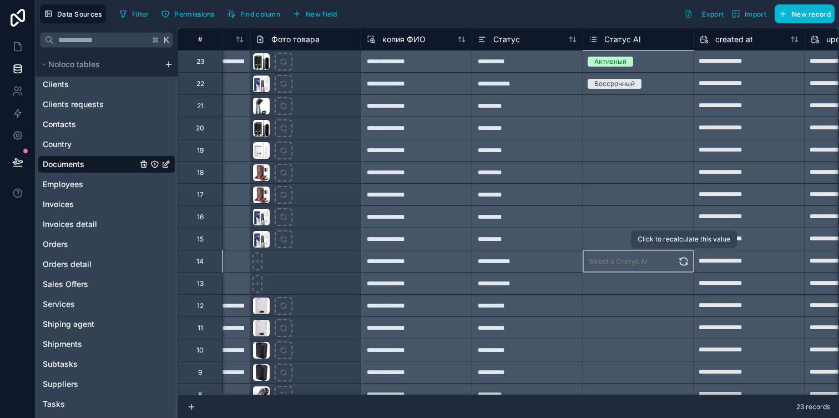
click at [686, 258] on icon at bounding box center [683, 261] width 11 height 11
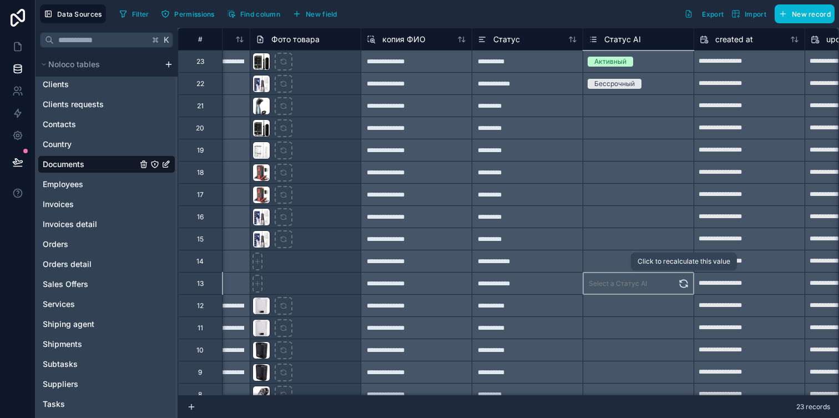
click at [682, 284] on icon at bounding box center [683, 283] width 11 height 11
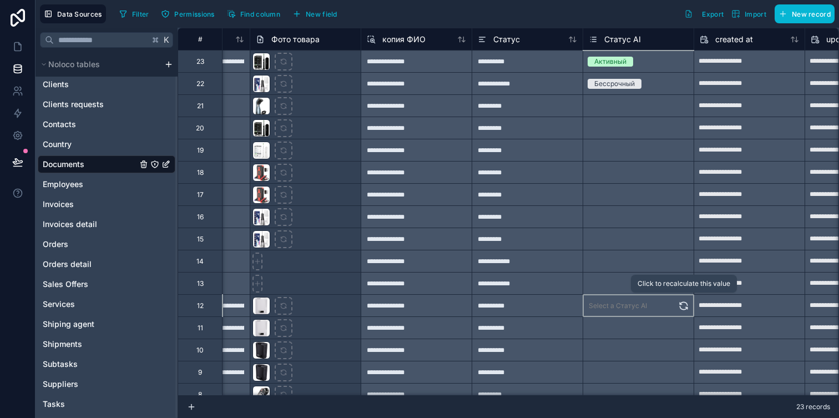
click at [678, 313] on button at bounding box center [683, 306] width 11 height 22
click at [682, 328] on icon at bounding box center [683, 328] width 11 height 11
click at [631, 37] on span "Статус AI" at bounding box center [623, 39] width 37 height 11
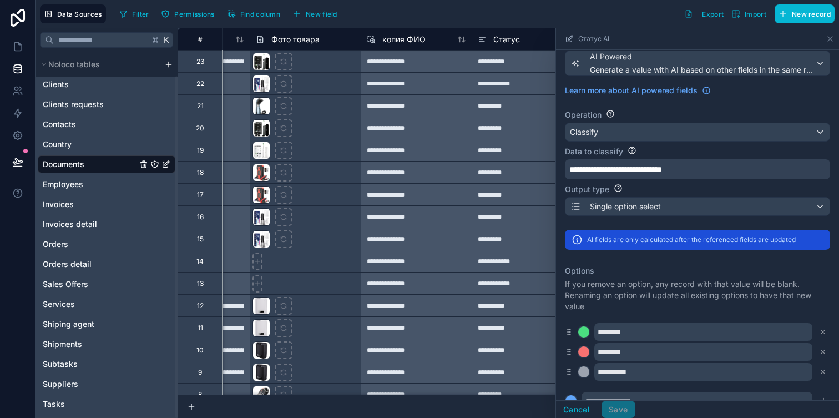
scroll to position [97, 0]
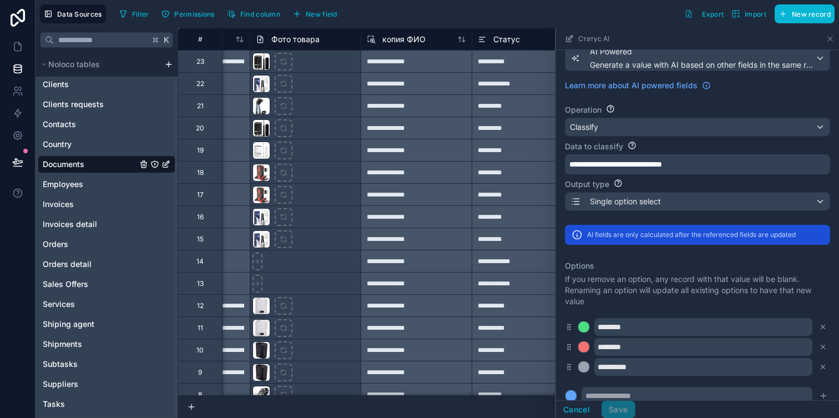
click at [662, 167] on span "**********" at bounding box center [616, 164] width 93 height 8
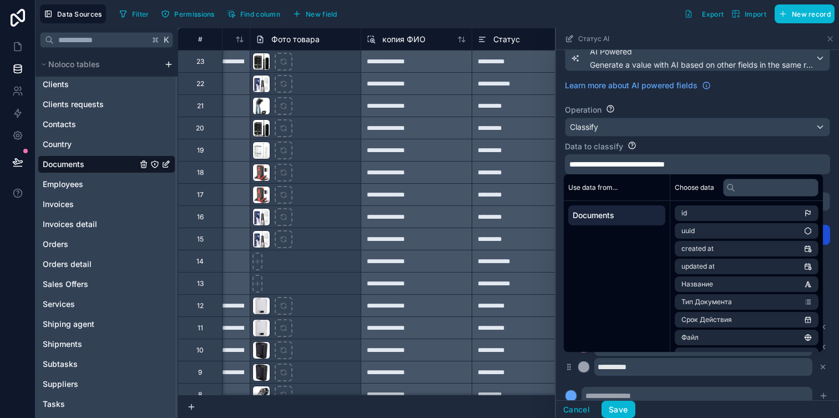
click at [722, 162] on p "**********" at bounding box center [697, 164] width 254 height 11
click at [616, 411] on button "Save" at bounding box center [618, 410] width 33 height 18
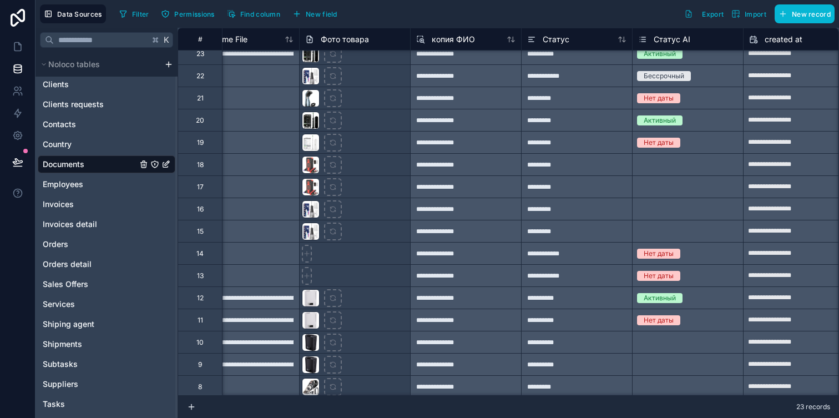
scroll to position [0, 700]
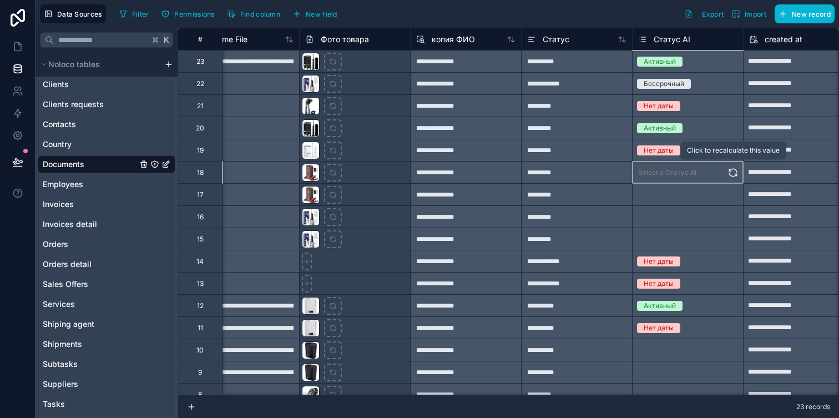
click at [732, 172] on icon at bounding box center [733, 172] width 11 height 11
click at [731, 197] on icon at bounding box center [733, 196] width 7 height 3
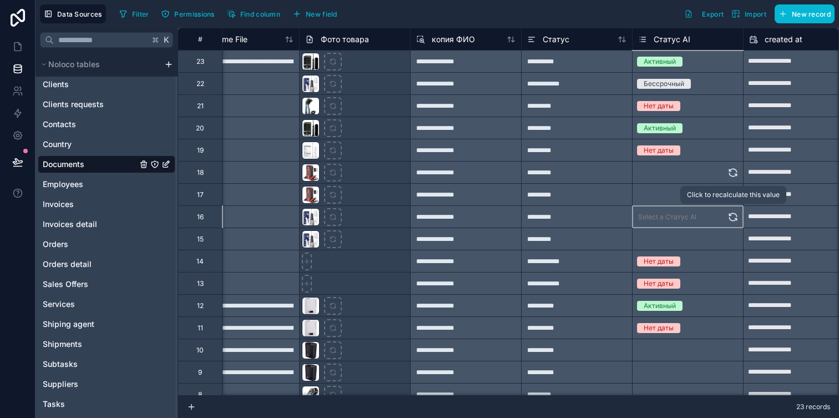
click at [731, 220] on icon at bounding box center [733, 217] width 11 height 11
click at [733, 234] on icon at bounding box center [733, 239] width 11 height 11
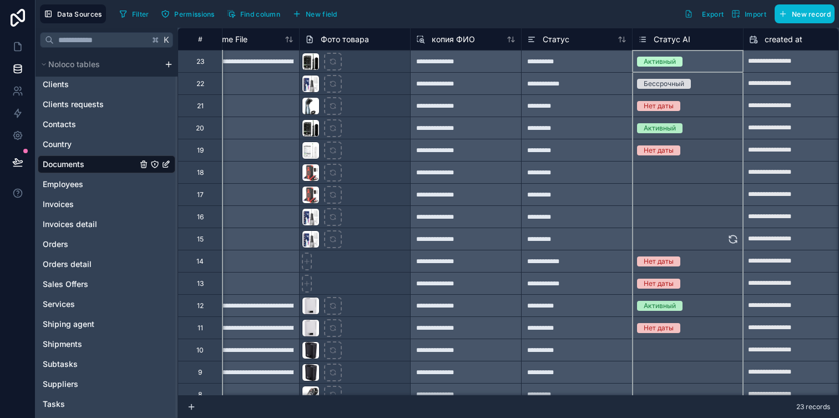
click at [662, 34] on span "Статус AI" at bounding box center [672, 39] width 37 height 11
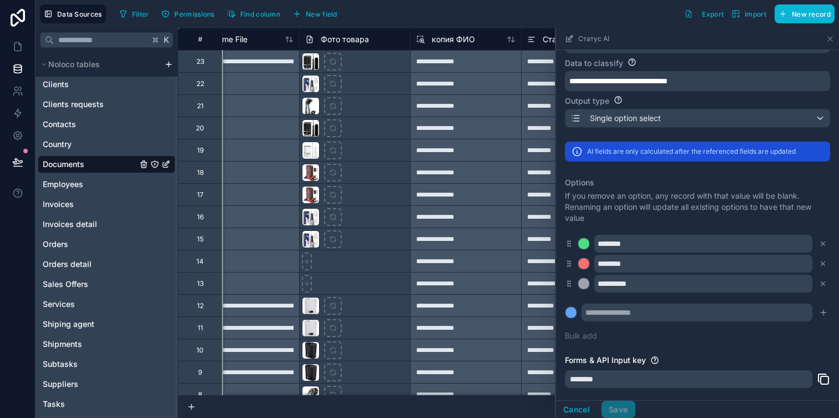
scroll to position [251, 0]
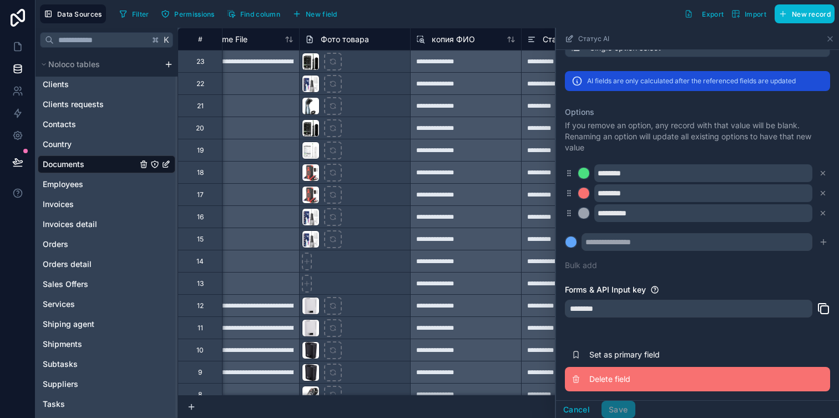
click at [615, 376] on span "Delete field" at bounding box center [670, 379] width 160 height 11
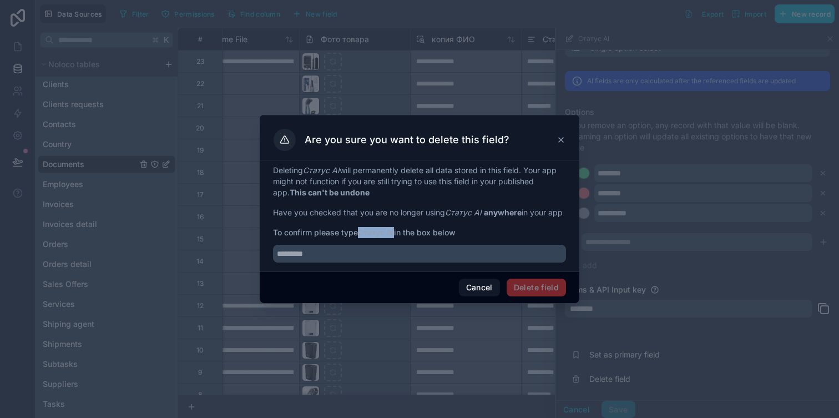
drag, startPoint x: 361, startPoint y: 235, endPoint x: 398, endPoint y: 234, distance: 36.7
click at [398, 234] on span "To confirm please type Статус AI in the box below" at bounding box center [419, 232] width 293 height 11
copy strong "Статус AI"
click at [373, 258] on input "text" at bounding box center [419, 254] width 293 height 18
paste input "*********"
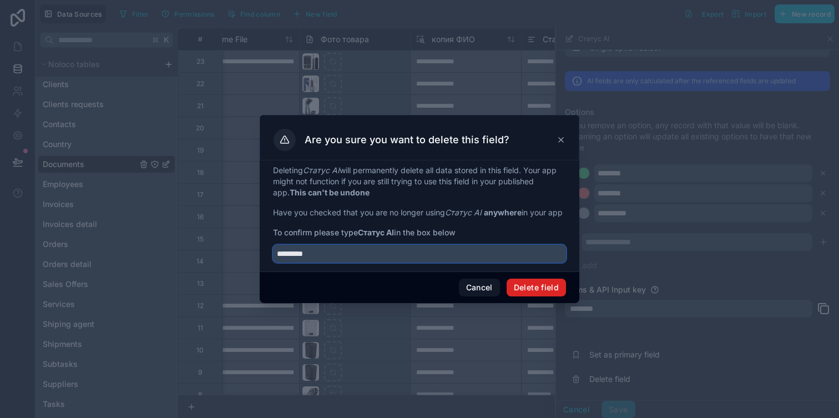
type input "*********"
click at [524, 286] on button "Delete field" at bounding box center [536, 288] width 59 height 18
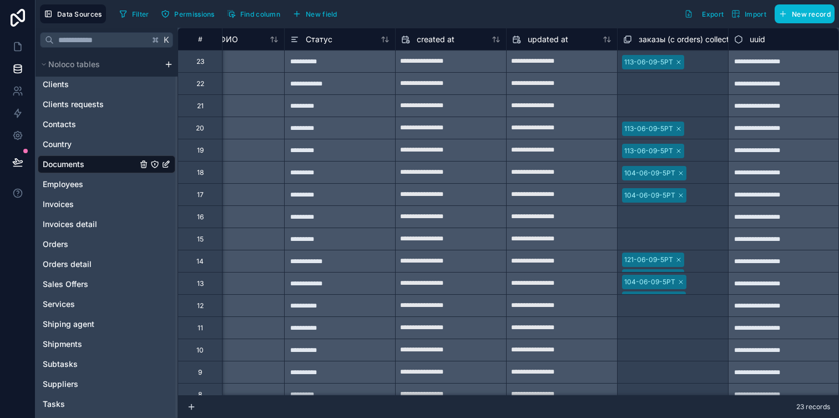
scroll to position [0, 938]
click at [310, 12] on span "New field" at bounding box center [322, 14] width 32 height 8
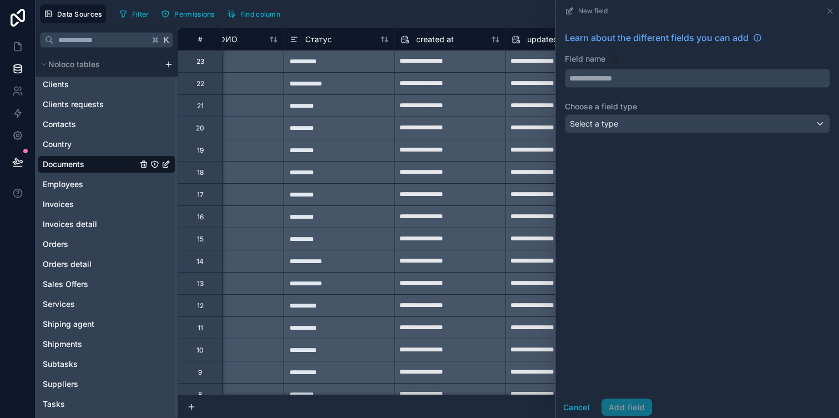
click at [609, 86] on input "text" at bounding box center [698, 78] width 264 height 18
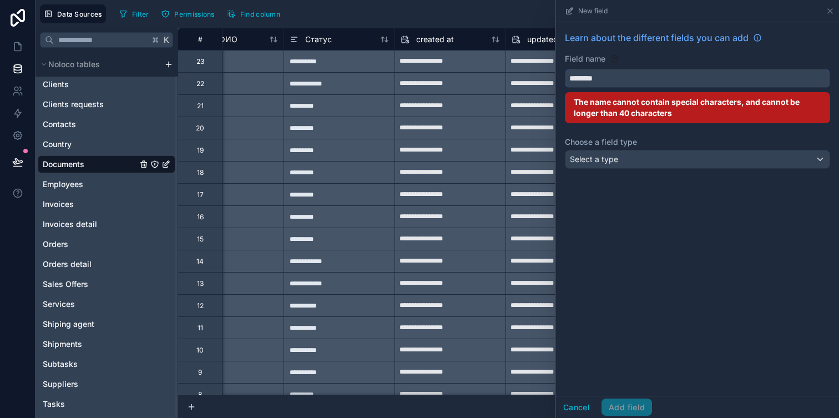
click at [565, 69] on button "*******" at bounding box center [697, 78] width 265 height 19
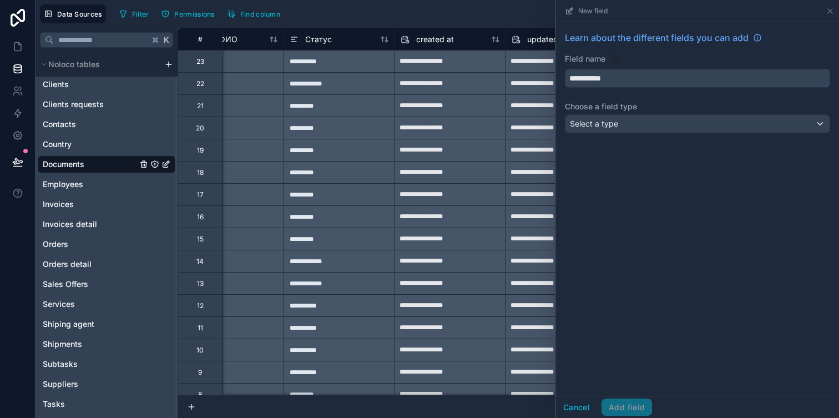
click at [565, 69] on button "**********" at bounding box center [697, 78] width 265 height 19
type input "**********"
click at [609, 129] on div "Select a type" at bounding box center [698, 124] width 264 height 18
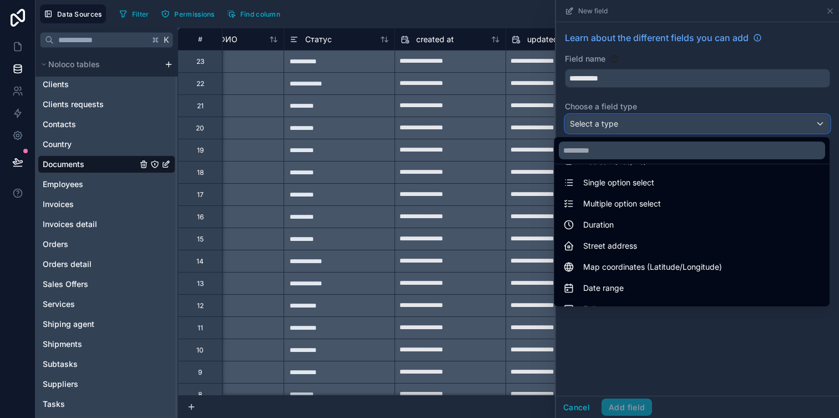
scroll to position [322, 0]
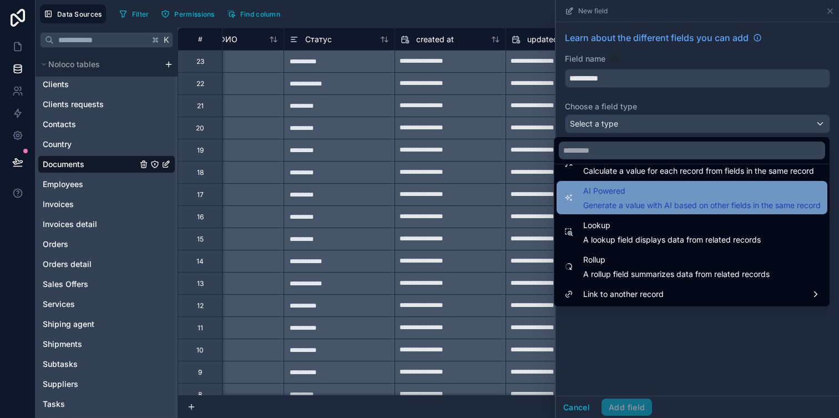
click at [655, 207] on span "Generate a value with AI based on other fields in the same record" at bounding box center [703, 205] width 238 height 11
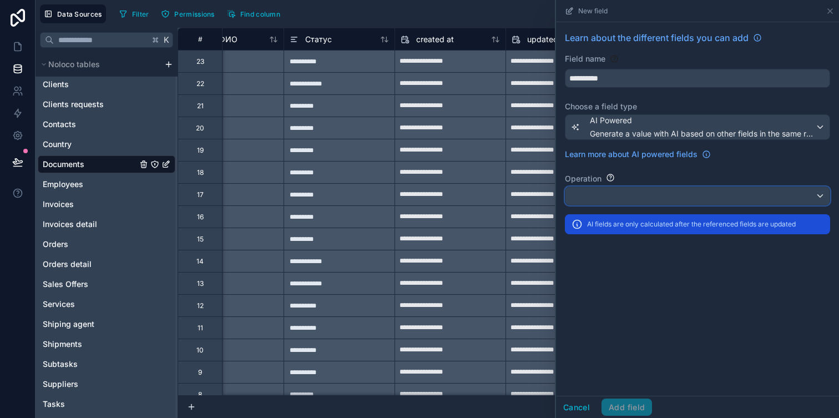
click at [661, 195] on div at bounding box center [698, 196] width 264 height 18
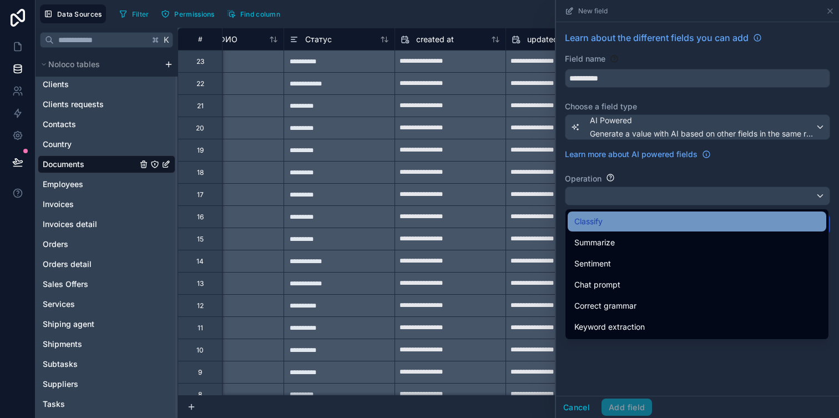
click at [660, 223] on div "Classify" at bounding box center [697, 221] width 245 height 13
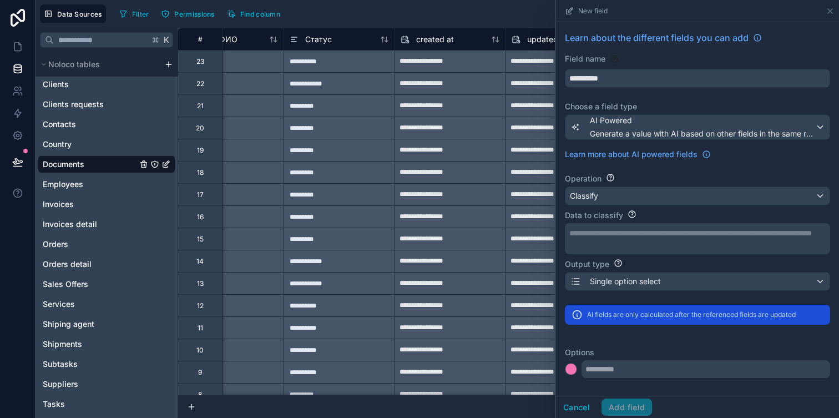
click at [634, 235] on p "**********" at bounding box center [697, 233] width 254 height 11
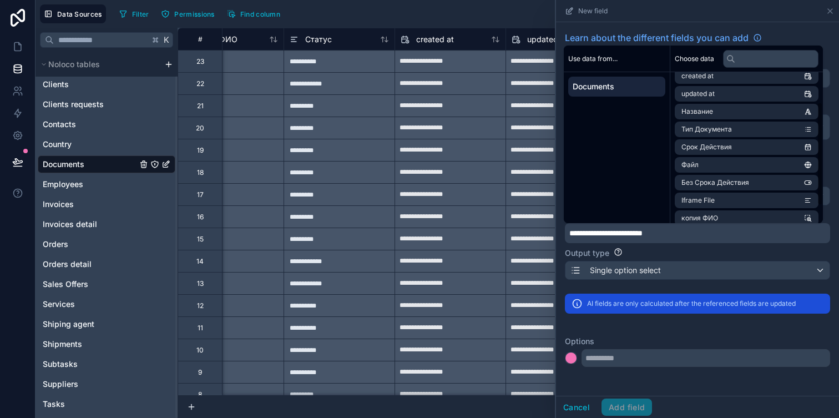
scroll to position [69, 0]
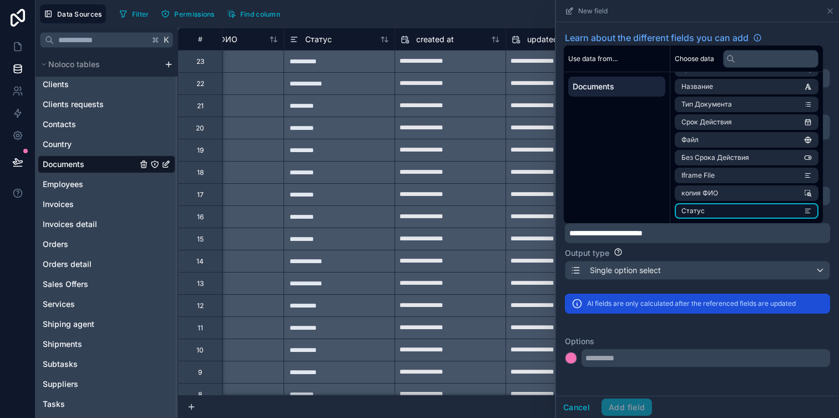
click at [732, 205] on li "Статус" at bounding box center [747, 211] width 144 height 16
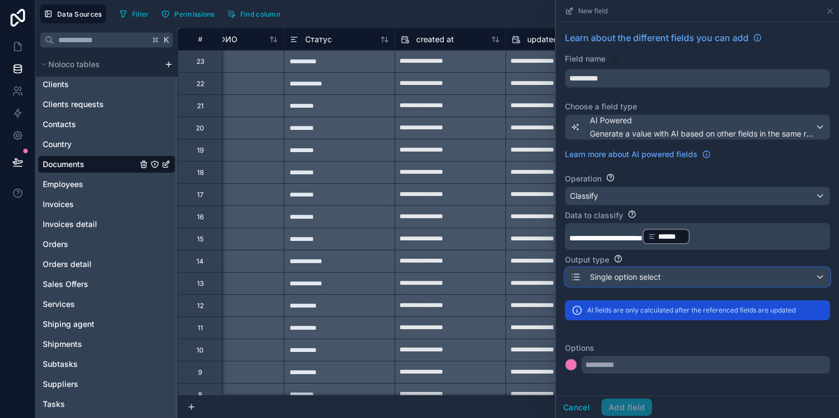
click at [666, 280] on div "Single option select" at bounding box center [698, 277] width 264 height 18
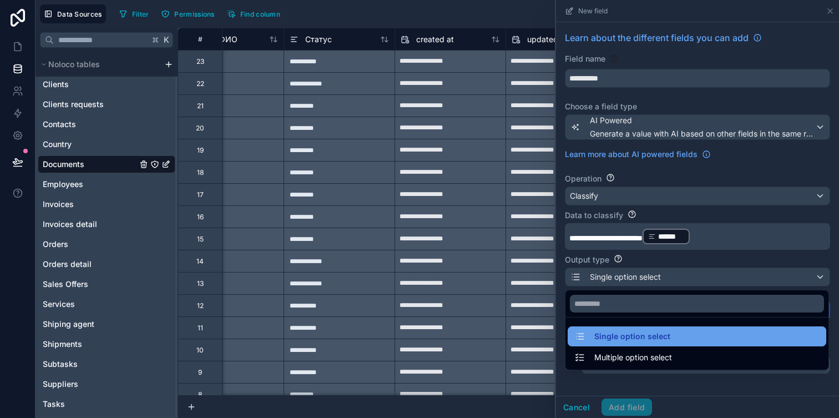
click at [654, 338] on span "Single option select" at bounding box center [633, 336] width 76 height 13
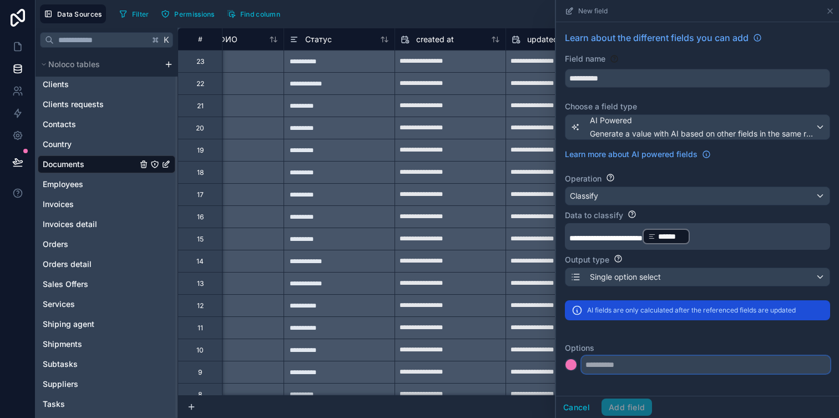
click at [624, 362] on input "text" at bounding box center [706, 365] width 249 height 18
click at [567, 372] on div at bounding box center [571, 366] width 12 height 16
click at [565, 372] on div "**********" at bounding box center [697, 204] width 283 height 365
click at [566, 371] on div at bounding box center [571, 366] width 12 height 16
click at [571, 361] on div at bounding box center [571, 364] width 11 height 11
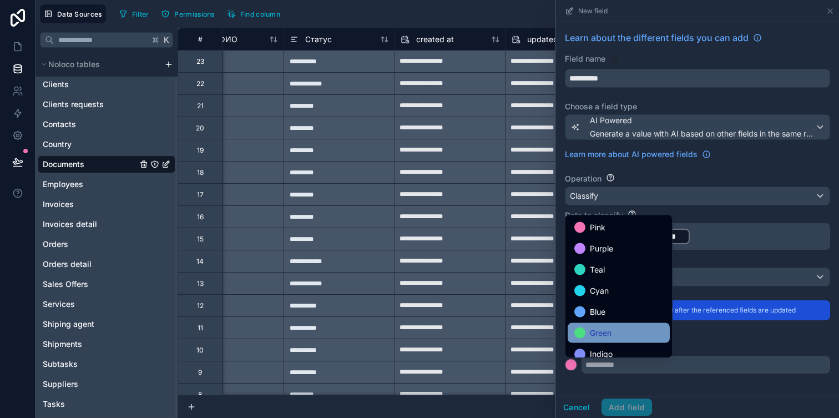
click at [607, 331] on span "Green" at bounding box center [601, 332] width 22 height 13
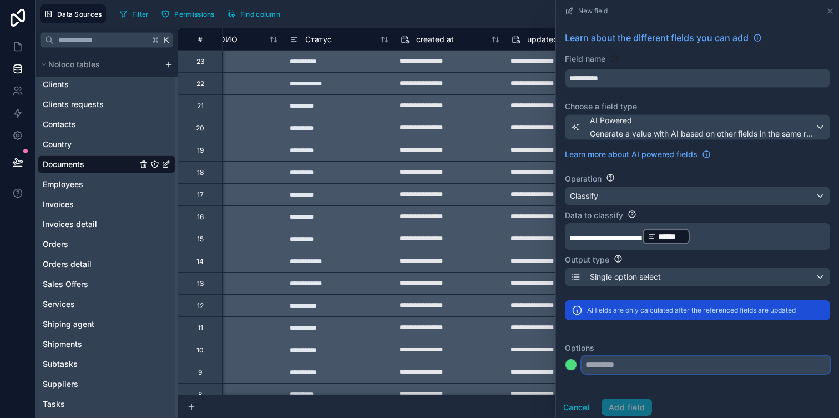
click at [617, 363] on input "text" at bounding box center [706, 365] width 249 height 18
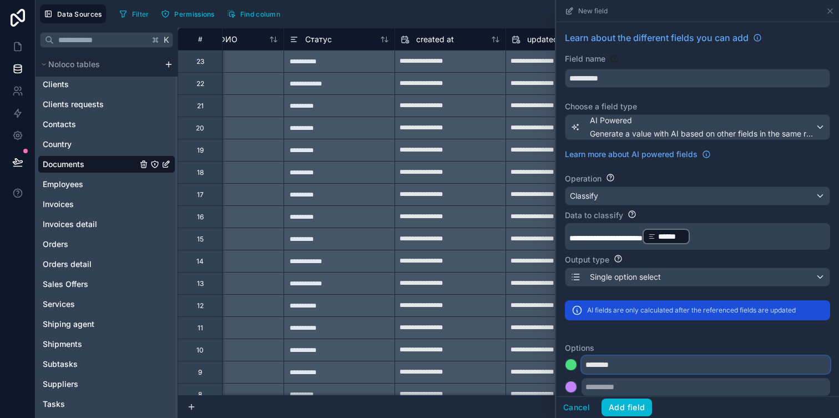
type input "********"
click at [573, 386] on div at bounding box center [571, 386] width 11 height 11
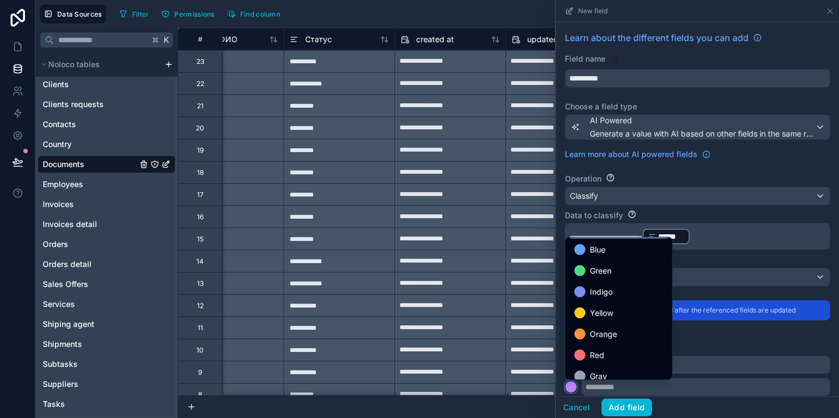
scroll to position [93, 0]
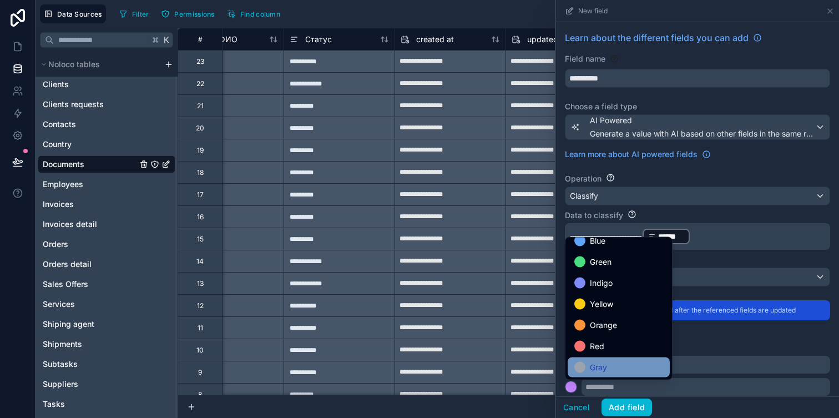
click at [591, 368] on span "Gray" at bounding box center [598, 367] width 17 height 13
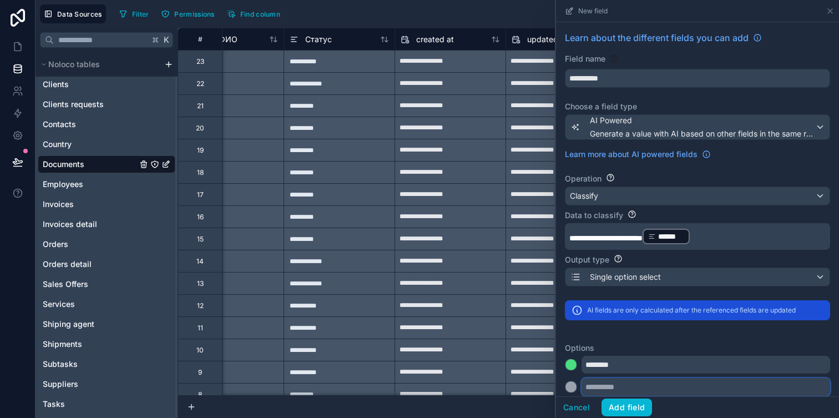
click at [621, 386] on input "text" at bounding box center [706, 387] width 249 height 18
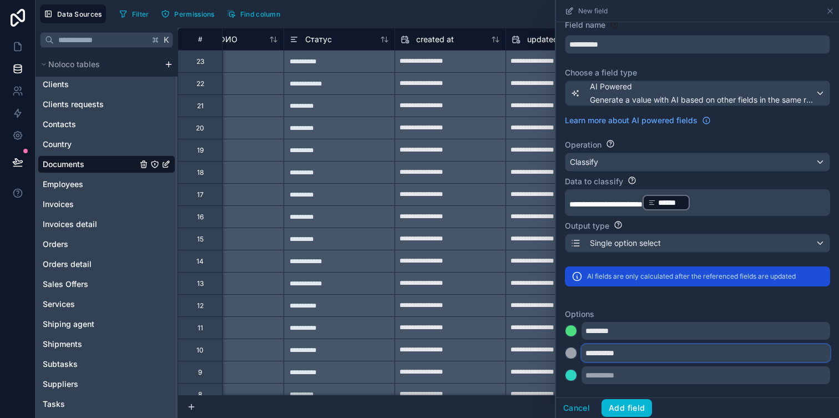
type input "**********"
click at [575, 378] on div at bounding box center [571, 375] width 11 height 11
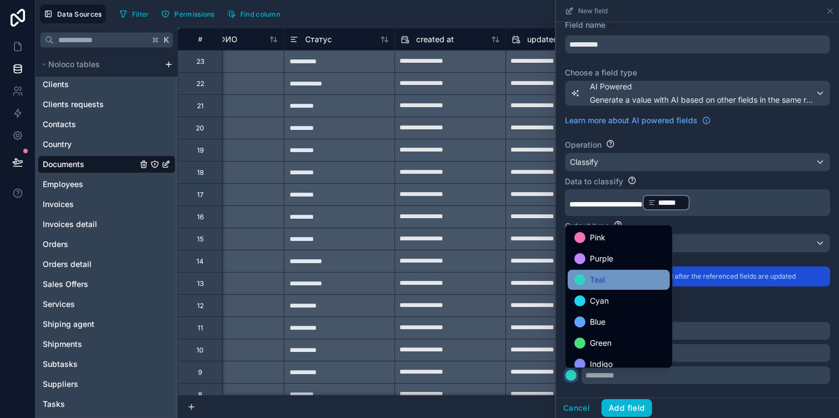
scroll to position [93, 0]
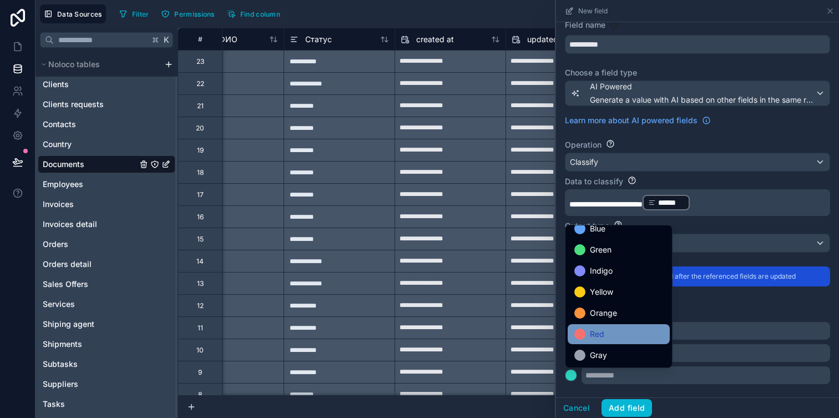
click at [605, 335] on div "Red" at bounding box center [619, 334] width 89 height 13
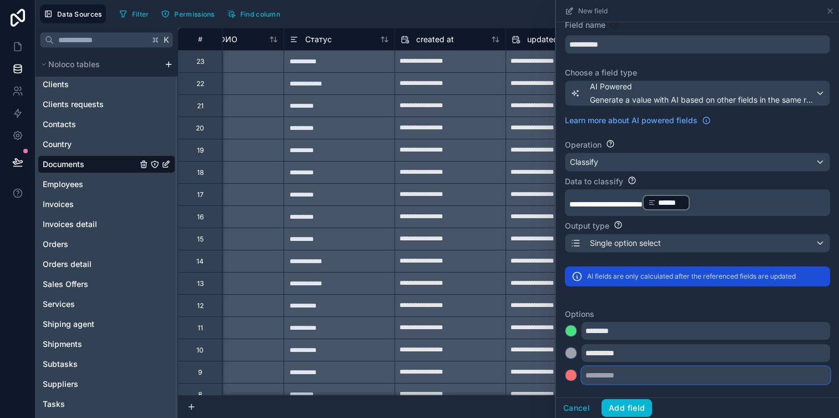
click at [606, 379] on input "text" at bounding box center [706, 375] width 249 height 18
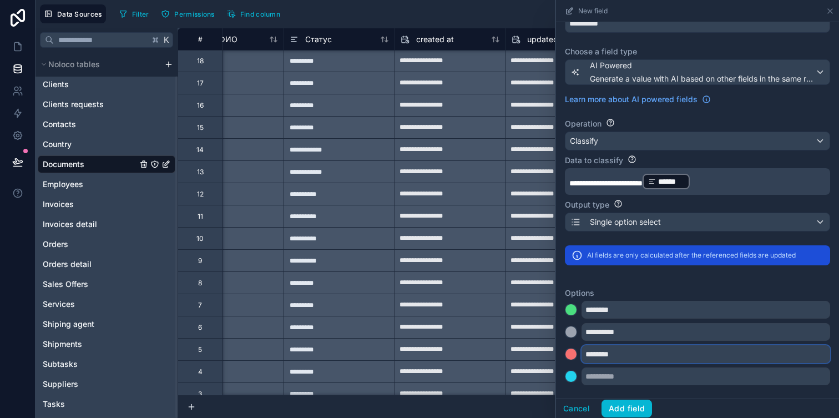
scroll to position [0, 938]
type input "********"
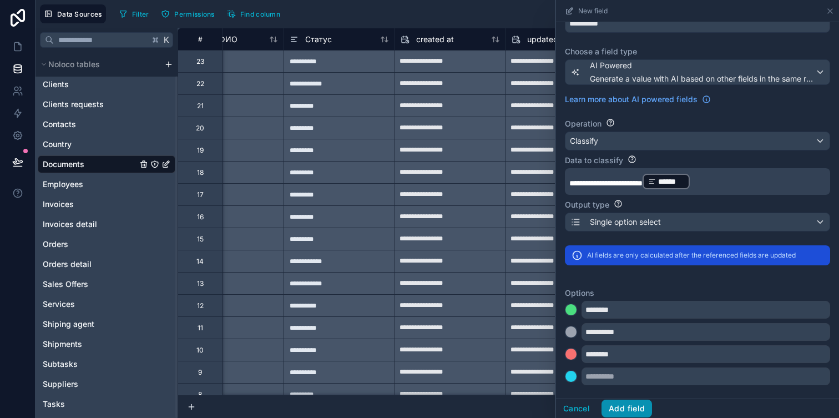
click at [623, 415] on button "Add field" at bounding box center [627, 409] width 51 height 18
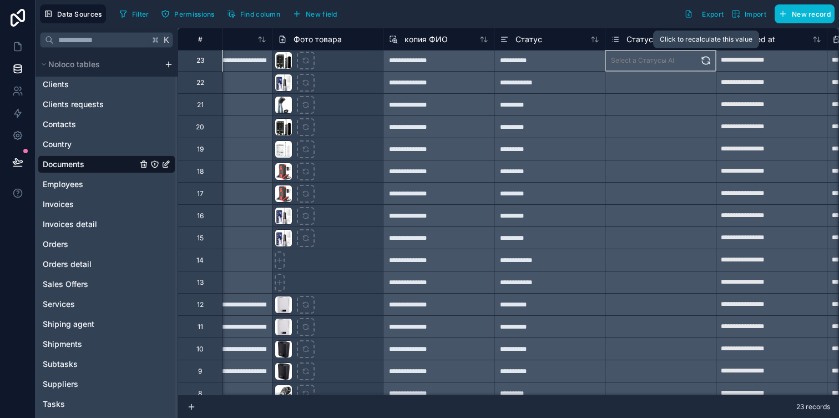
scroll to position [0, 727]
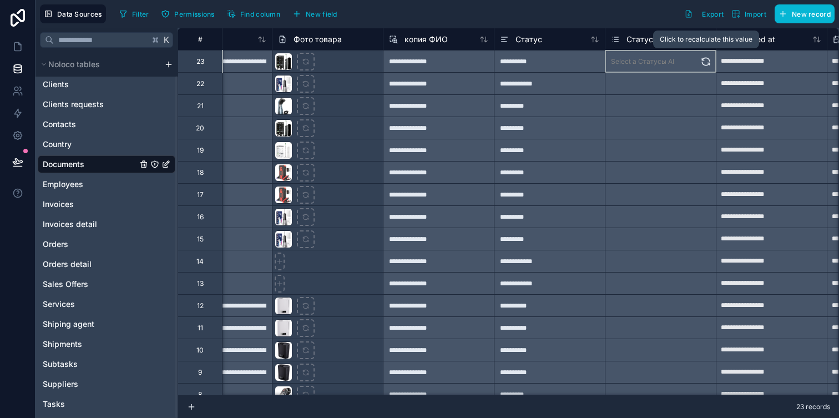
click at [705, 60] on icon at bounding box center [706, 61] width 11 height 11
click at [705, 79] on icon at bounding box center [706, 83] width 11 height 11
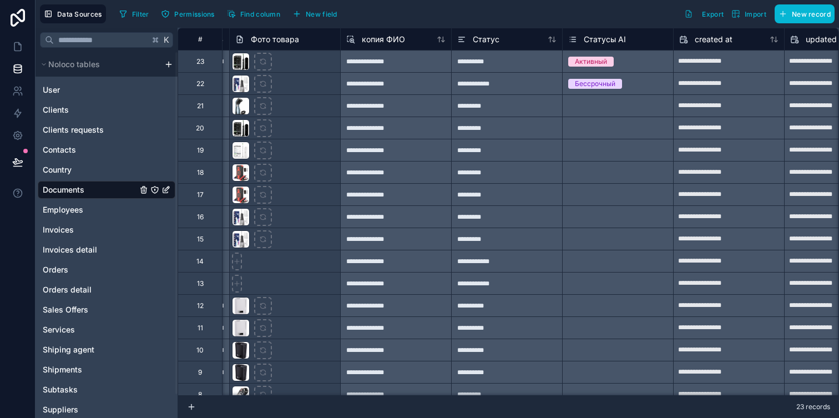
scroll to position [0, 771]
click at [663, 106] on icon at bounding box center [662, 105] width 11 height 11
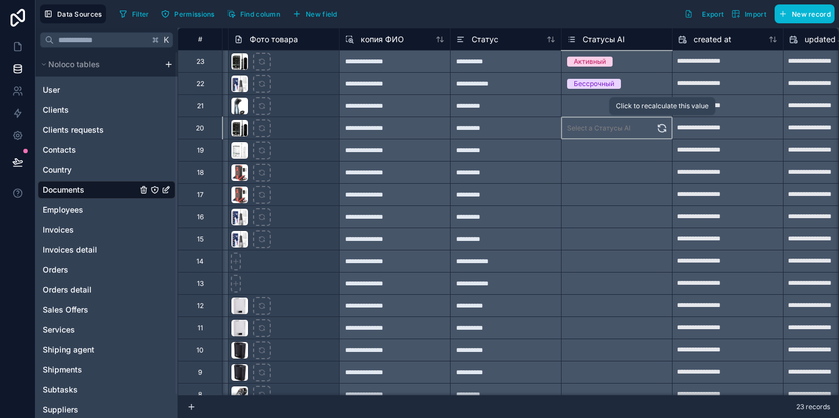
click at [660, 132] on icon at bounding box center [662, 128] width 11 height 11
click at [661, 157] on button at bounding box center [662, 150] width 11 height 22
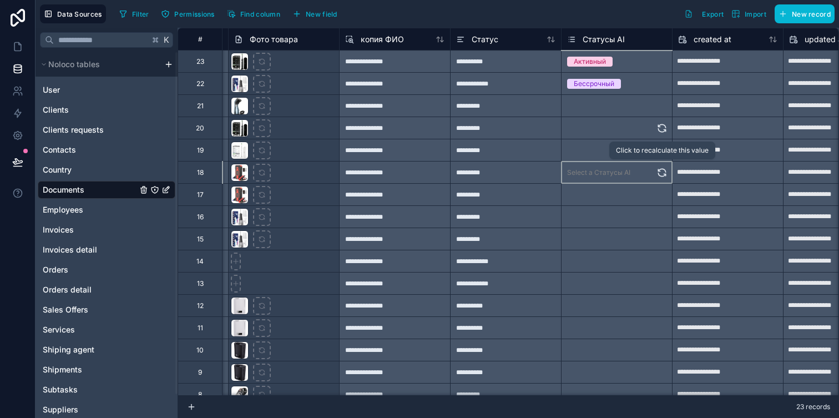
click at [661, 171] on icon at bounding box center [662, 172] width 11 height 11
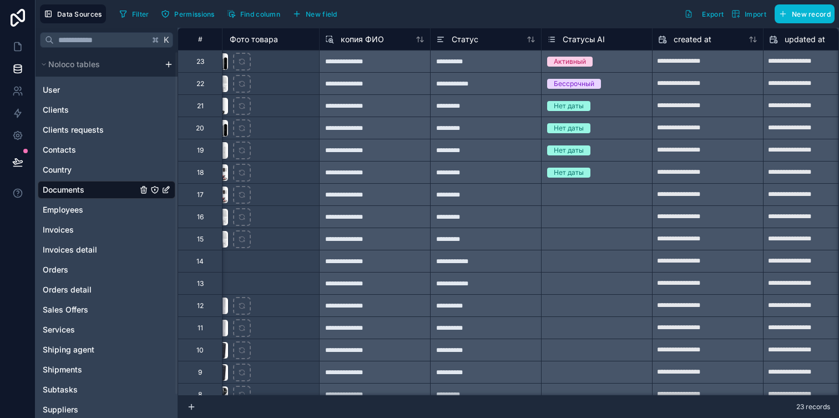
scroll to position [0, 792]
click at [644, 197] on icon at bounding box center [641, 196] width 7 height 3
click at [644, 214] on icon at bounding box center [641, 214] width 7 height 3
click at [644, 239] on icon at bounding box center [641, 239] width 11 height 11
click at [642, 259] on icon at bounding box center [641, 261] width 11 height 11
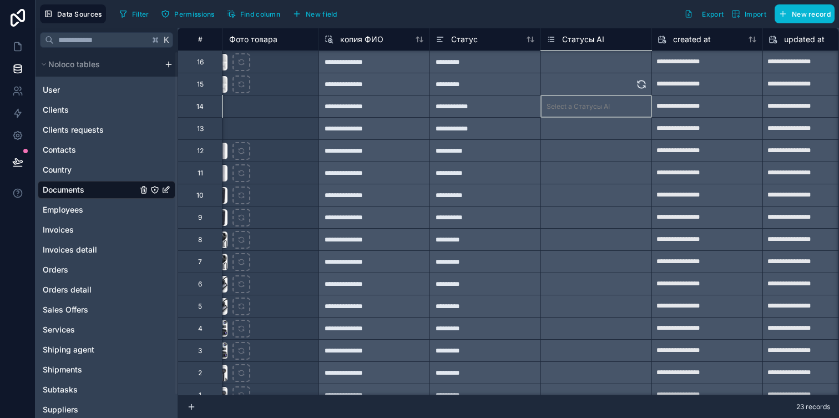
scroll to position [165, 792]
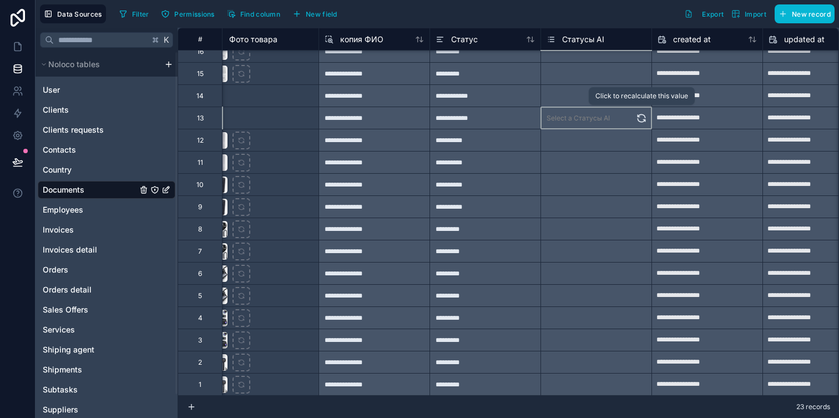
click at [643, 122] on icon at bounding box center [641, 119] width 7 height 3
click at [642, 143] on icon at bounding box center [641, 140] width 11 height 11
click at [642, 159] on icon at bounding box center [641, 160] width 7 height 3
click at [641, 184] on icon at bounding box center [641, 184] width 11 height 11
click at [641, 208] on icon at bounding box center [641, 207] width 11 height 11
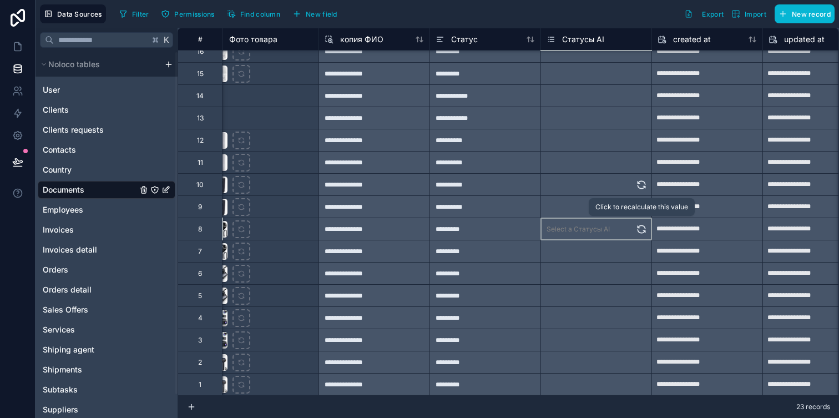
click at [641, 232] on icon at bounding box center [641, 230] width 7 height 3
click at [640, 250] on icon at bounding box center [641, 251] width 11 height 11
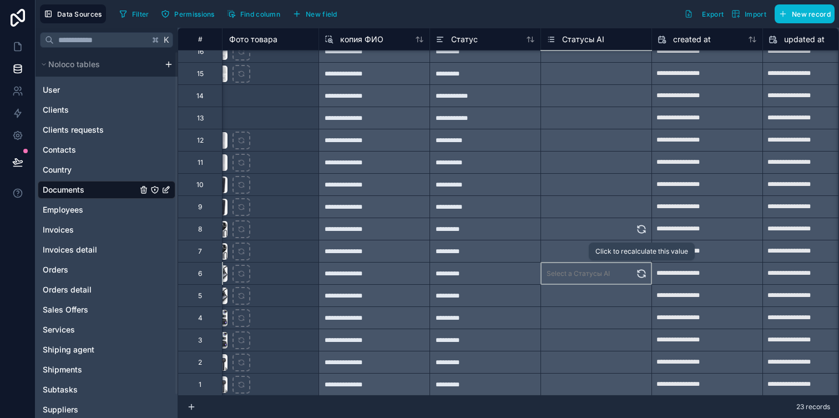
click at [641, 277] on icon at bounding box center [641, 275] width 7 height 3
click at [641, 295] on icon at bounding box center [641, 295] width 11 height 11
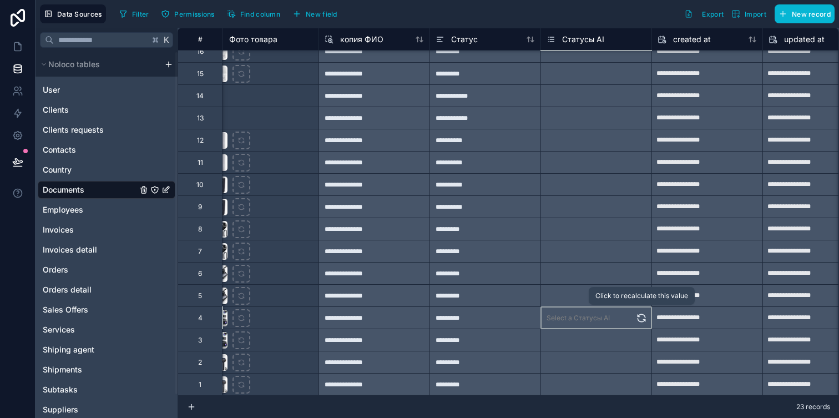
click at [641, 323] on icon at bounding box center [641, 318] width 11 height 11
click at [641, 338] on icon at bounding box center [641, 340] width 11 height 11
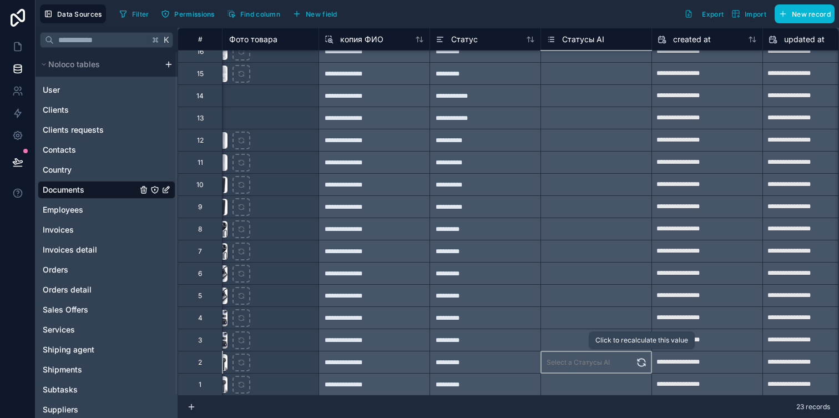
click at [641, 360] on icon at bounding box center [641, 362] width 11 height 11
click at [645, 389] on icon at bounding box center [641, 384] width 11 height 11
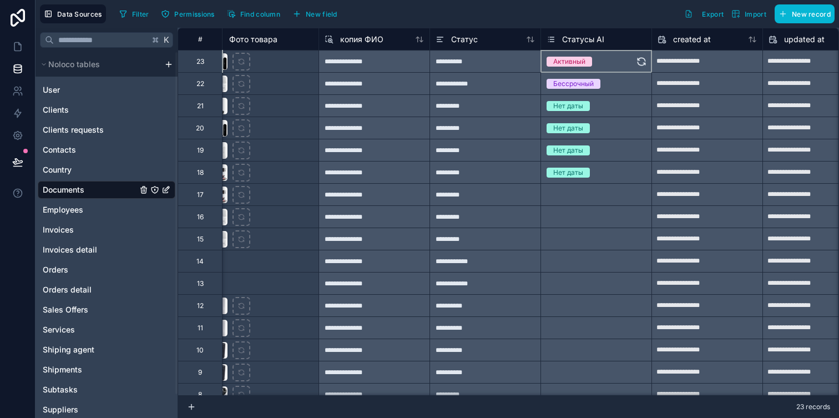
click at [601, 62] on div "Активный" at bounding box center [596, 62] width 110 height 22
click at [582, 39] on span "Статусы AI" at bounding box center [583, 39] width 42 height 11
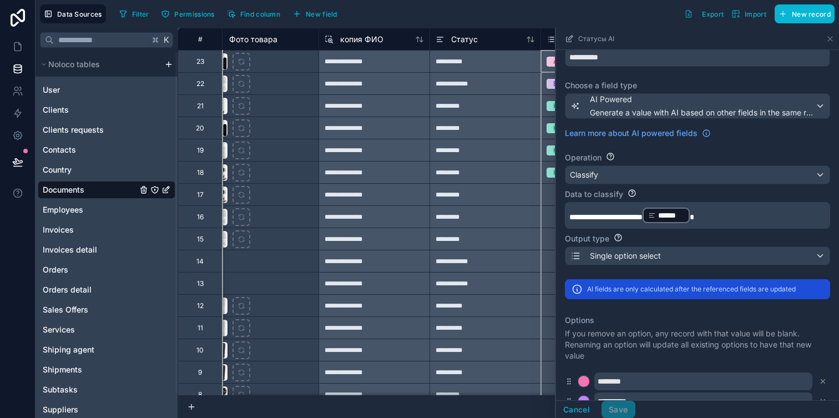
scroll to position [76, 0]
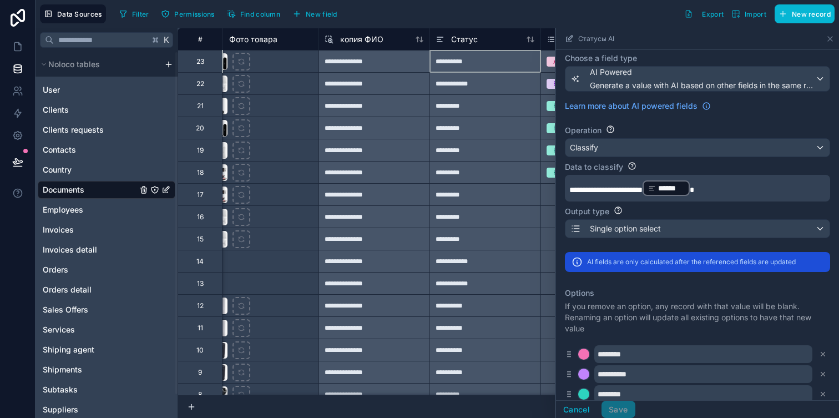
click at [486, 66] on div "**********" at bounding box center [485, 61] width 111 height 22
click at [474, 28] on div "Статус" at bounding box center [485, 39] width 111 height 22
click at [474, 37] on span "Статус" at bounding box center [464, 39] width 27 height 11
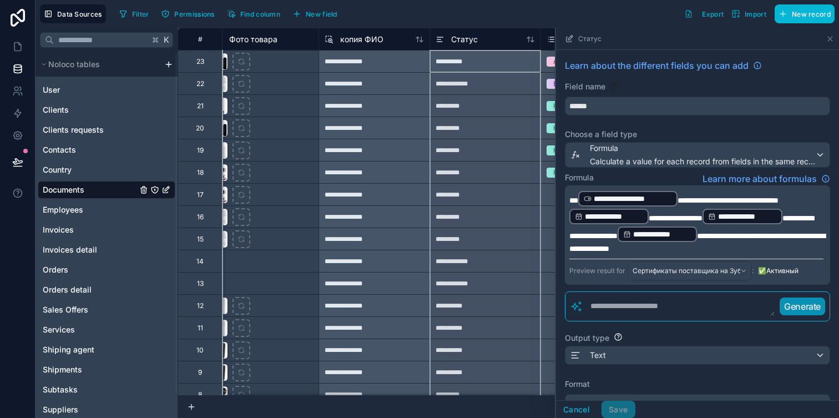
click at [548, 48] on div "Статусы AI" at bounding box center [596, 39] width 111 height 22
click at [548, 42] on icon at bounding box center [551, 39] width 9 height 13
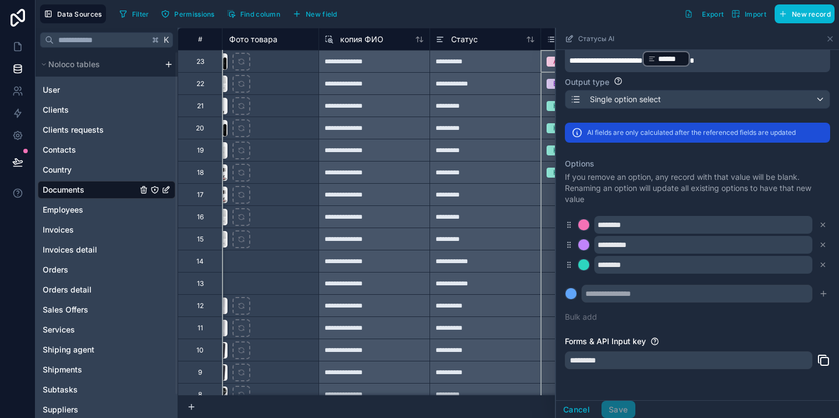
scroll to position [207, 0]
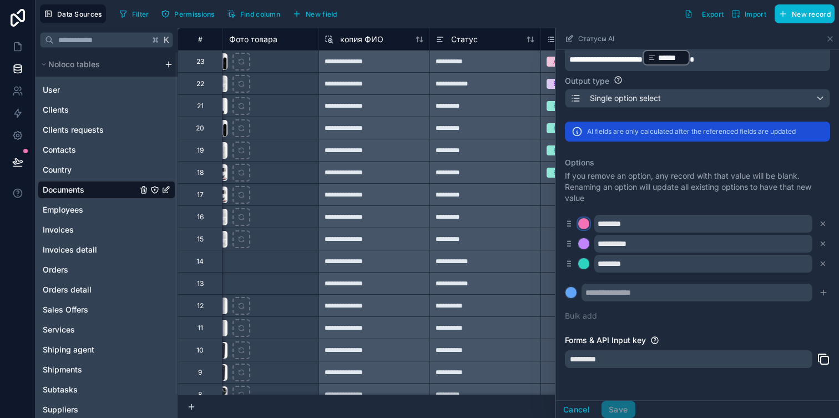
click at [583, 222] on div at bounding box center [584, 223] width 11 height 11
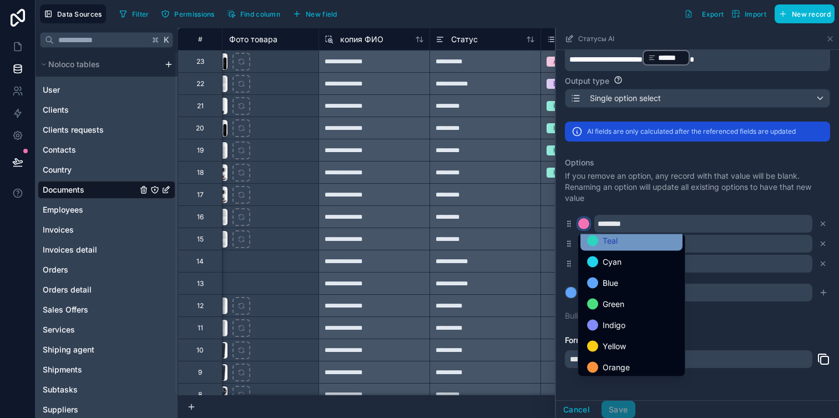
scroll to position [93, 0]
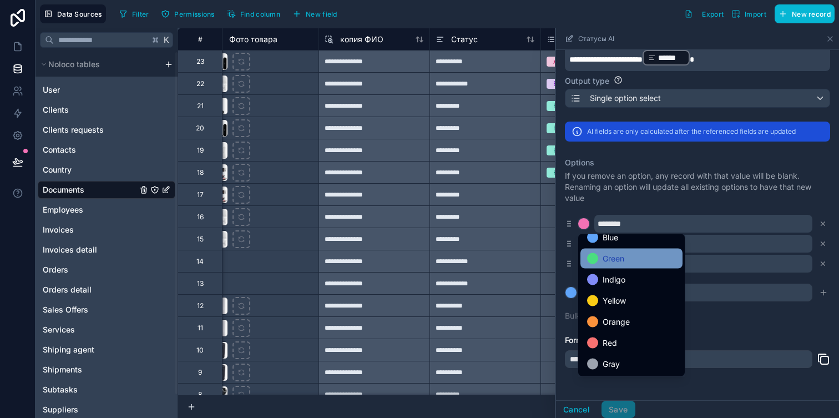
click at [606, 264] on span "Green" at bounding box center [614, 258] width 22 height 13
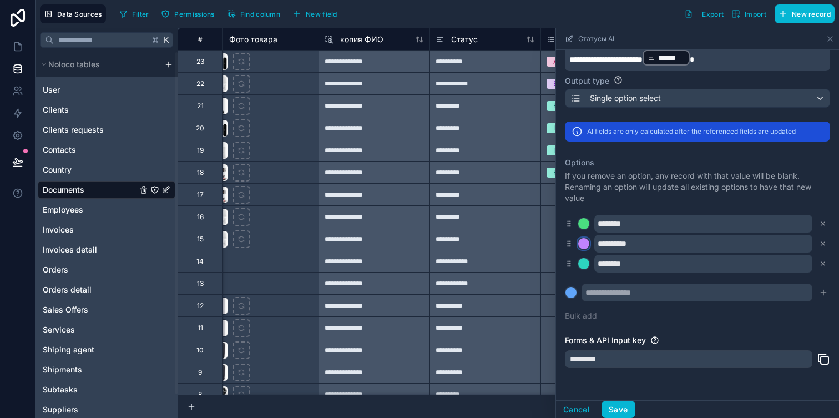
click at [585, 249] on div at bounding box center [584, 243] width 11 height 11
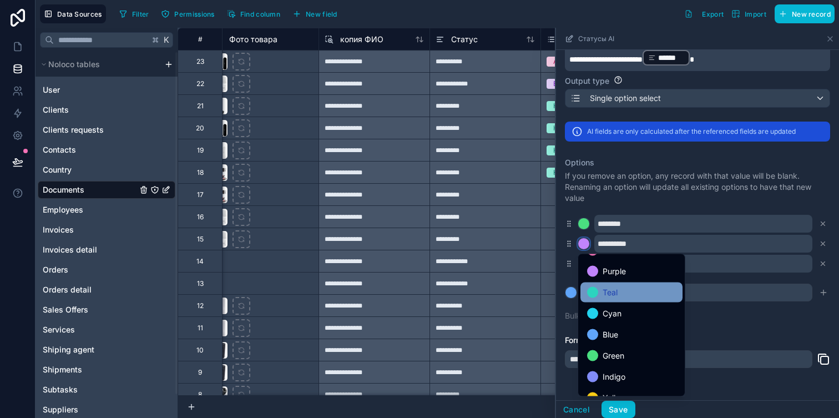
scroll to position [16, 0]
click at [619, 295] on div "Teal" at bounding box center [631, 292] width 89 height 13
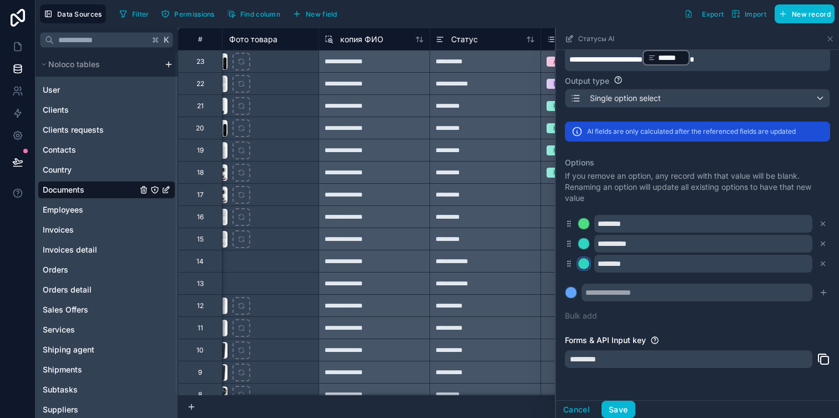
click at [584, 262] on div at bounding box center [584, 263] width 11 height 11
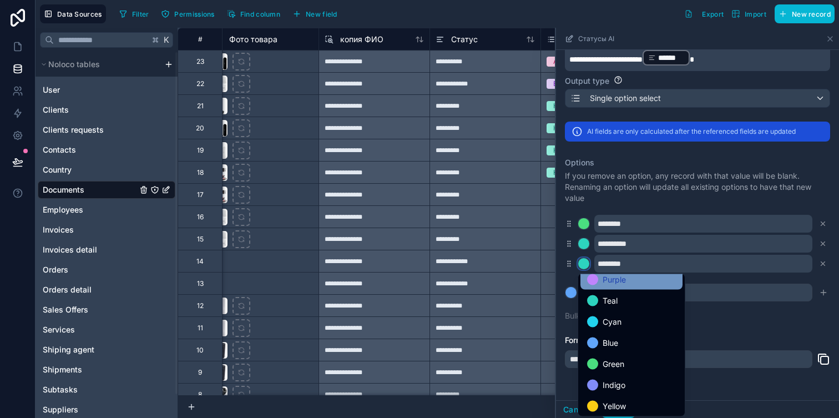
scroll to position [93, 0]
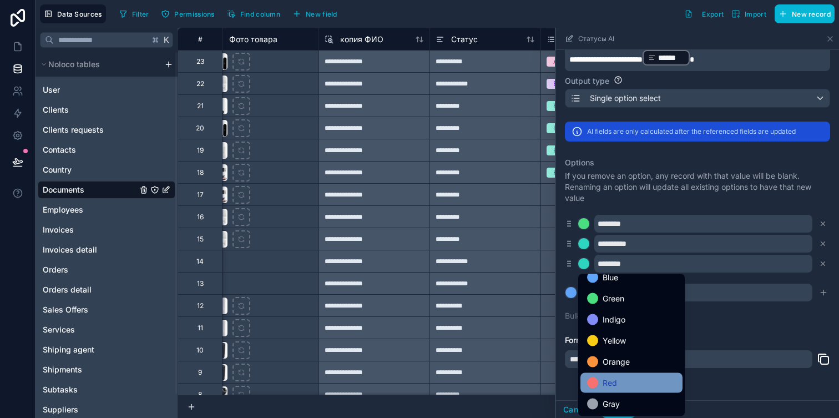
click at [617, 381] on span "Red" at bounding box center [610, 382] width 14 height 13
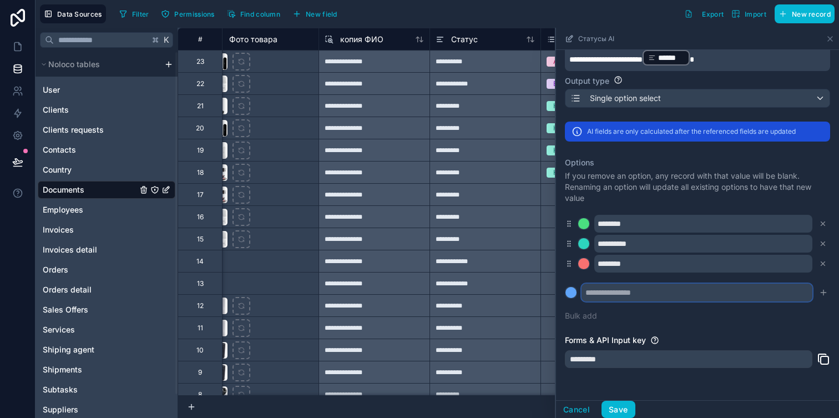
click at [613, 292] on input "text" at bounding box center [697, 293] width 231 height 18
type input "**********"
click at [567, 290] on div at bounding box center [571, 292] width 11 height 11
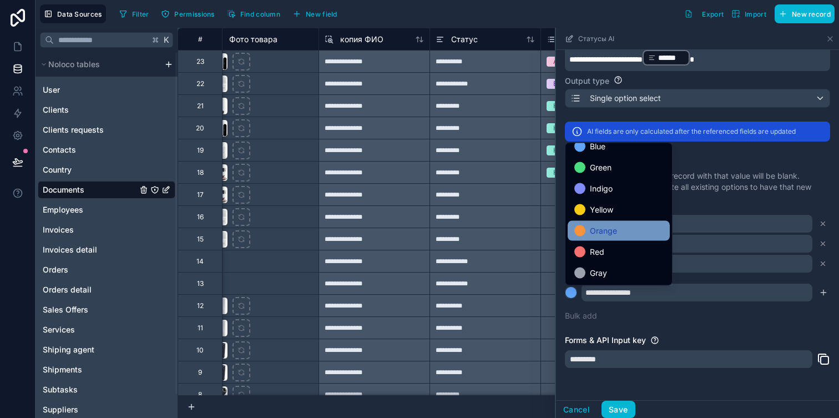
click at [617, 229] on div "Orange" at bounding box center [619, 230] width 89 height 13
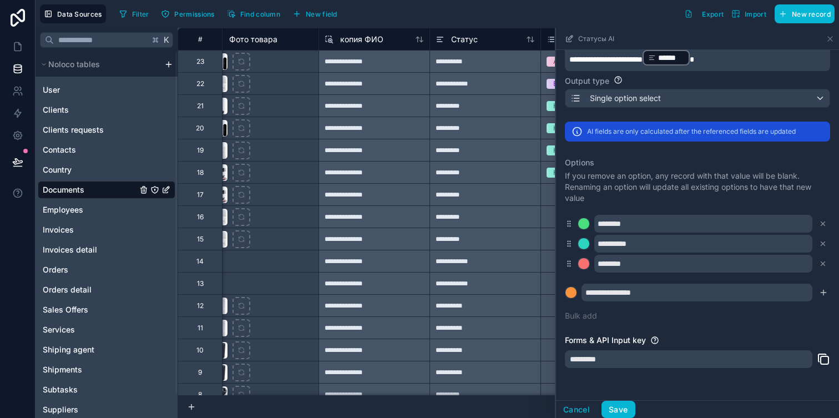
click at [823, 300] on form "**********" at bounding box center [697, 293] width 265 height 18
click at [824, 296] on icon "submit" at bounding box center [824, 292] width 9 height 9
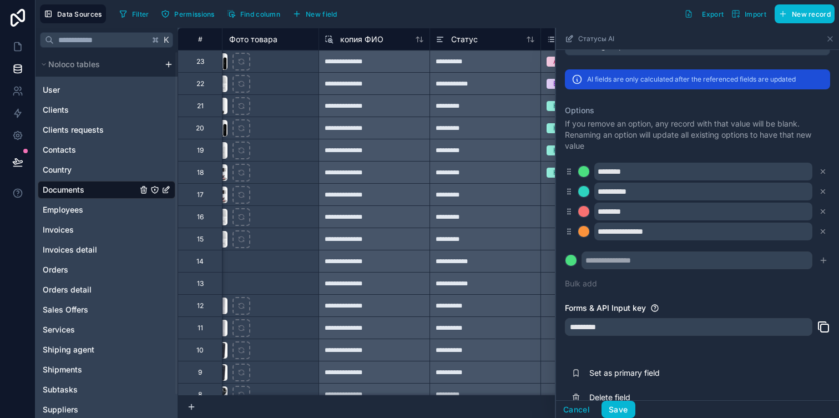
scroll to position [278, 0]
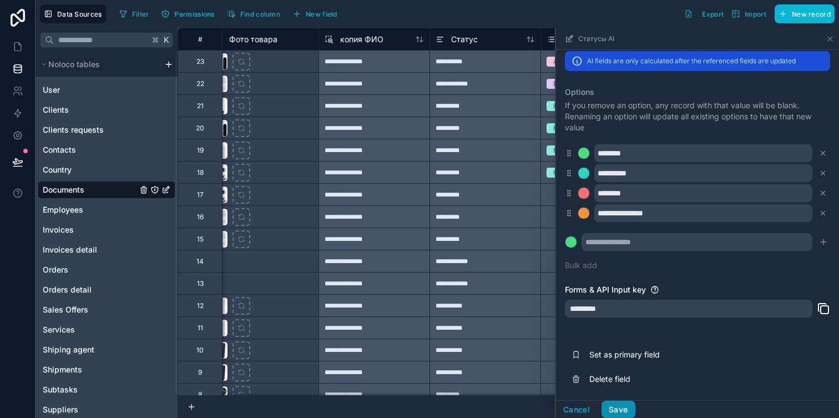
click at [625, 408] on button "Save" at bounding box center [618, 410] width 33 height 18
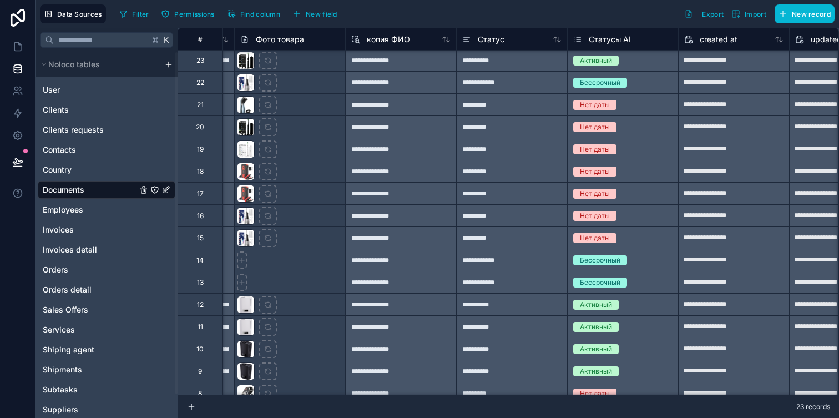
scroll to position [0, 765]
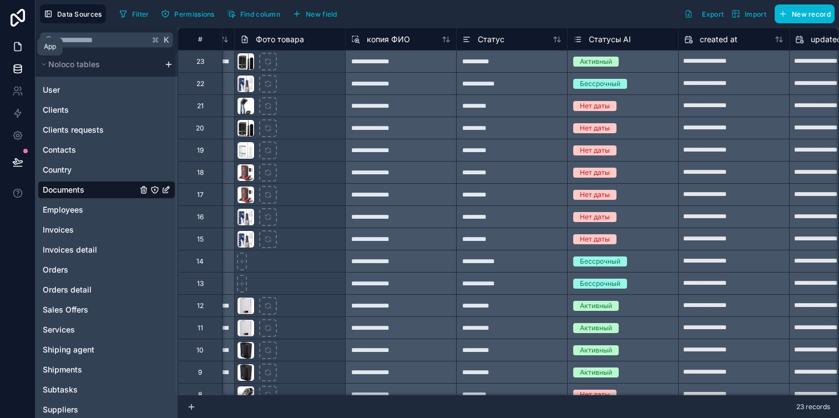
click at [17, 39] on link at bounding box center [17, 47] width 35 height 22
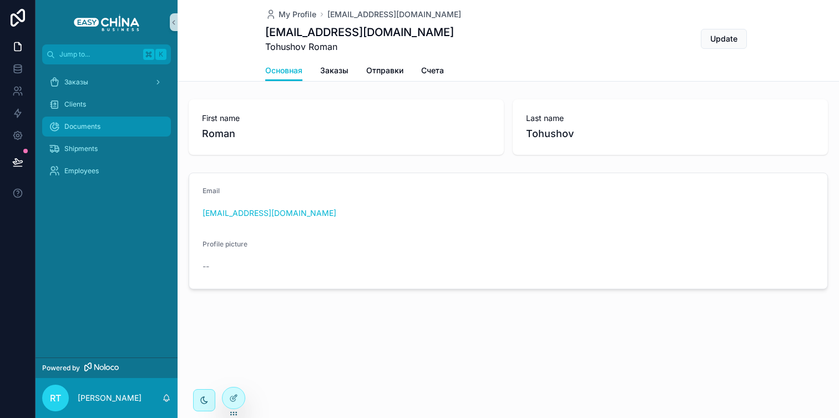
click at [92, 130] on span "Documents" at bounding box center [82, 126] width 36 height 9
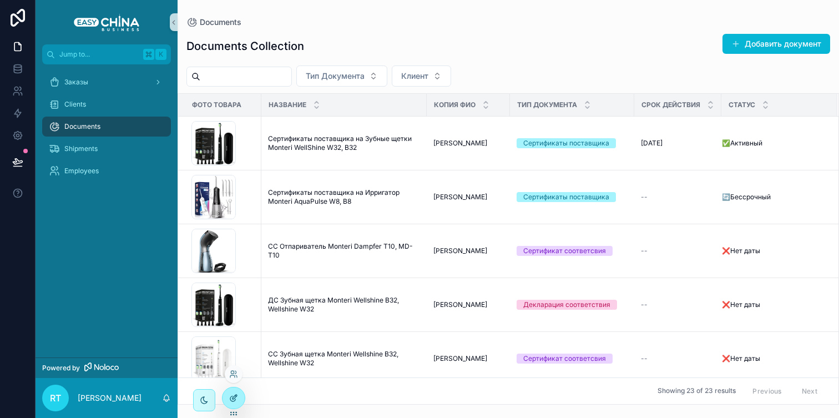
click at [237, 400] on icon at bounding box center [233, 398] width 9 height 9
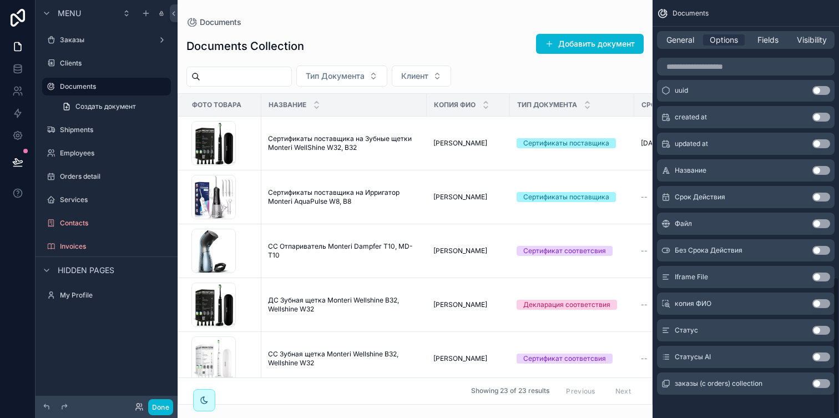
scroll to position [842, 0]
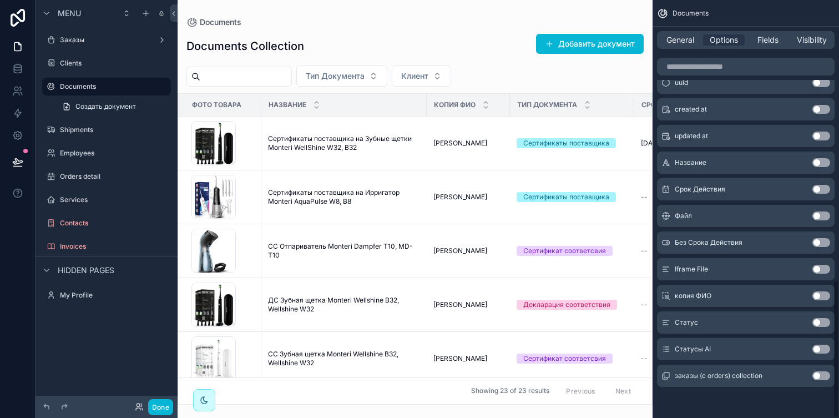
click at [821, 348] on button "Use setting" at bounding box center [822, 349] width 18 height 9
click at [524, 79] on div "scrollable content" at bounding box center [415, 209] width 475 height 418
click at [529, 71] on span "Filter Статусы AI" at bounding box center [497, 76] width 64 height 11
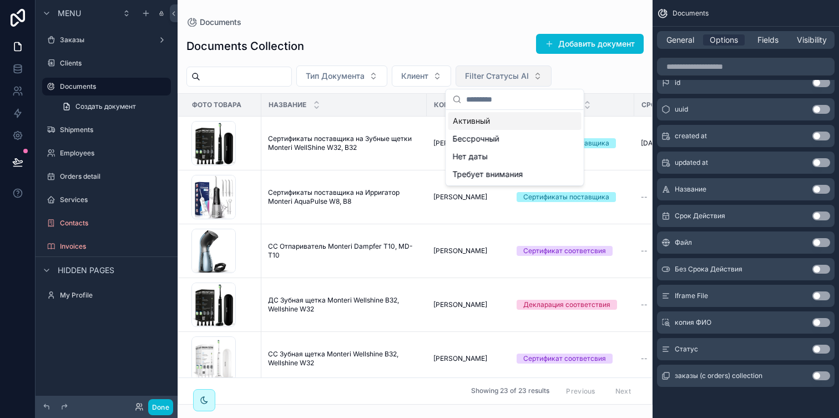
click at [529, 72] on span "Filter Статусы AI" at bounding box center [497, 76] width 64 height 11
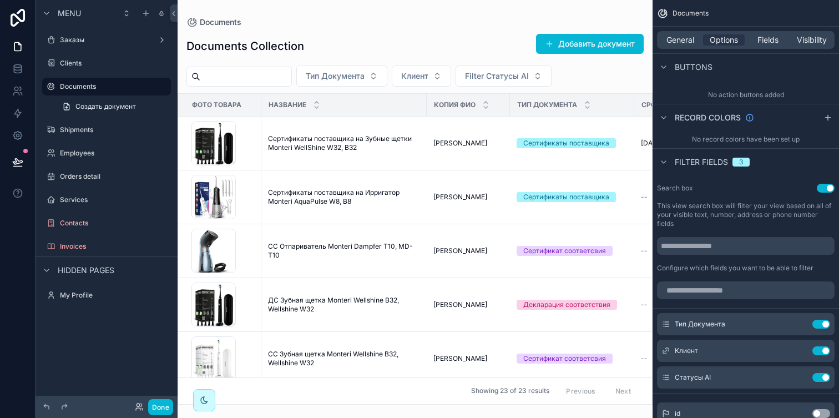
scroll to position [551, 0]
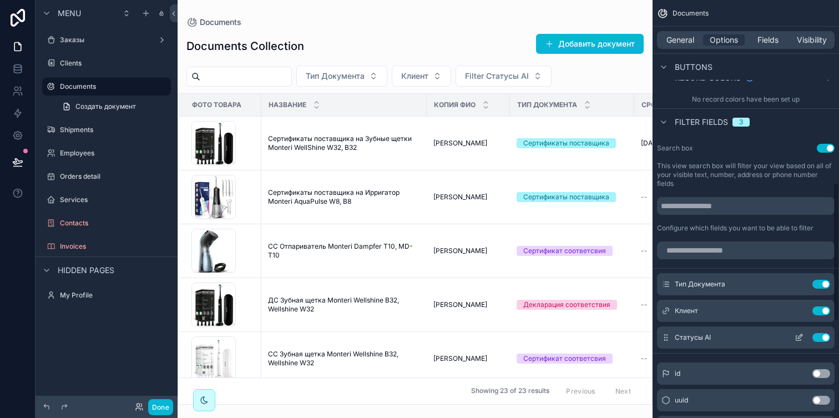
click at [798, 339] on icon "scrollable content" at bounding box center [799, 337] width 9 height 9
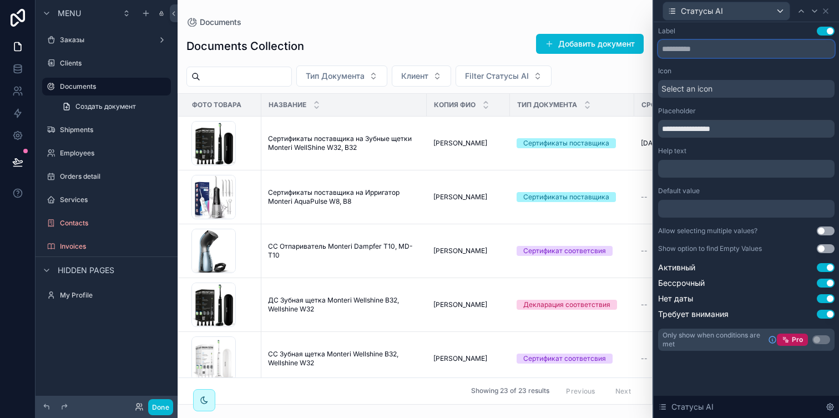
click at [710, 46] on input "text" at bounding box center [746, 49] width 177 height 18
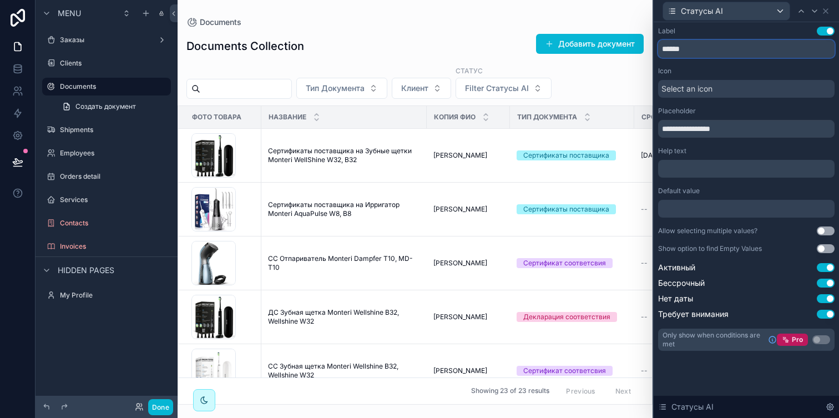
type input "******"
click at [712, 129] on input "**********" at bounding box center [746, 129] width 177 height 18
type input "******"
click at [738, 145] on div "Label Use setting ****** Icon Select an icon Placeholder ****** Help text ﻿ Def…" at bounding box center [746, 189] width 177 height 324
click at [551, 76] on div "Тип Документа Клиент Статус Статус" at bounding box center [415, 82] width 475 height 33
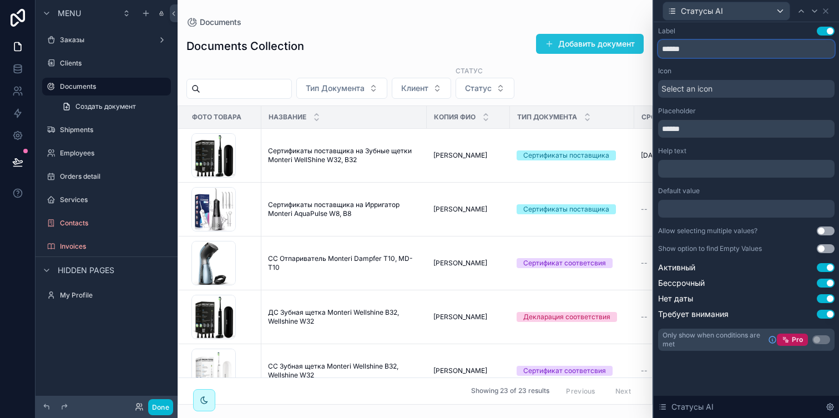
drag, startPoint x: 706, startPoint y: 48, endPoint x: 618, endPoint y: 43, distance: 88.4
click at [618, 43] on div "Статусы AI Label Use setting ****** Icon Select an icon Placeholder ****** Help…" at bounding box center [419, 209] width 839 height 418
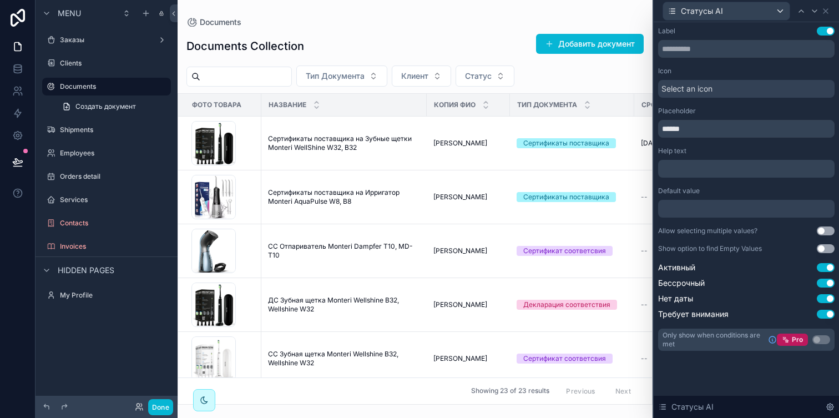
click at [716, 103] on div "Label Use setting Icon Select an icon Placeholder ****** Help text ﻿ Default va…" at bounding box center [746, 189] width 177 height 324
click at [164, 409] on button "Done" at bounding box center [160, 407] width 25 height 16
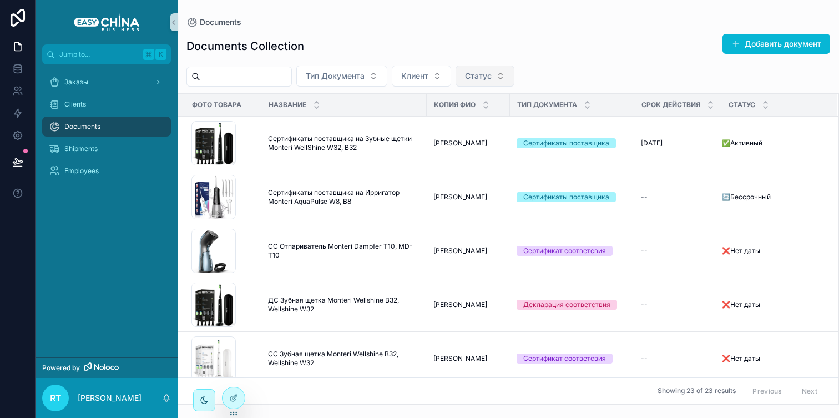
click at [507, 78] on button "Статус" at bounding box center [485, 76] width 59 height 21
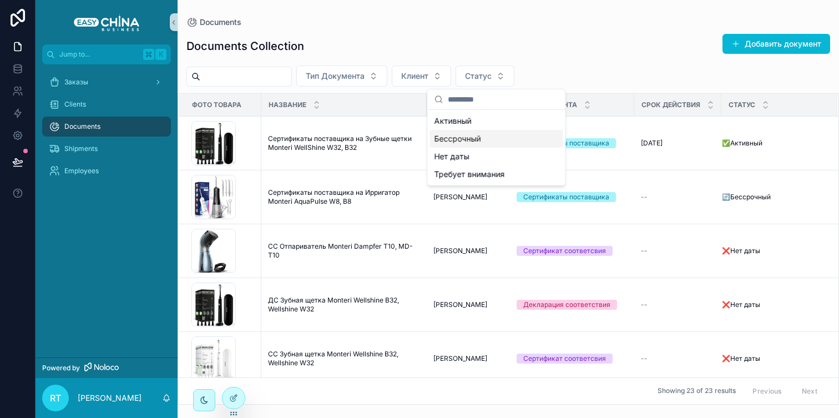
click at [489, 135] on div "Бессрочный" at bounding box center [496, 139] width 133 height 18
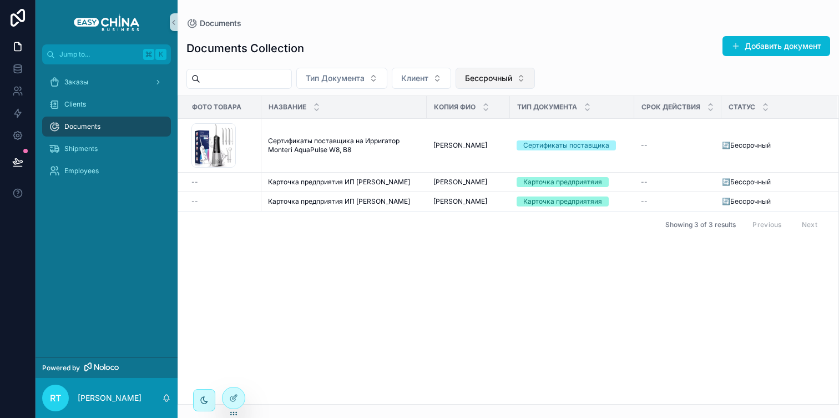
click at [512, 79] on span "Бессрочный" at bounding box center [488, 78] width 47 height 11
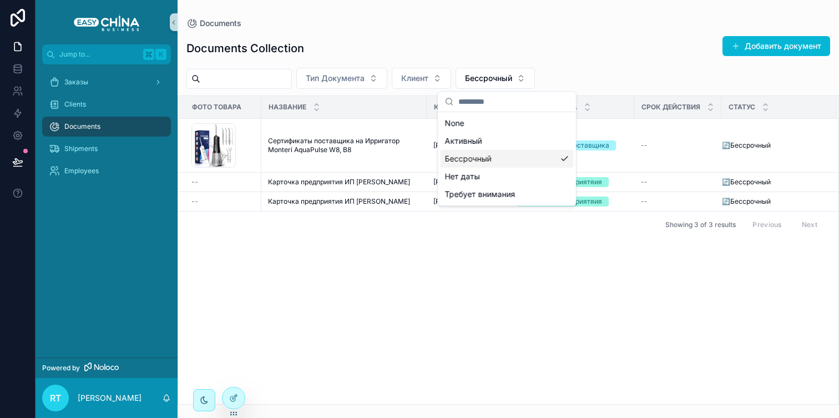
click at [495, 142] on div "Активный" at bounding box center [507, 141] width 133 height 18
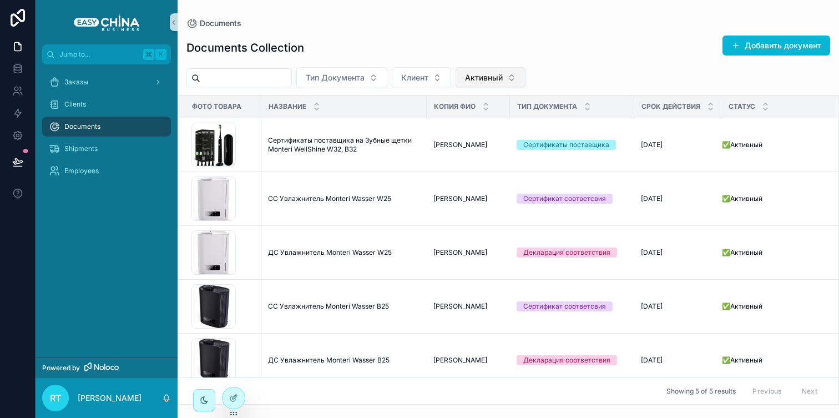
click at [503, 83] on span "Активный" at bounding box center [484, 77] width 38 height 11
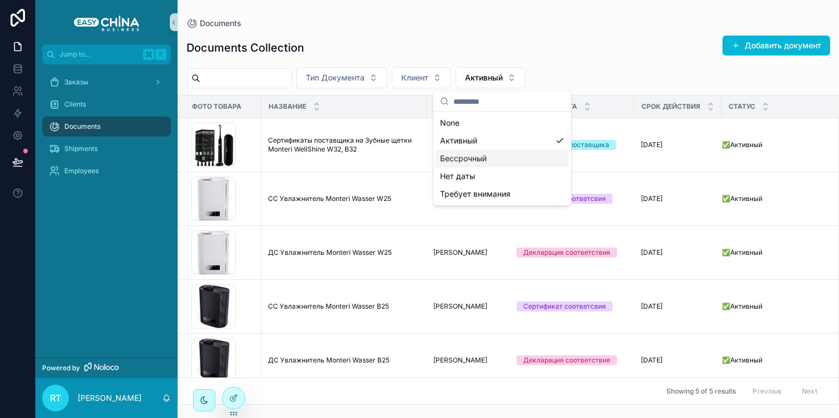
click at [484, 154] on div "Бессрочный" at bounding box center [502, 159] width 133 height 18
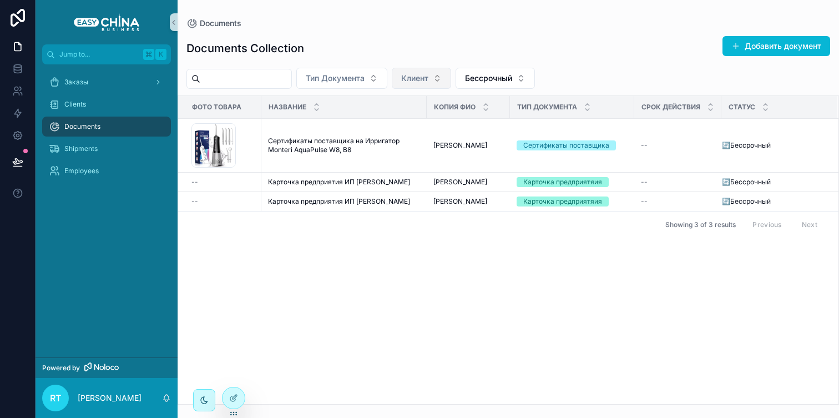
click at [429, 82] on span "Клиент" at bounding box center [414, 78] width 27 height 11
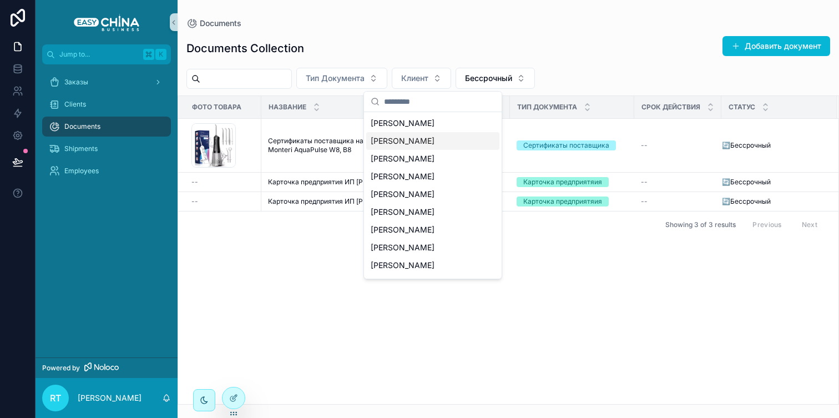
click at [415, 139] on span "[PERSON_NAME]" at bounding box center [403, 140] width 64 height 11
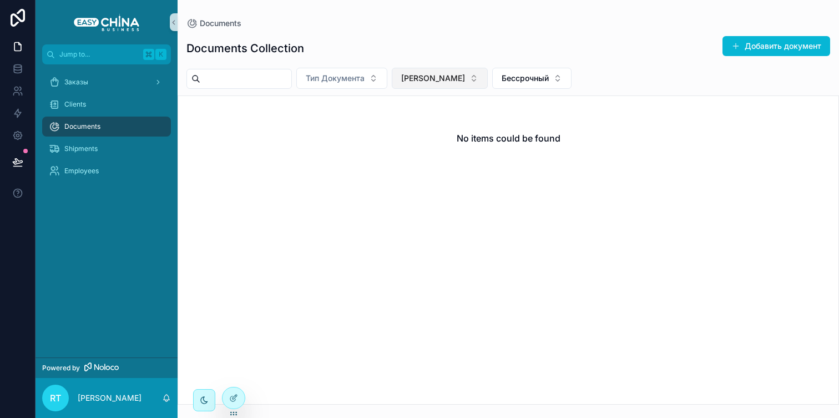
click at [437, 73] on span "[PERSON_NAME]" at bounding box center [433, 78] width 64 height 11
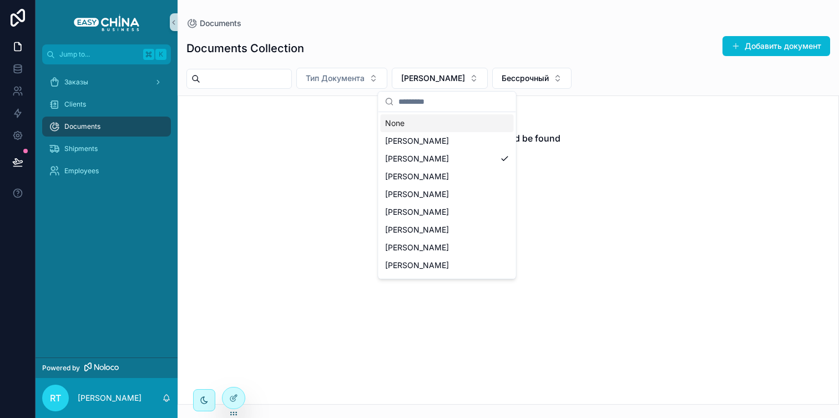
click at [420, 125] on div "None" at bounding box center [447, 123] width 133 height 18
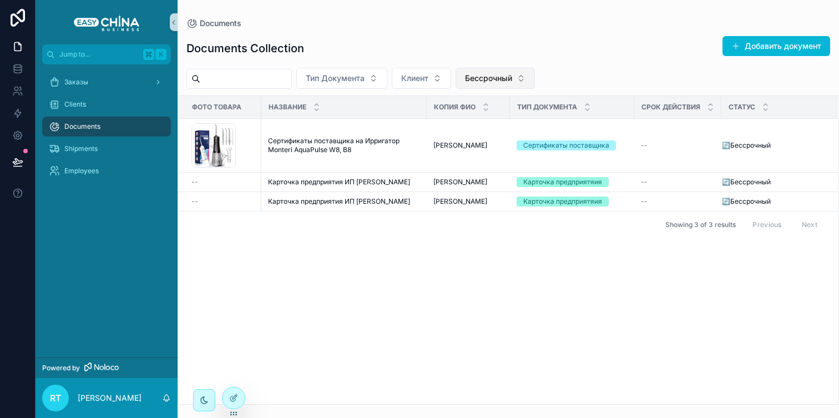
click at [500, 73] on span "Бессрочный" at bounding box center [488, 78] width 47 height 11
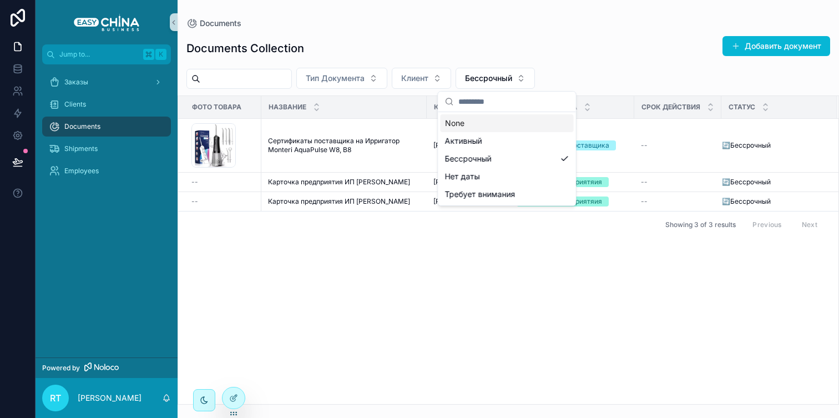
click at [493, 132] on div "None" at bounding box center [507, 123] width 133 height 18
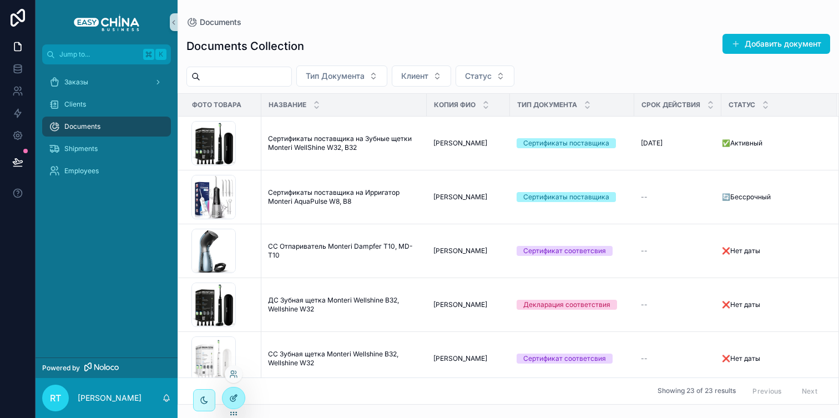
click at [232, 393] on div at bounding box center [234, 398] width 22 height 21
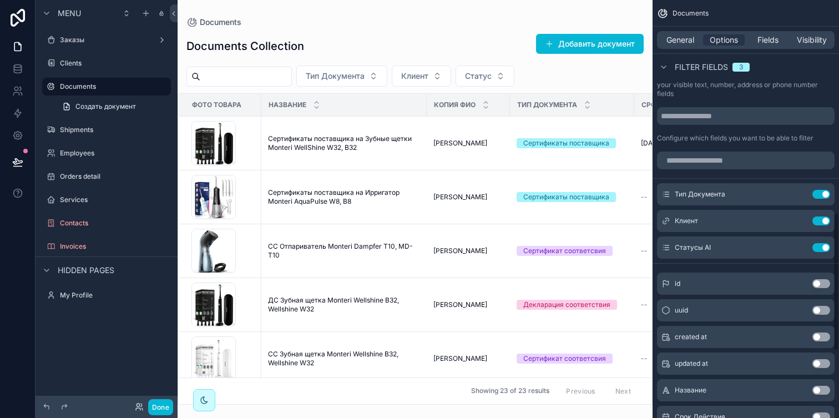
scroll to position [657, 0]
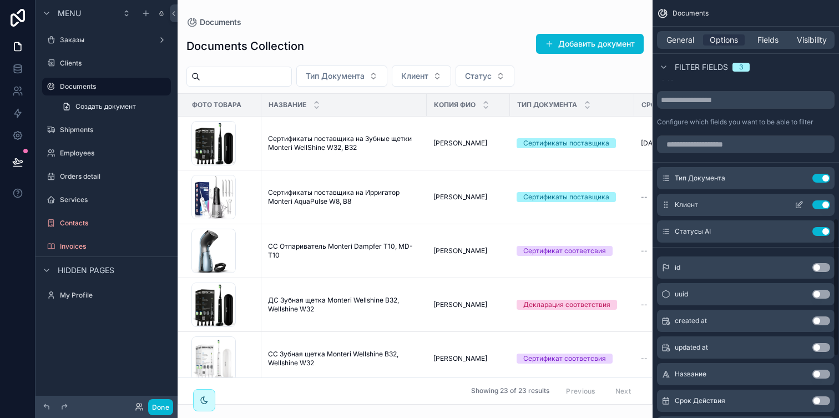
click at [798, 204] on icon "scrollable content" at bounding box center [800, 204] width 4 height 4
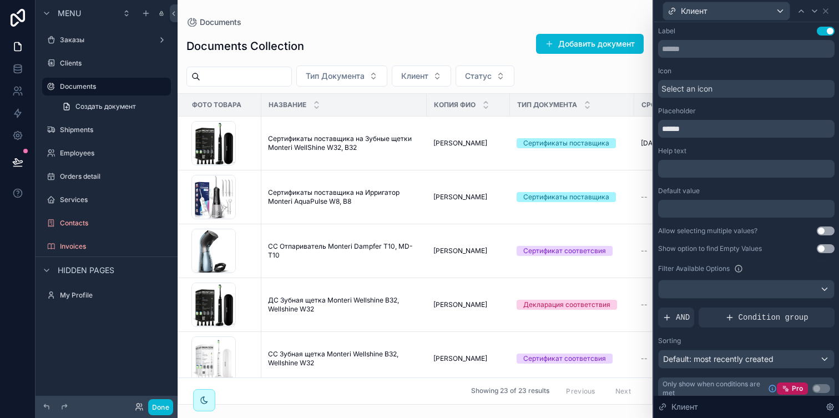
scroll to position [8, 0]
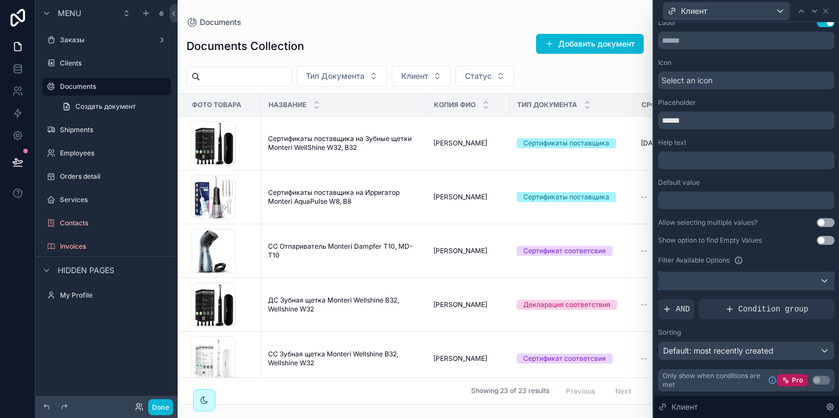
click at [742, 278] on div at bounding box center [746, 281] width 175 height 18
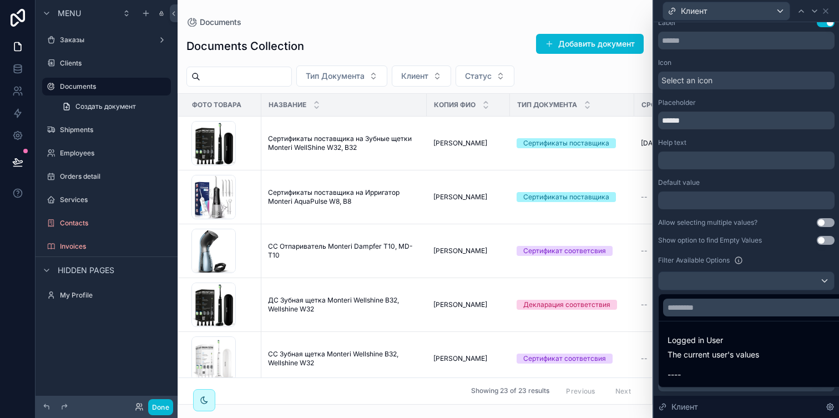
click at [742, 278] on div at bounding box center [746, 209] width 185 height 418
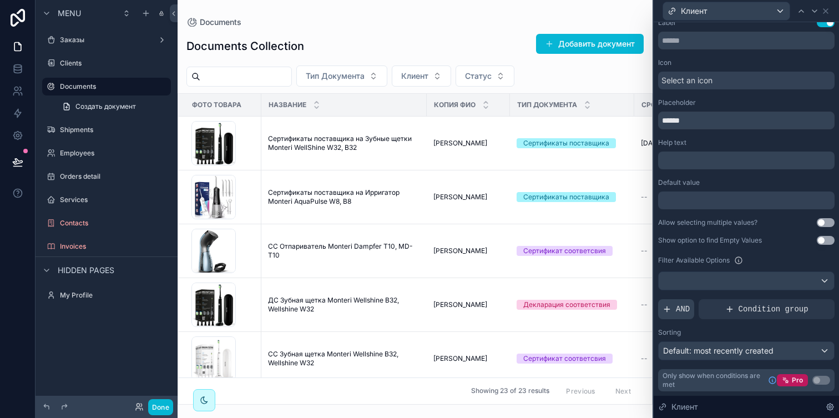
click at [676, 308] on div "AND" at bounding box center [676, 309] width 36 height 20
click at [734, 308] on div "Add a filter" at bounding box center [746, 309] width 177 height 20
click at [811, 298] on div at bounding box center [808, 301] width 16 height 16
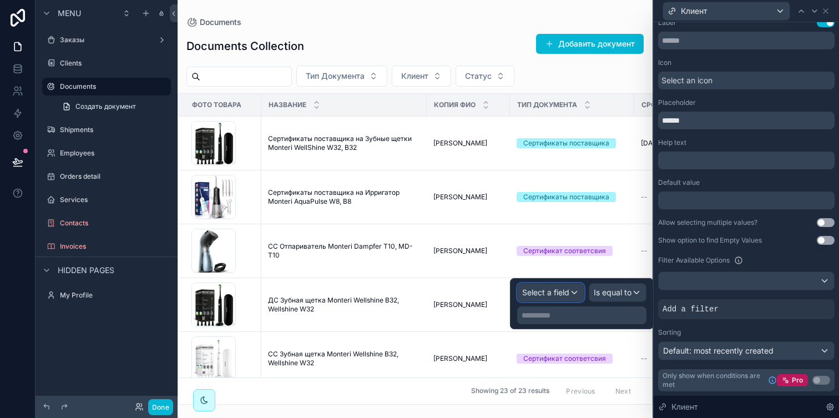
click at [561, 288] on span "Select a field" at bounding box center [545, 292] width 47 height 9
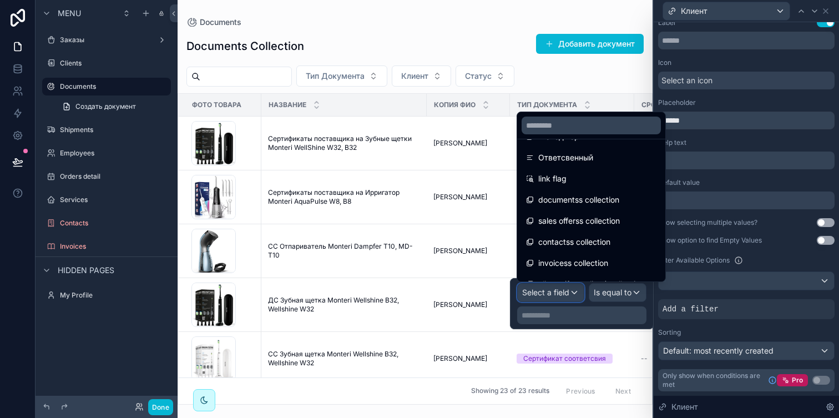
scroll to position [497, 0]
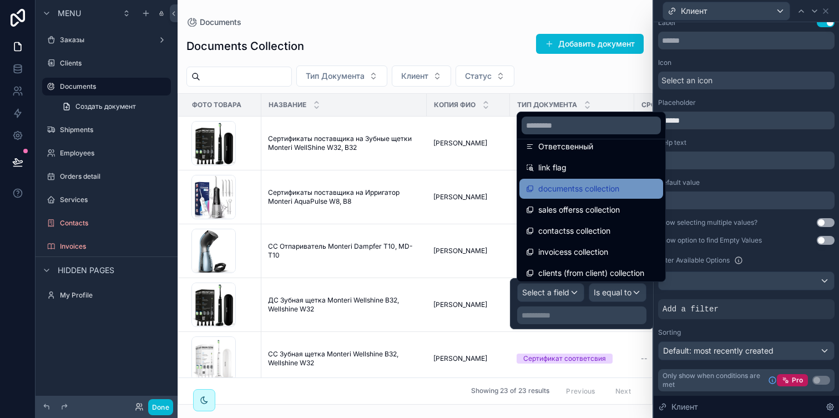
click at [592, 190] on span "documentss collection" at bounding box center [579, 188] width 81 height 13
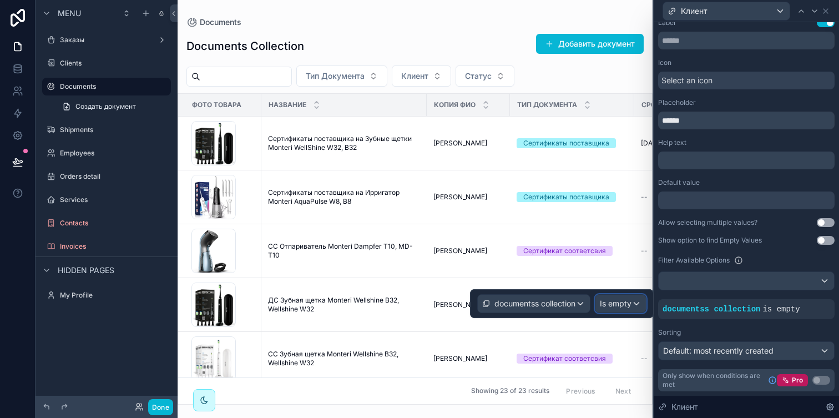
click at [632, 304] on div "Is empty" at bounding box center [621, 304] width 51 height 18
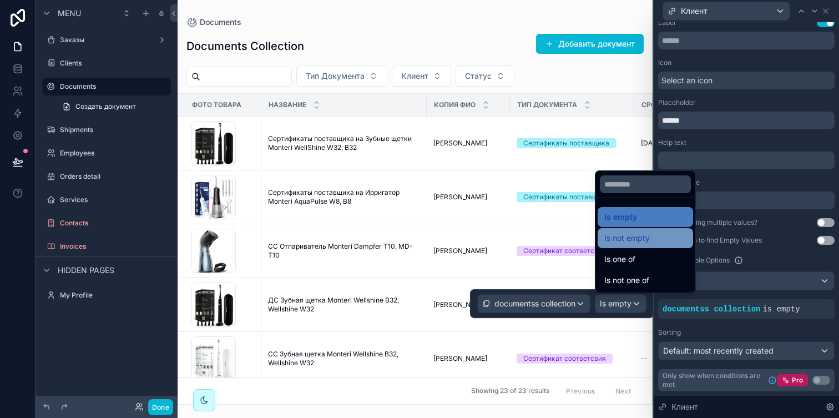
click at [645, 237] on span "Is not empty" at bounding box center [628, 238] width 46 height 13
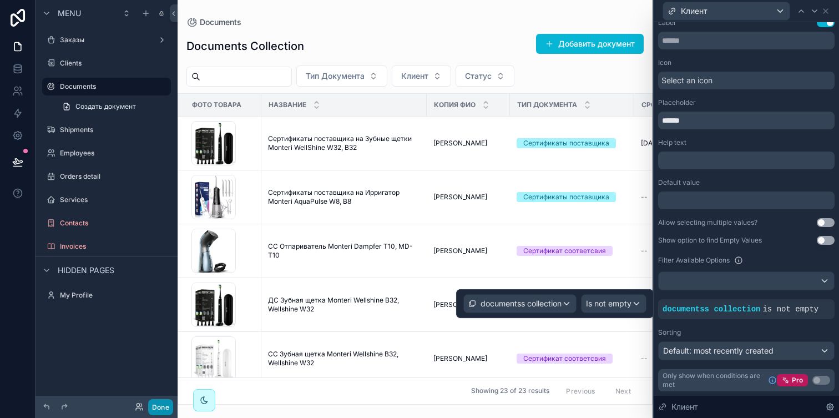
click at [160, 409] on button "Done" at bounding box center [160, 407] width 25 height 16
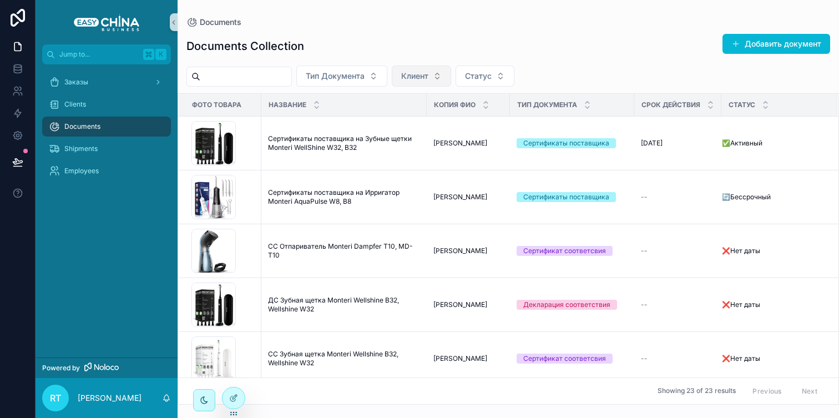
click at [438, 68] on button "Клиент" at bounding box center [421, 76] width 59 height 21
click at [451, 71] on button "Клиент" at bounding box center [421, 76] width 59 height 21
click at [365, 77] on span "Тип Документа" at bounding box center [335, 76] width 59 height 11
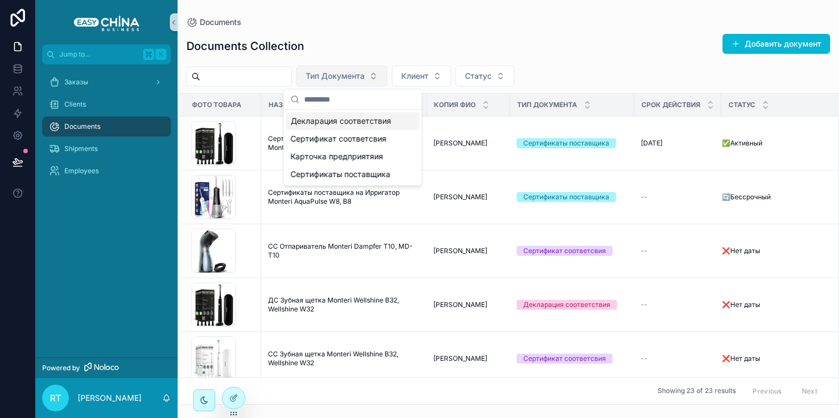
click at [365, 77] on span "Тип Документа" at bounding box center [335, 76] width 59 height 11
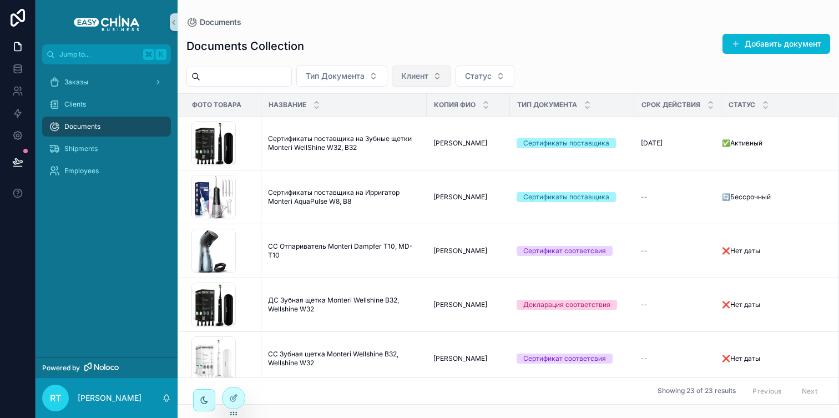
click at [441, 75] on button "Клиент" at bounding box center [421, 76] width 59 height 21
click at [507, 84] on button "Статус" at bounding box center [485, 76] width 59 height 21
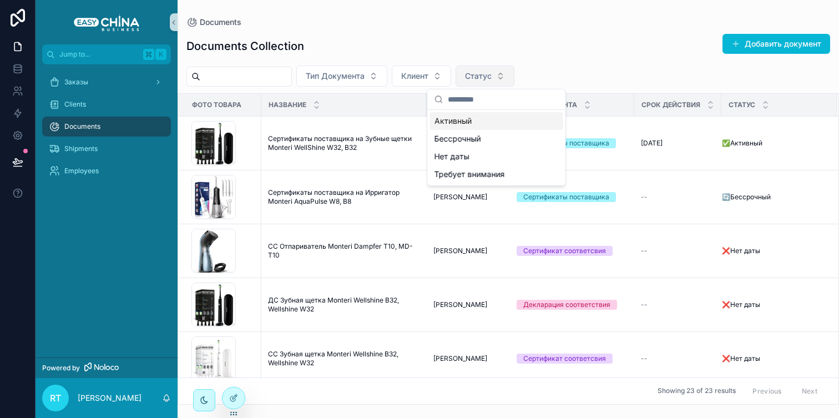
click at [509, 76] on button "Статус" at bounding box center [485, 76] width 59 height 21
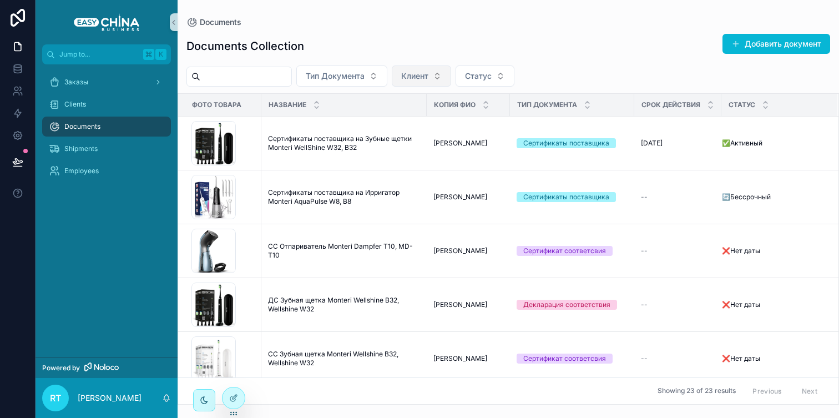
click at [451, 76] on button "Клиент" at bounding box center [421, 76] width 59 height 21
click at [424, 123] on span "[PERSON_NAME]" at bounding box center [403, 120] width 64 height 11
click at [441, 73] on span "[PERSON_NAME]" at bounding box center [433, 76] width 64 height 11
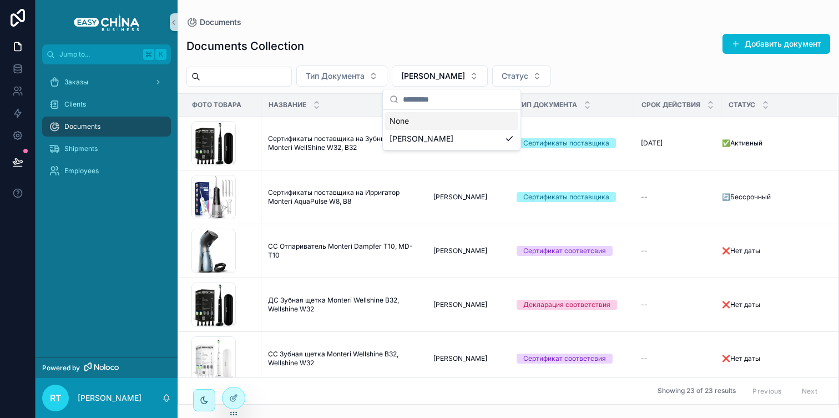
click at [453, 113] on div "None" at bounding box center [451, 121] width 133 height 18
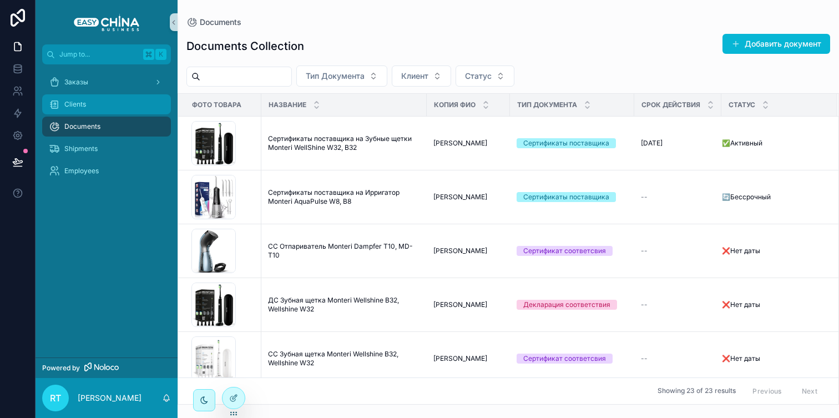
click at [132, 97] on div "Clients" at bounding box center [106, 104] width 115 height 18
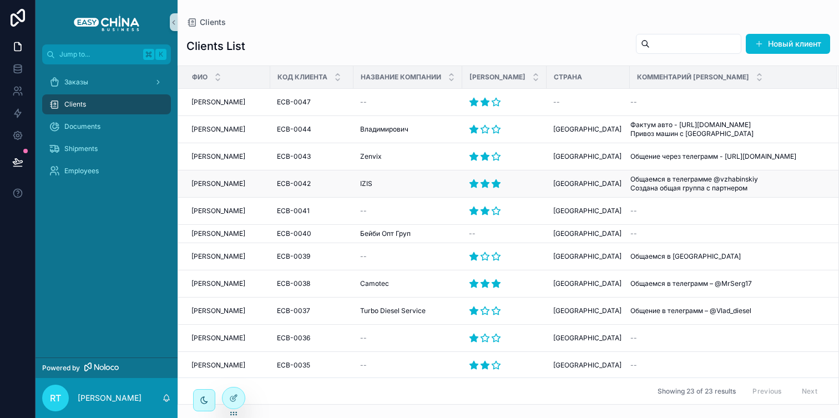
click at [233, 183] on span "[PERSON_NAME]" at bounding box center [219, 183] width 54 height 9
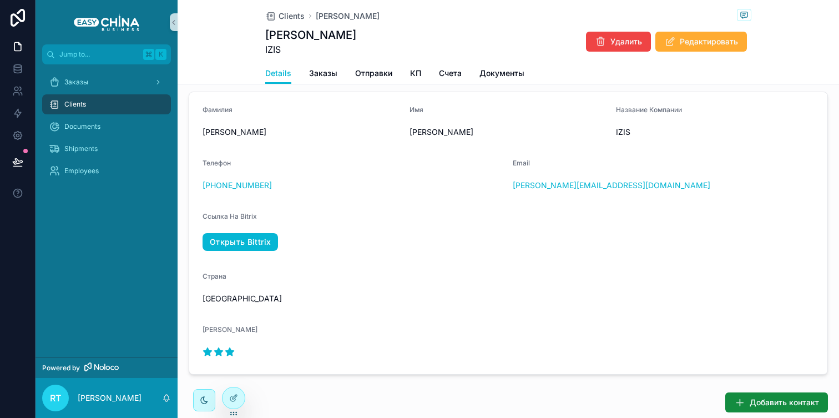
scroll to position [328, 0]
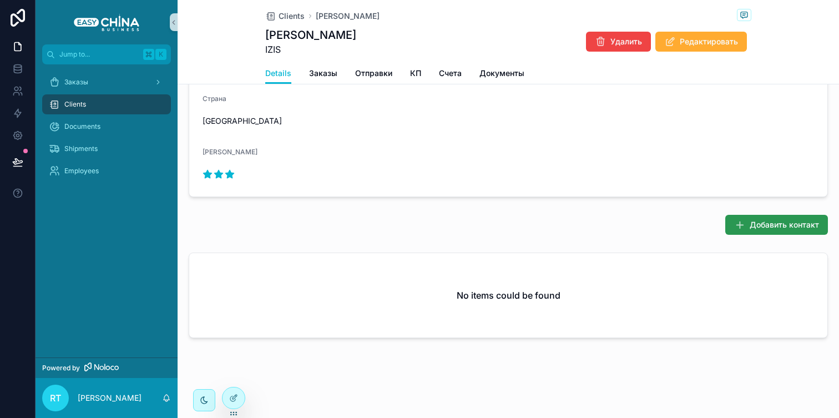
click at [767, 226] on span "Добавить контакт" at bounding box center [784, 224] width 69 height 11
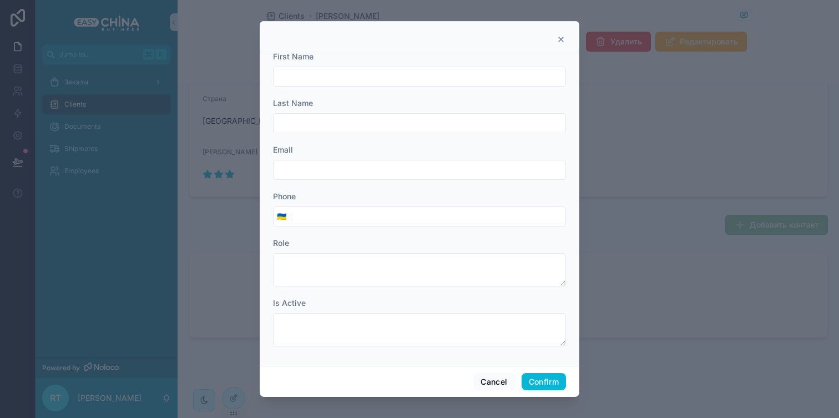
scroll to position [0, 0]
click at [559, 39] on icon at bounding box center [561, 39] width 9 height 9
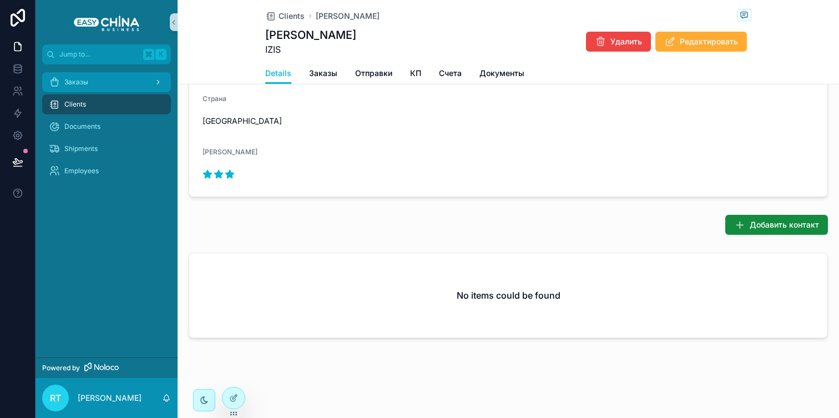
click at [67, 81] on span "Заказы" at bounding box center [76, 82] width 24 height 9
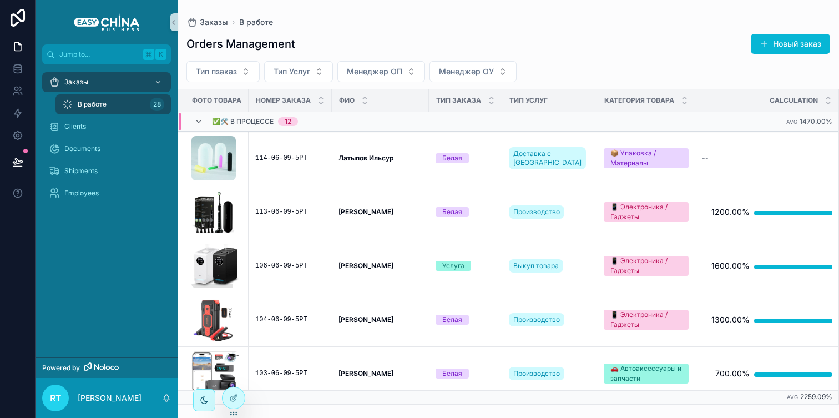
click at [246, 398] on td "scrollable content" at bounding box center [213, 397] width 71 height 14
click at [232, 395] on icon at bounding box center [233, 398] width 9 height 9
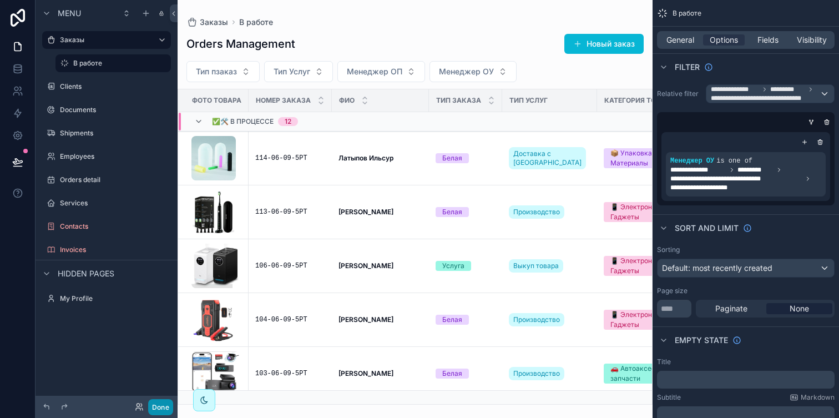
click at [154, 408] on button "Done" at bounding box center [160, 407] width 25 height 16
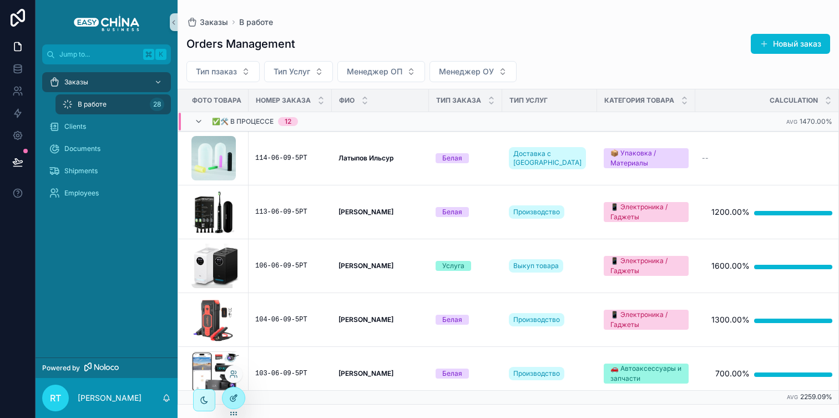
click at [233, 396] on icon at bounding box center [233, 398] width 9 height 9
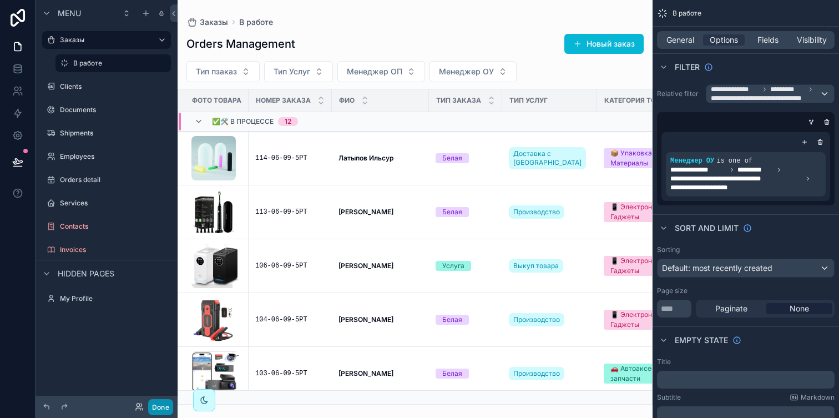
click at [155, 407] on button "Done" at bounding box center [160, 407] width 25 height 16
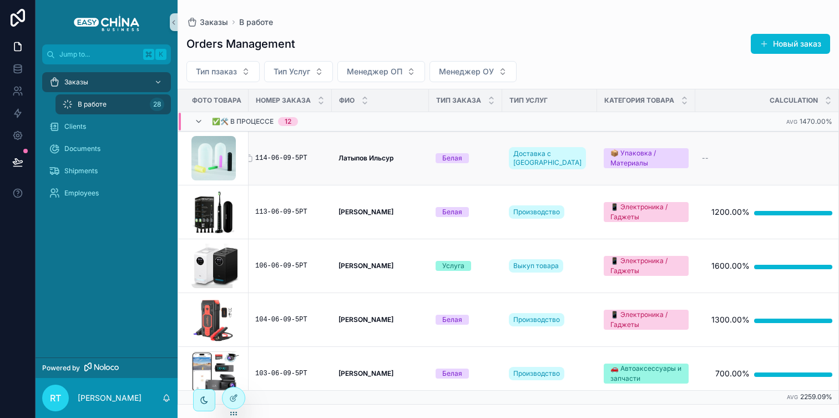
click at [287, 162] on div "114-06-09-5РТ" at bounding box center [290, 158] width 70 height 9
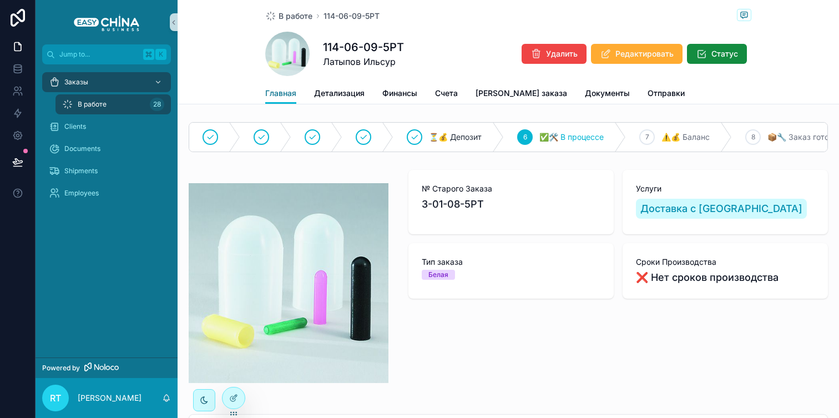
click at [275, 95] on span "Главная" at bounding box center [280, 93] width 31 height 11
click at [93, 86] on div "Заказы" at bounding box center [106, 82] width 115 height 18
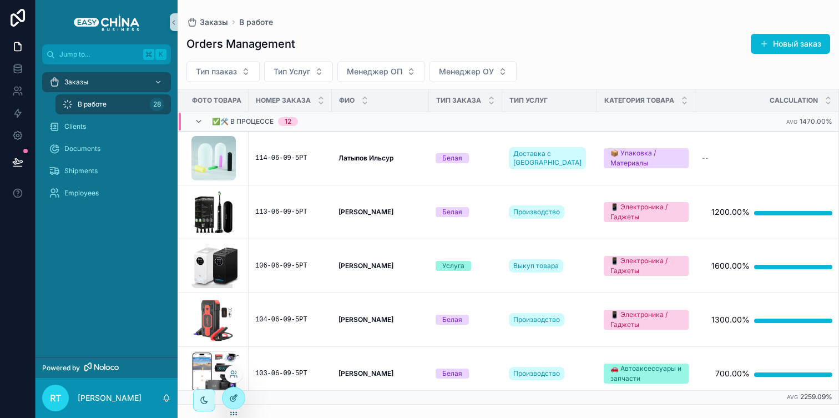
click at [235, 398] on icon at bounding box center [233, 398] width 9 height 9
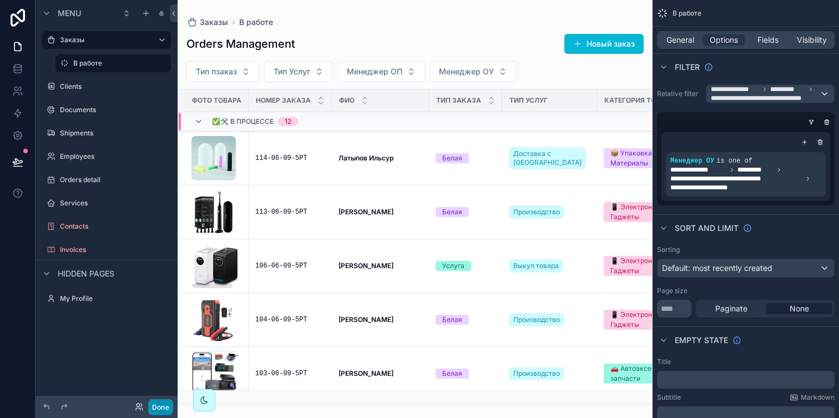
click at [162, 399] on button "Done" at bounding box center [160, 407] width 25 height 16
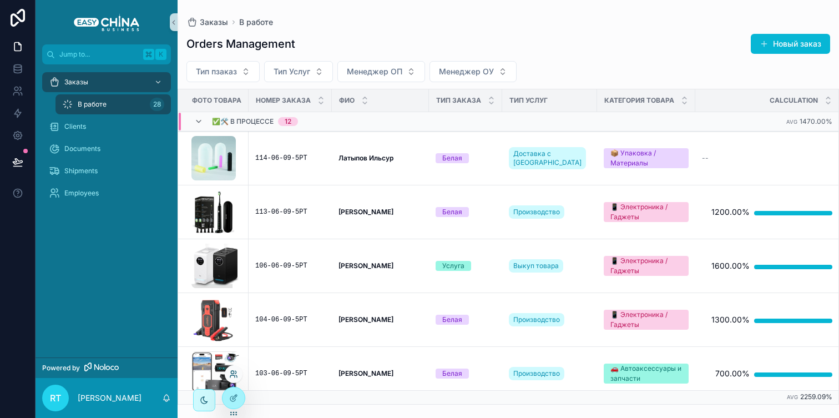
click at [235, 375] on icon at bounding box center [233, 374] width 9 height 9
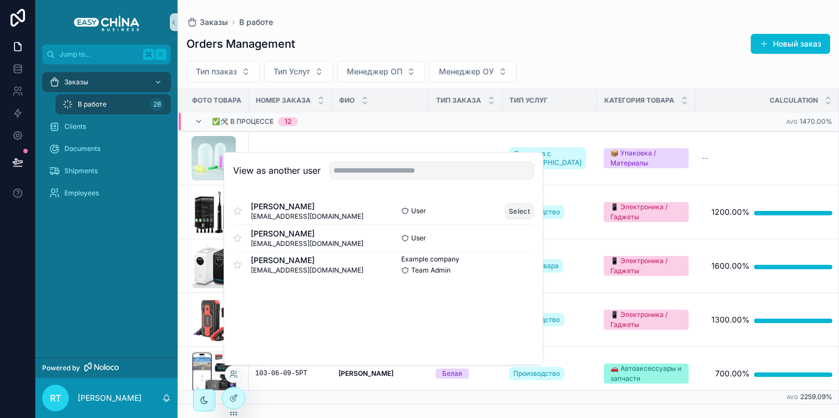
click at [510, 208] on button "Select" at bounding box center [519, 211] width 29 height 16
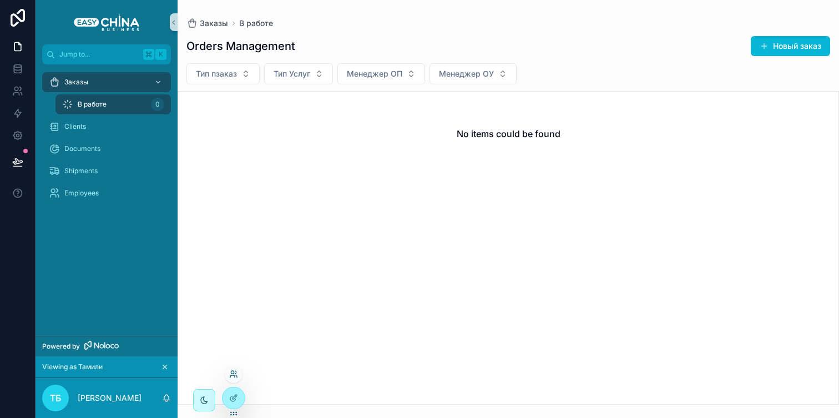
click at [230, 377] on icon at bounding box center [233, 374] width 9 height 9
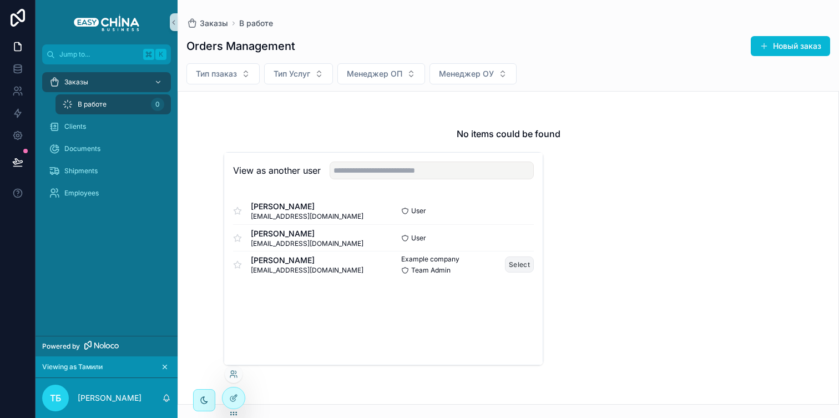
click at [511, 263] on button "Select" at bounding box center [519, 265] width 29 height 16
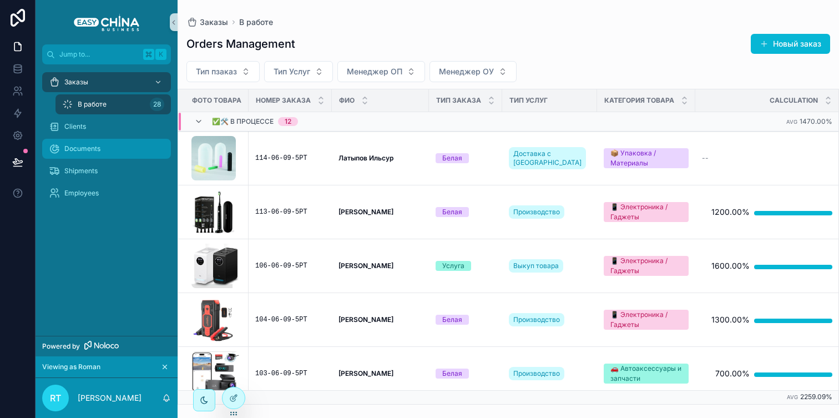
click at [120, 144] on div "Documents" at bounding box center [106, 149] width 115 height 18
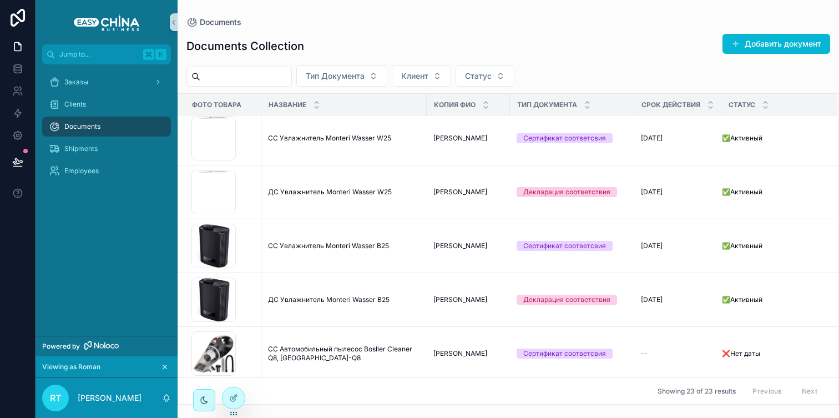
scroll to position [507, 0]
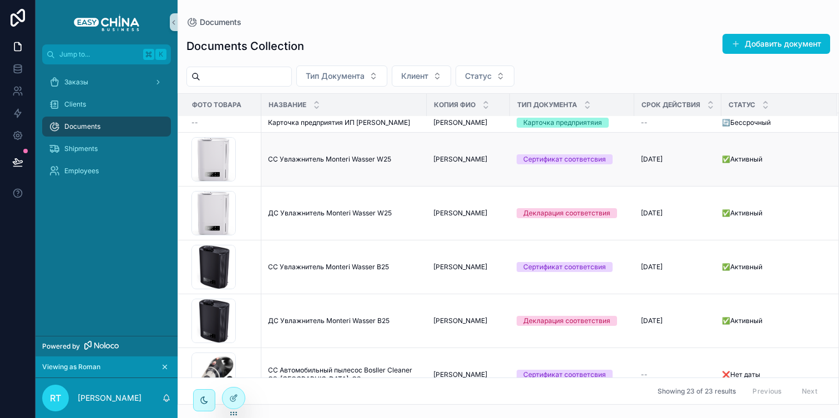
click at [333, 164] on span "CC Увлажнитель Monteri Wasser W25" at bounding box center [329, 159] width 123 height 9
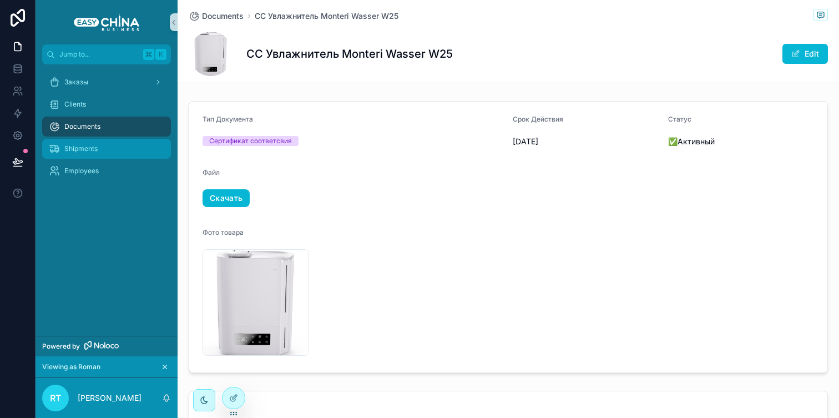
click at [110, 144] on div "Shipments" at bounding box center [106, 149] width 115 height 18
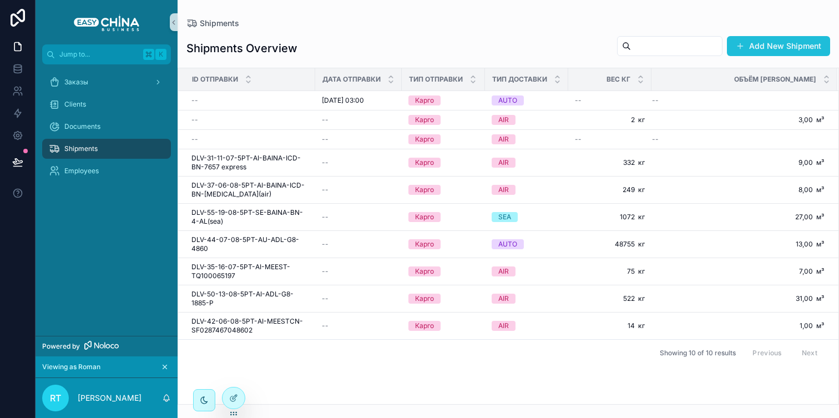
click at [768, 43] on button "Add New Shipment" at bounding box center [778, 46] width 103 height 20
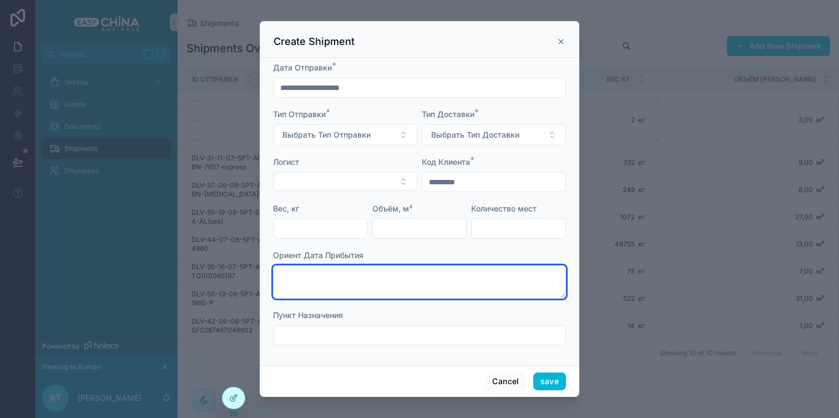
click at [373, 272] on textarea "scrollable content" at bounding box center [419, 281] width 293 height 33
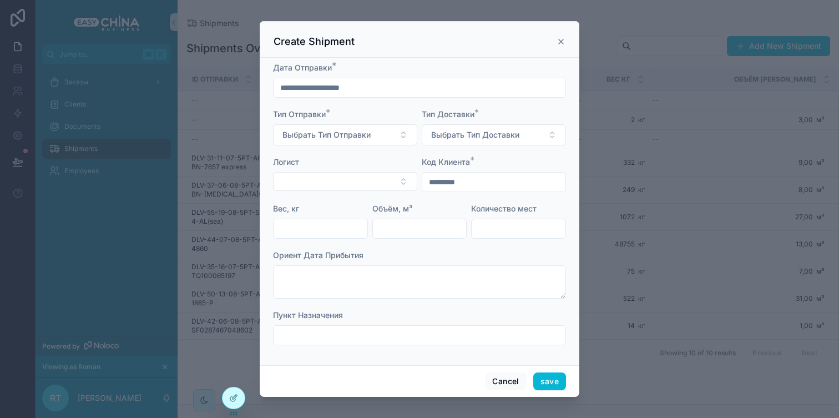
click at [373, 253] on div "Ориент Дата Прибытия" at bounding box center [419, 255] width 293 height 11
click at [349, 227] on input "scrollable content" at bounding box center [321, 229] width 94 height 16
type input "*******"
click at [376, 247] on form "Дата Отправки * Тип Отправки * Выбрать Тип Отправки Тип Доставки * Выбрать Тип …" at bounding box center [419, 209] width 293 height 294
click at [361, 134] on span "Выбрать Тип Отправки" at bounding box center [327, 134] width 88 height 11
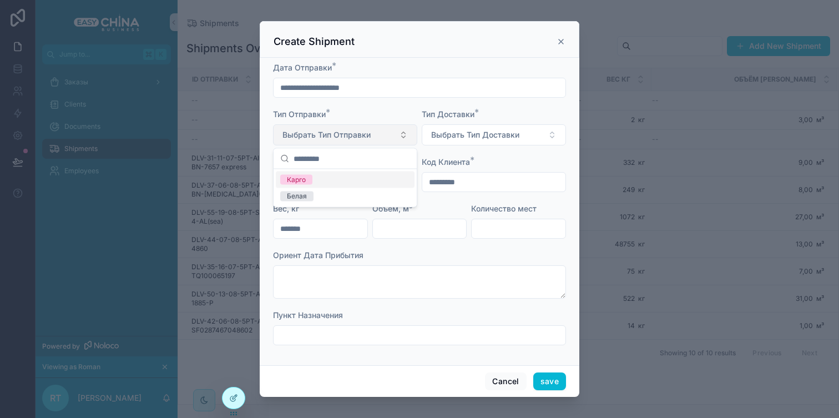
click at [361, 134] on span "Выбрать Тип Отправки" at bounding box center [327, 134] width 88 height 11
click at [354, 177] on button "Select Button" at bounding box center [345, 181] width 144 height 19
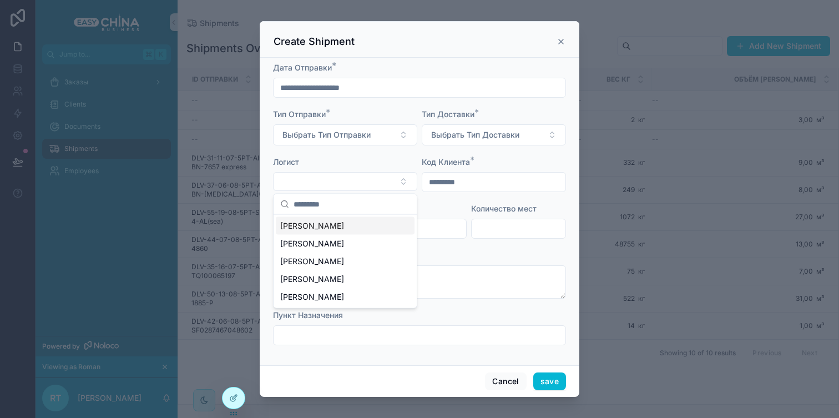
click at [383, 160] on div "Логист" at bounding box center [345, 162] width 144 height 11
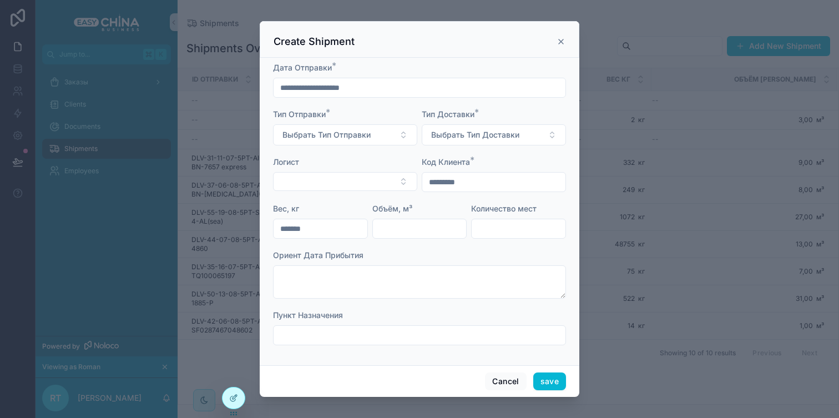
click at [470, 180] on input "scrollable content" at bounding box center [494, 182] width 143 height 16
click at [492, 163] on div "Код Клиента *" at bounding box center [494, 162] width 144 height 11
click at [333, 162] on div "Логист" at bounding box center [345, 162] width 144 height 11
click at [458, 150] on form "Дата Отправки * Тип Отправки * Выбрать Тип Отправки Тип Доставки * Выбрать Тип …" at bounding box center [419, 209] width 293 height 294
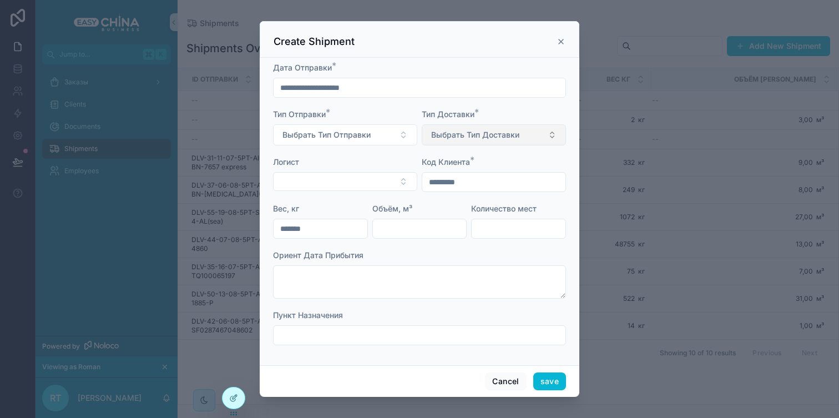
click at [460, 142] on button "Выбрать Тип Доставки" at bounding box center [494, 134] width 144 height 21
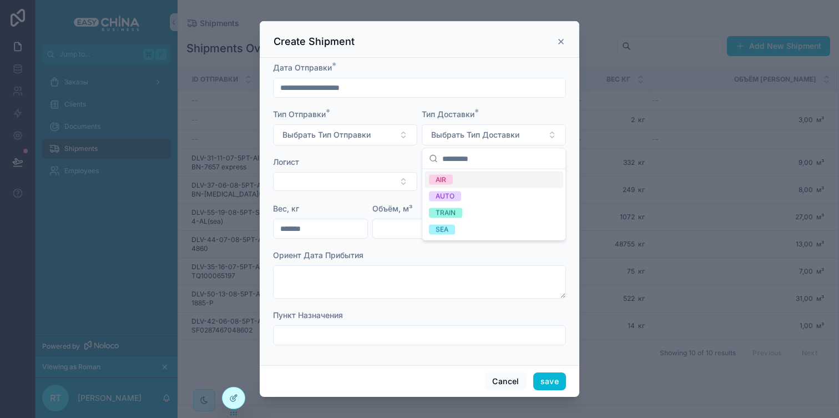
click at [411, 99] on form "Дата Отправки * Тип Отправки * Выбрать Тип Отправки Тип Доставки * Выбрать Тип …" at bounding box center [419, 209] width 293 height 294
click at [371, 335] on input "scrollable content" at bounding box center [420, 336] width 292 height 16
